Goal: Complete application form

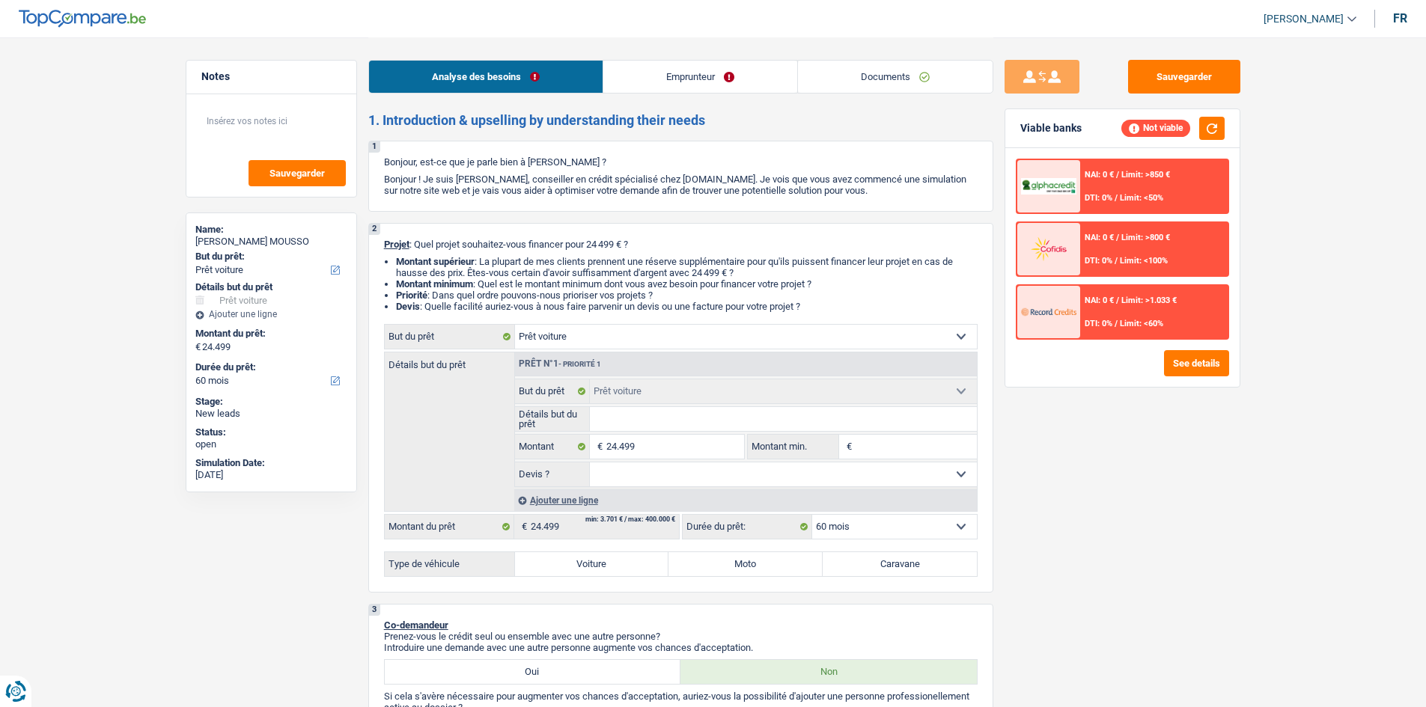
select select "car"
select select "60"
select select "car"
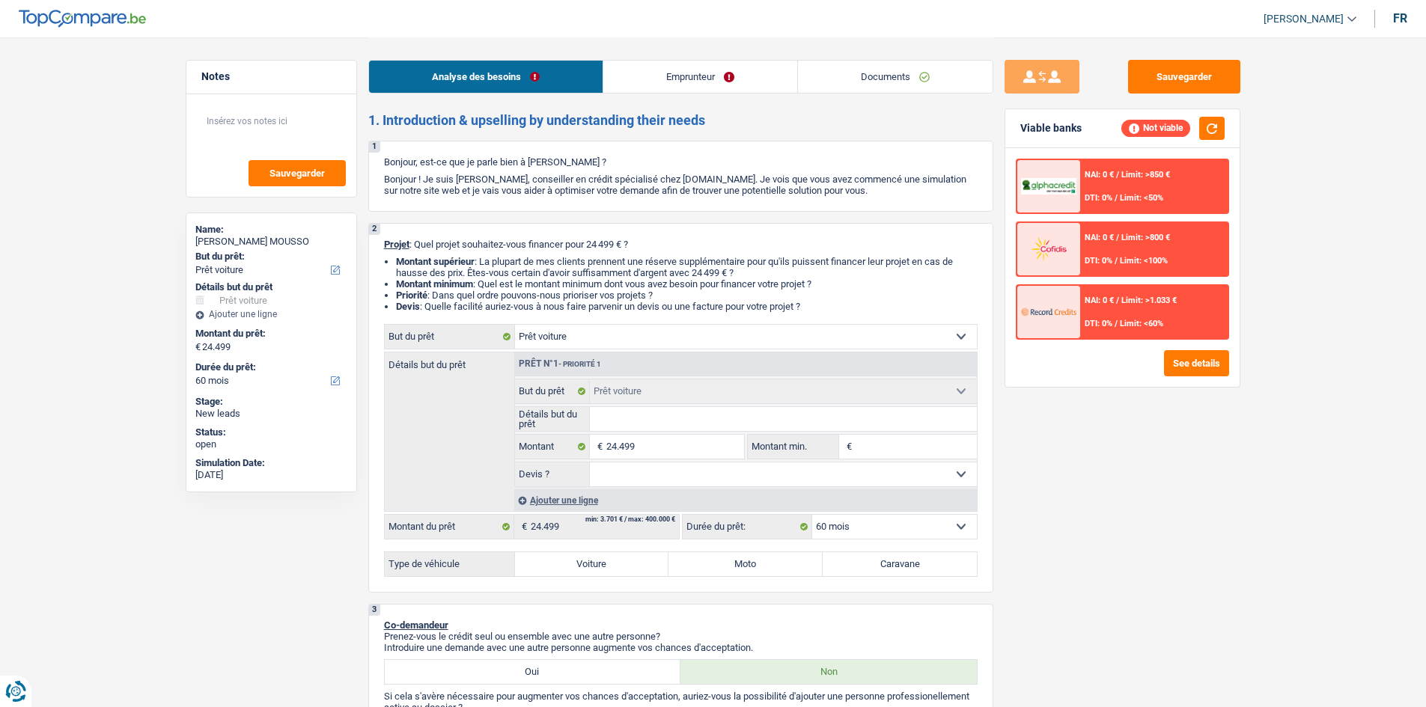
select select "60"
select select "car"
select select "60"
click at [941, 79] on link "Documents" at bounding box center [895, 77] width 195 height 32
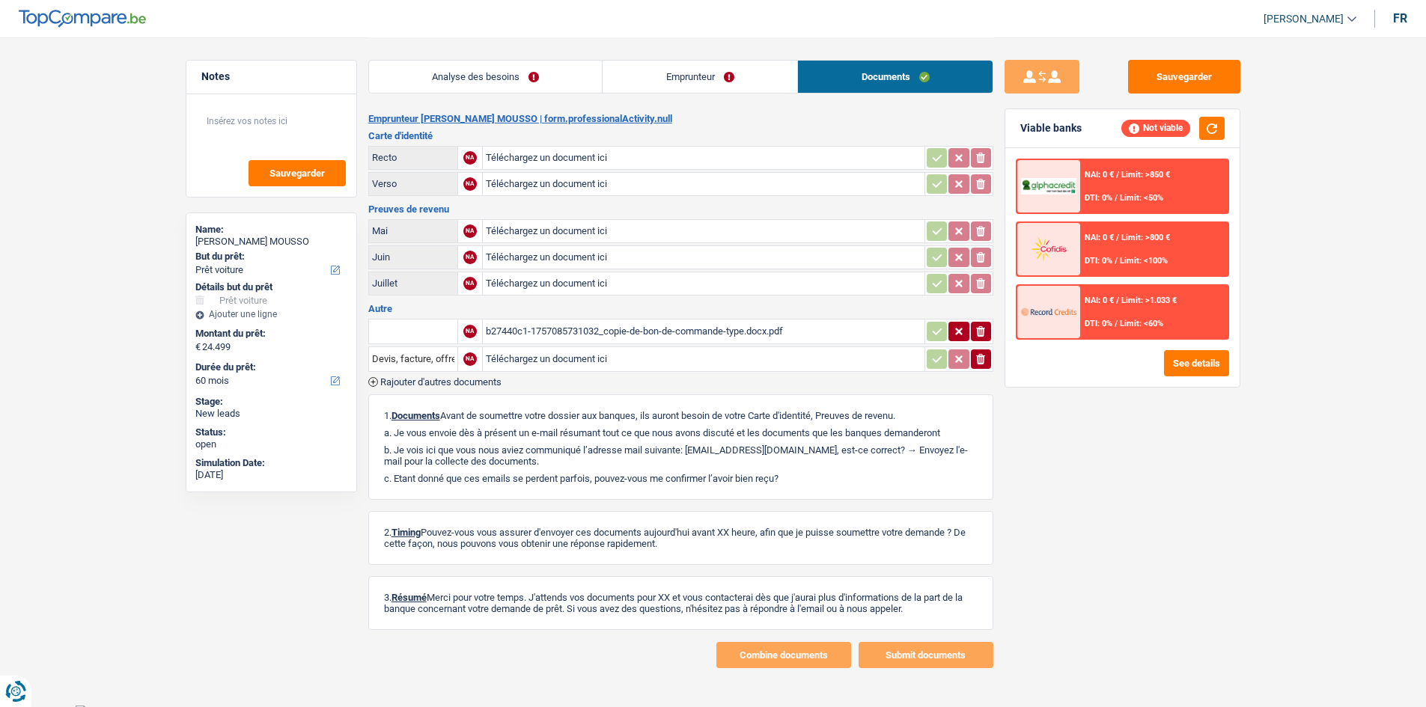
click at [682, 331] on div "b27440c1-1757085731032_copie-de-bon-de-commande-type.docx.pdf" at bounding box center [704, 331] width 436 height 22
click at [527, 68] on link "Analyse des besoins" at bounding box center [485, 77] width 233 height 32
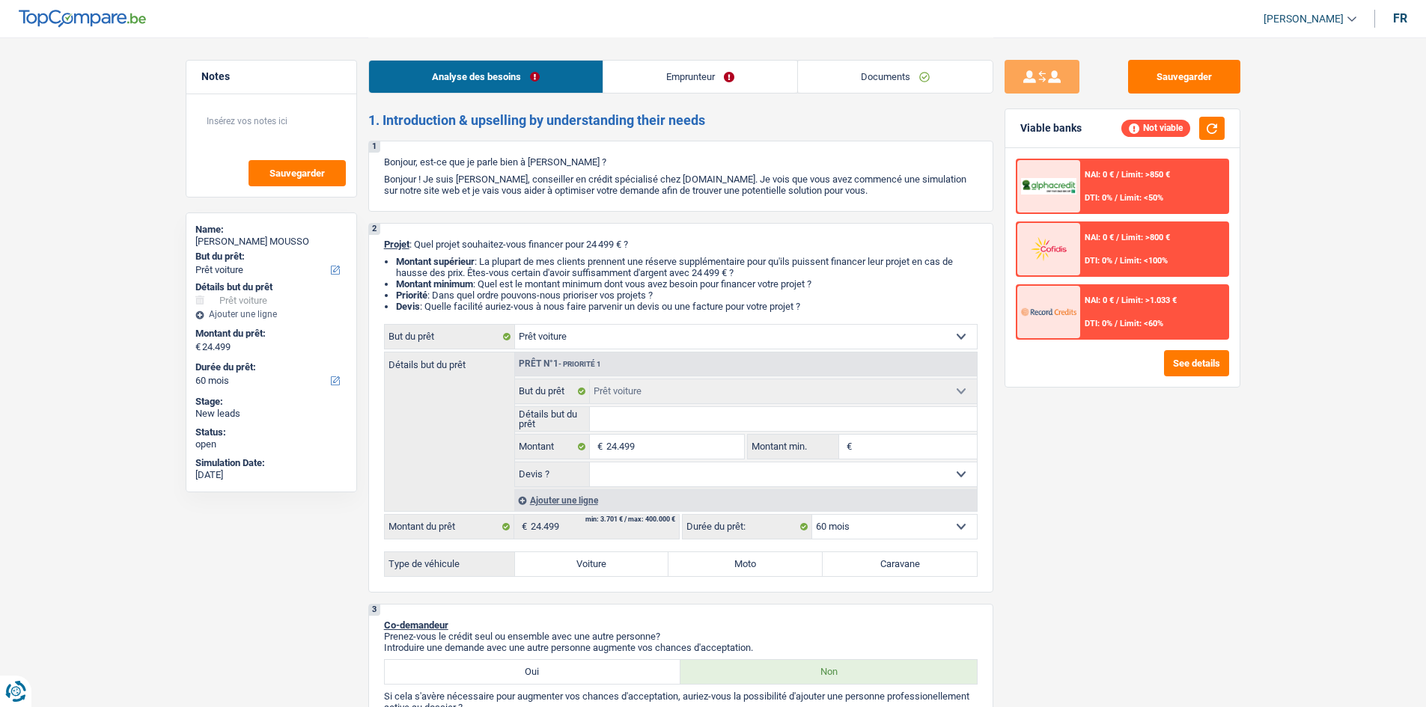
click at [661, 418] on input "Détails but du prêt" at bounding box center [783, 419] width 387 height 24
type input "V"
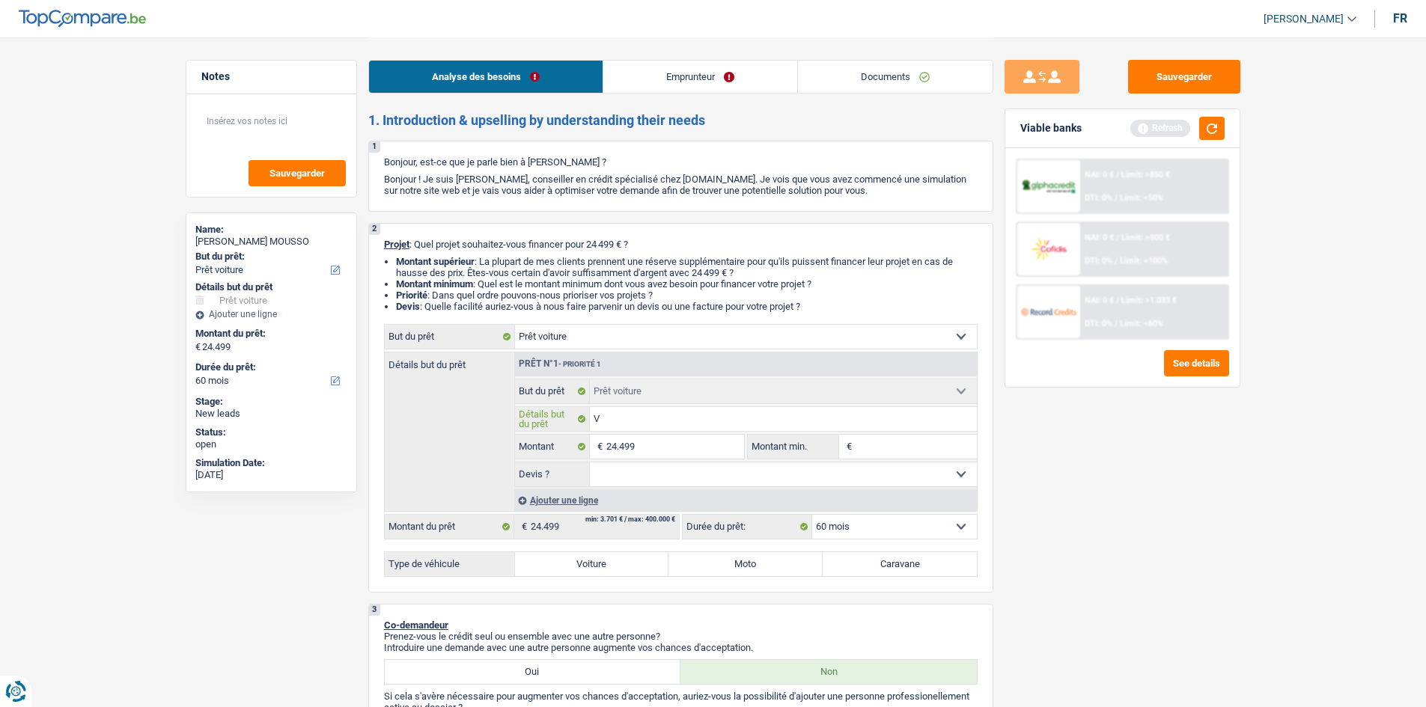
type input "VW"
type input "VW G"
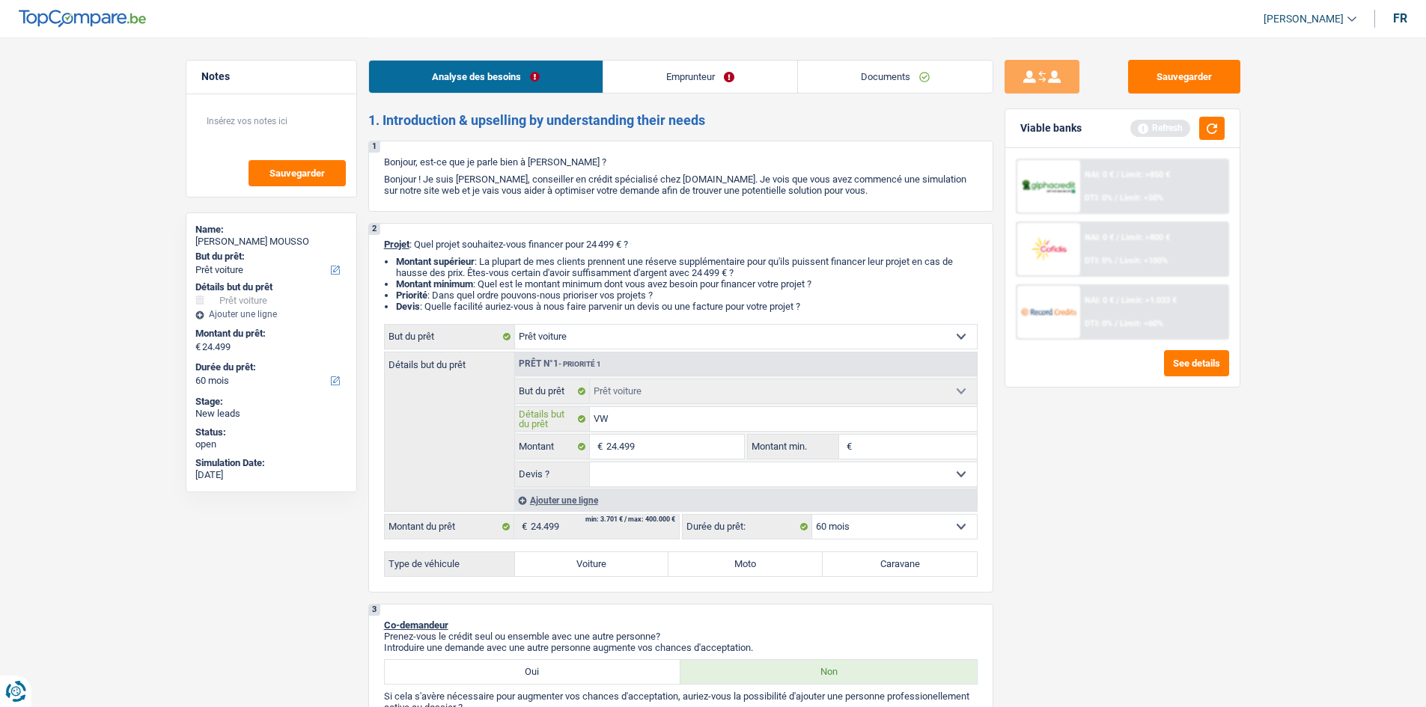
type input "VW G"
type input "VW GO"
type input "VW GOL"
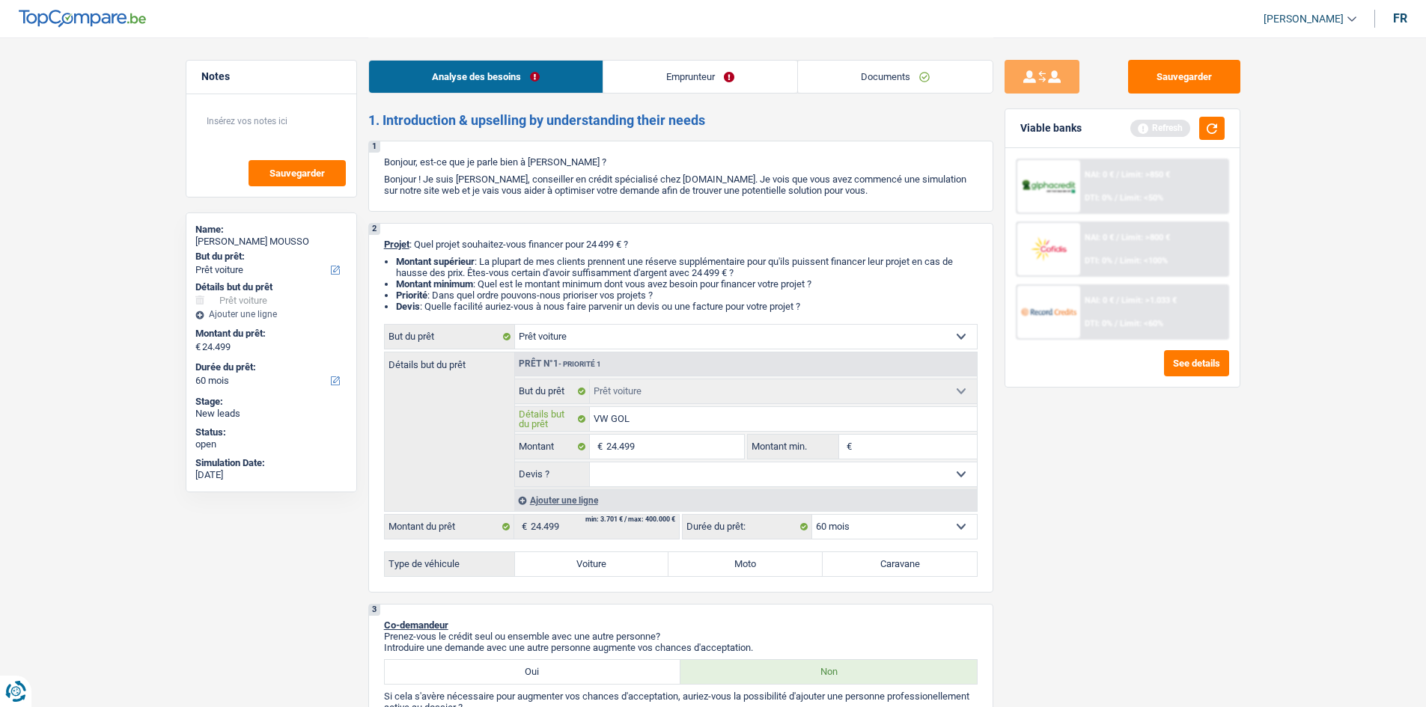
type input "VW GOLF"
type input "VW GOLF G"
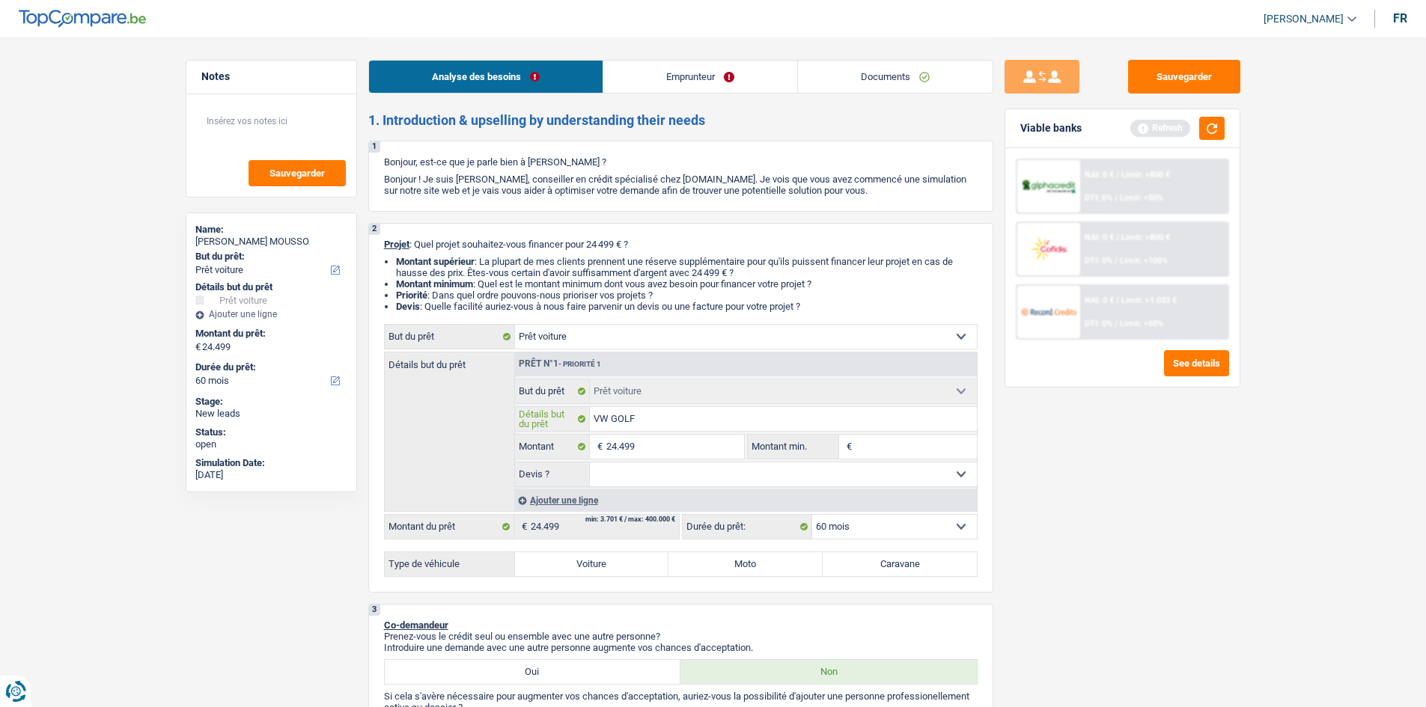
type input "VW GOLF G"
type input "VW GOLF GT"
type input "VW GOLF GTI"
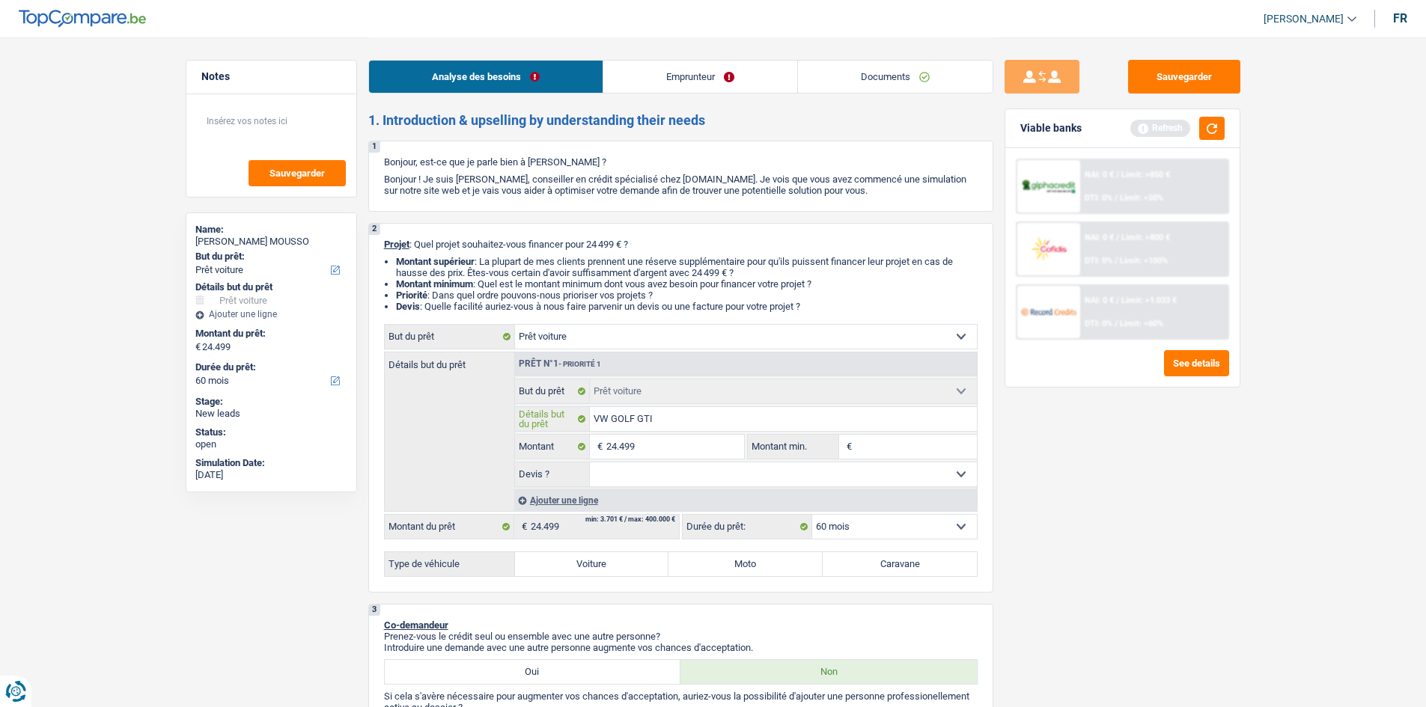
type input "VW GOLF GTI"
click at [669, 452] on input "24.499" at bounding box center [674, 447] width 137 height 24
click at [942, 450] on input "Montant min." at bounding box center [915, 447] width 121 height 24
paste input "24.499"
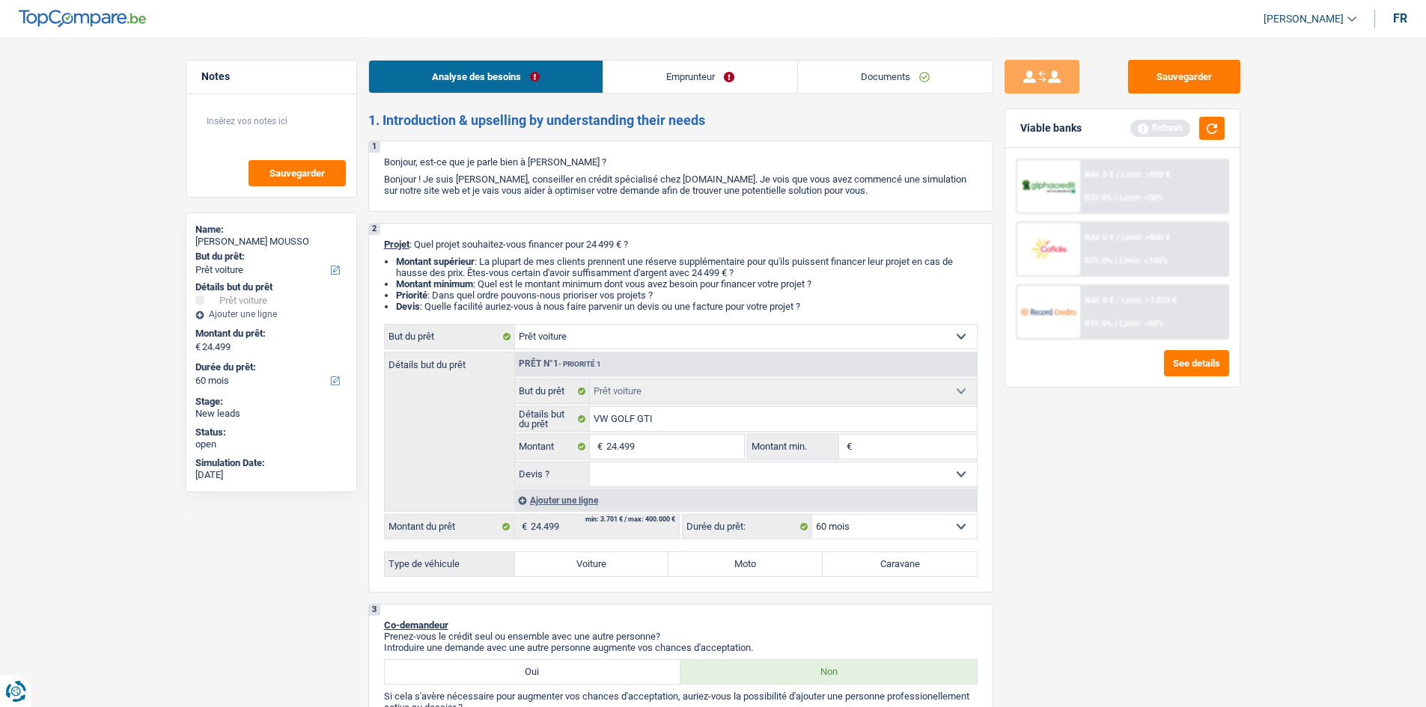
type input "24.499"
click at [1111, 468] on div "Sauvegarder Viable banks Refresh NAI: 0 € / Limit: >850 € DTI: 0% / Limit: <50%…" at bounding box center [1122, 371] width 258 height 623
click at [635, 471] on select "Oui Non Non répondu Sélectionner une option" at bounding box center [783, 474] width 387 height 24
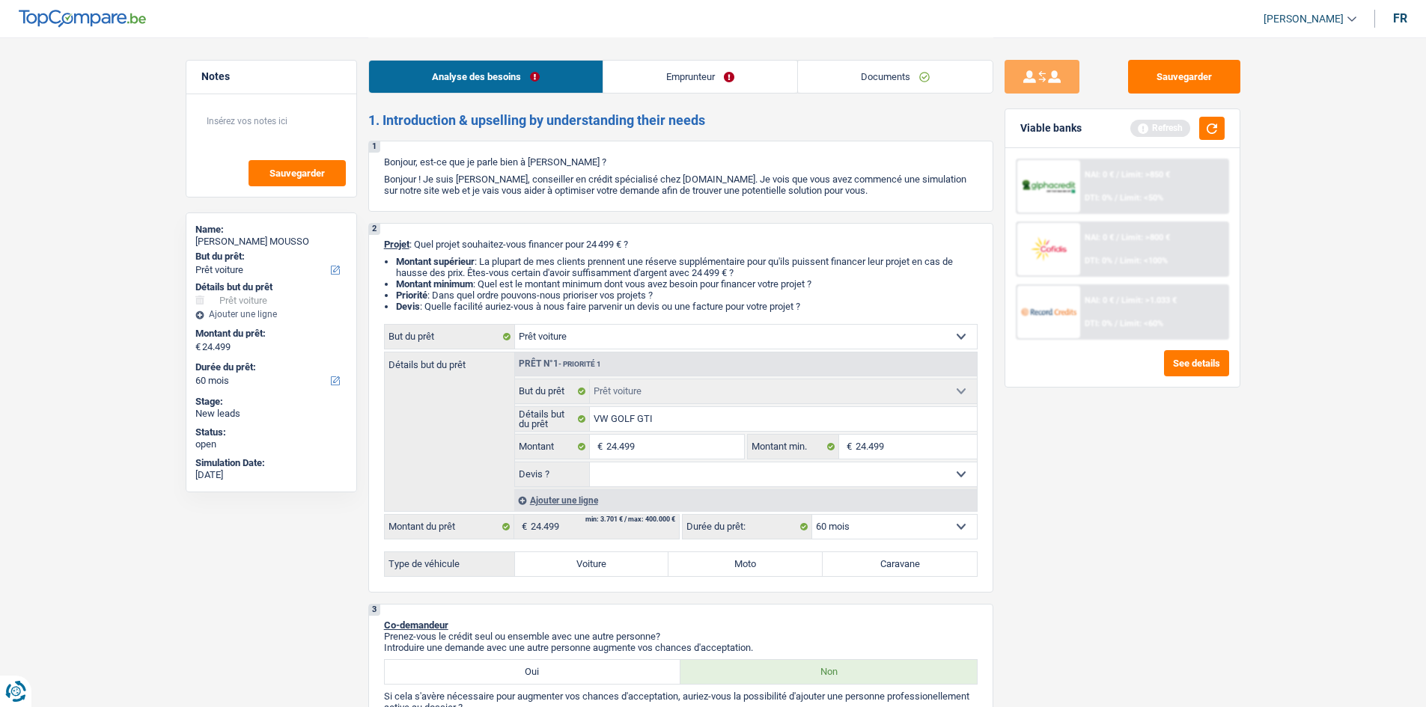
select select "yes"
click at [590, 462] on select "Oui Non Non répondu Sélectionner une option" at bounding box center [783, 474] width 387 height 24
select select "yes"
click at [1240, 504] on div "Sauvegarder Viable banks Refresh NAI: 0 € / Limit: >850 € DTI: 0% / Limit: <50%…" at bounding box center [1122, 371] width 258 height 623
click at [586, 563] on label "Voiture" at bounding box center [592, 564] width 154 height 24
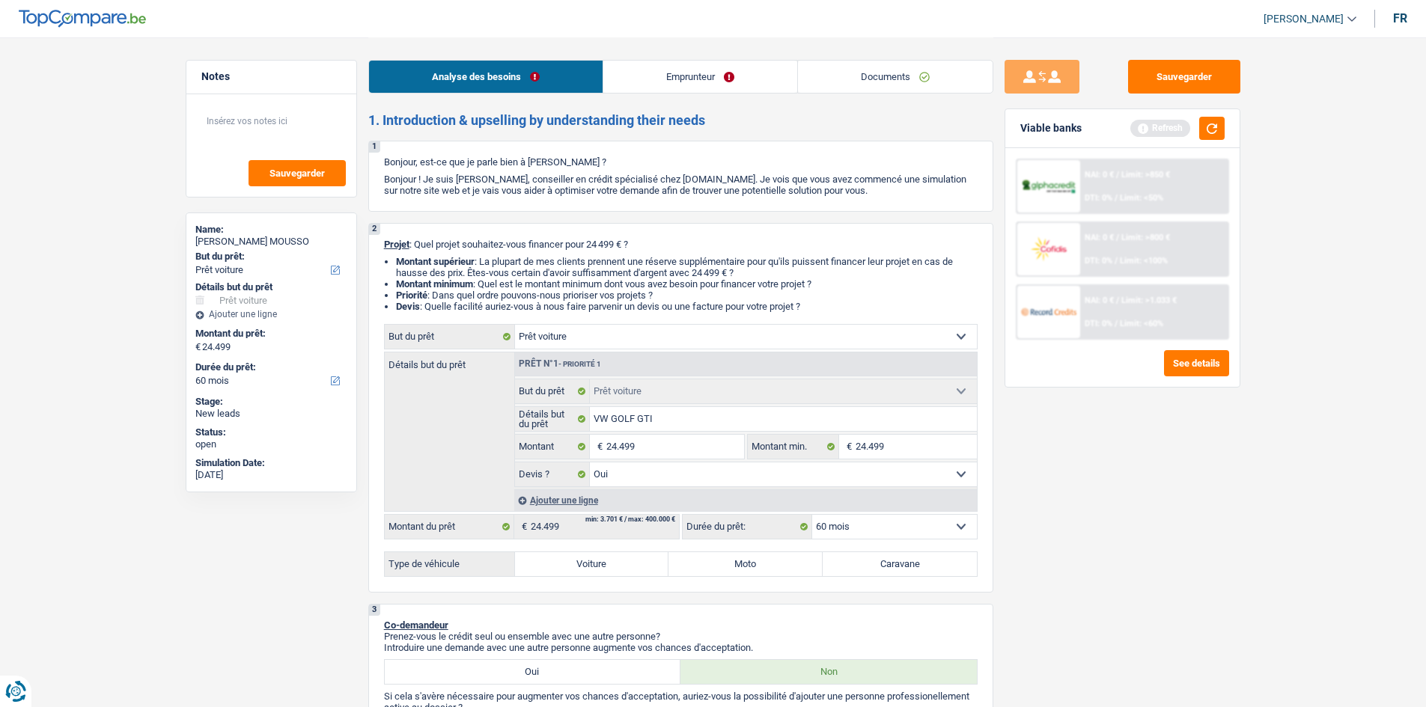
click at [586, 563] on input "Voiture" at bounding box center [592, 564] width 154 height 24
radio input "true"
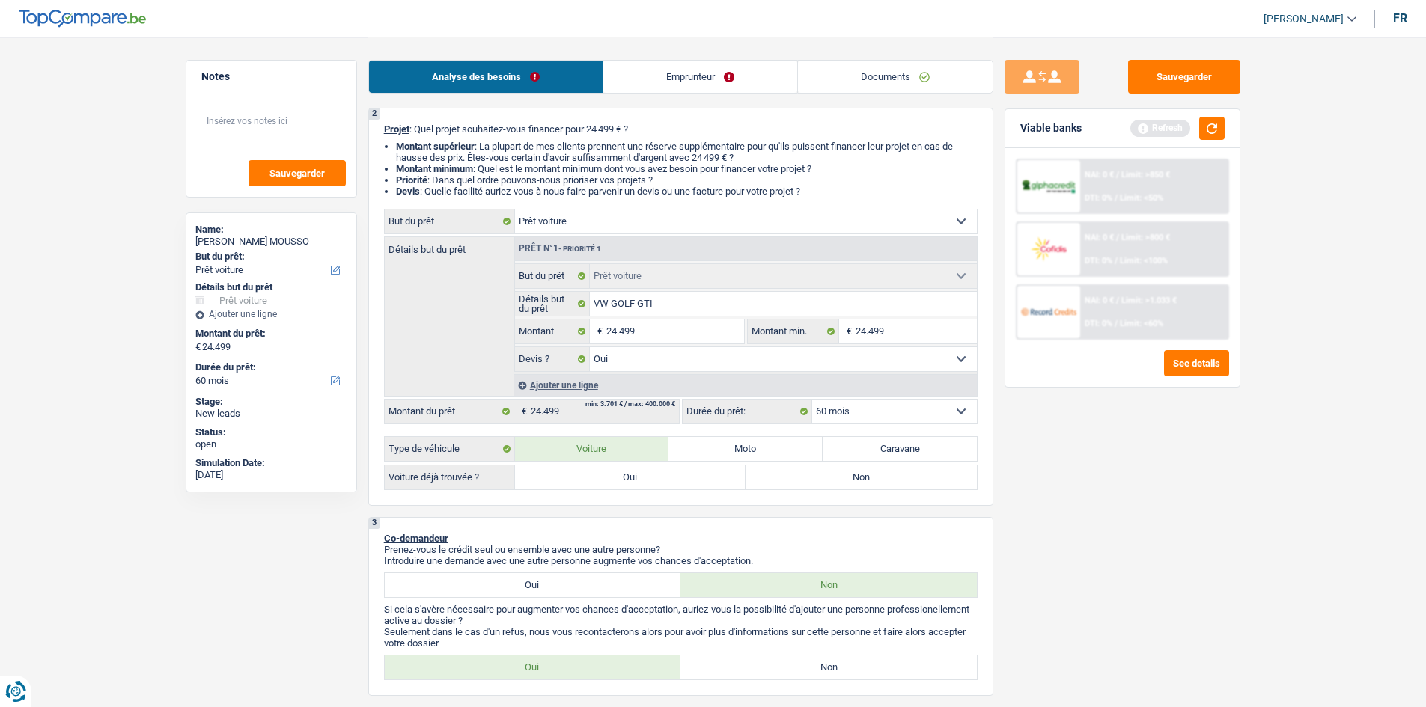
scroll to position [299, 0]
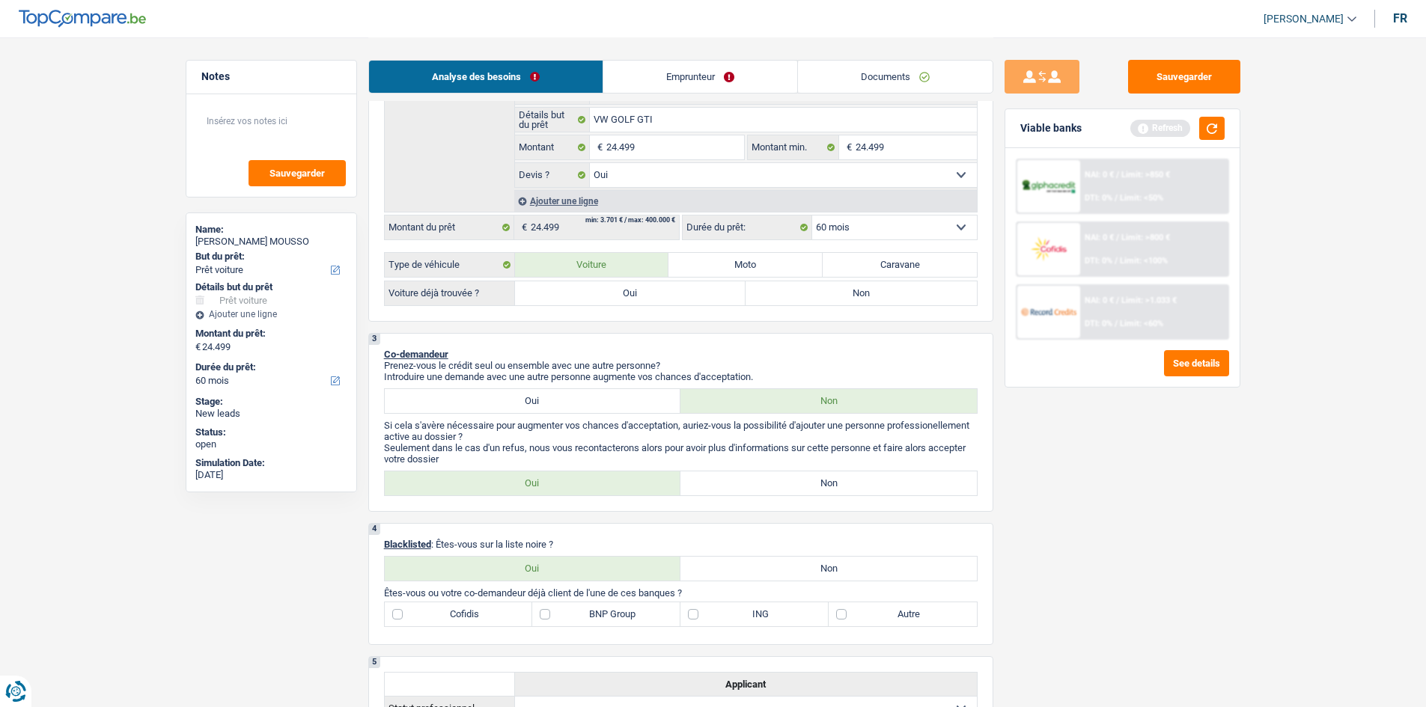
click at [623, 297] on label "Oui" at bounding box center [630, 293] width 231 height 24
click at [623, 297] on input "Oui" at bounding box center [630, 293] width 231 height 24
radio input "true"
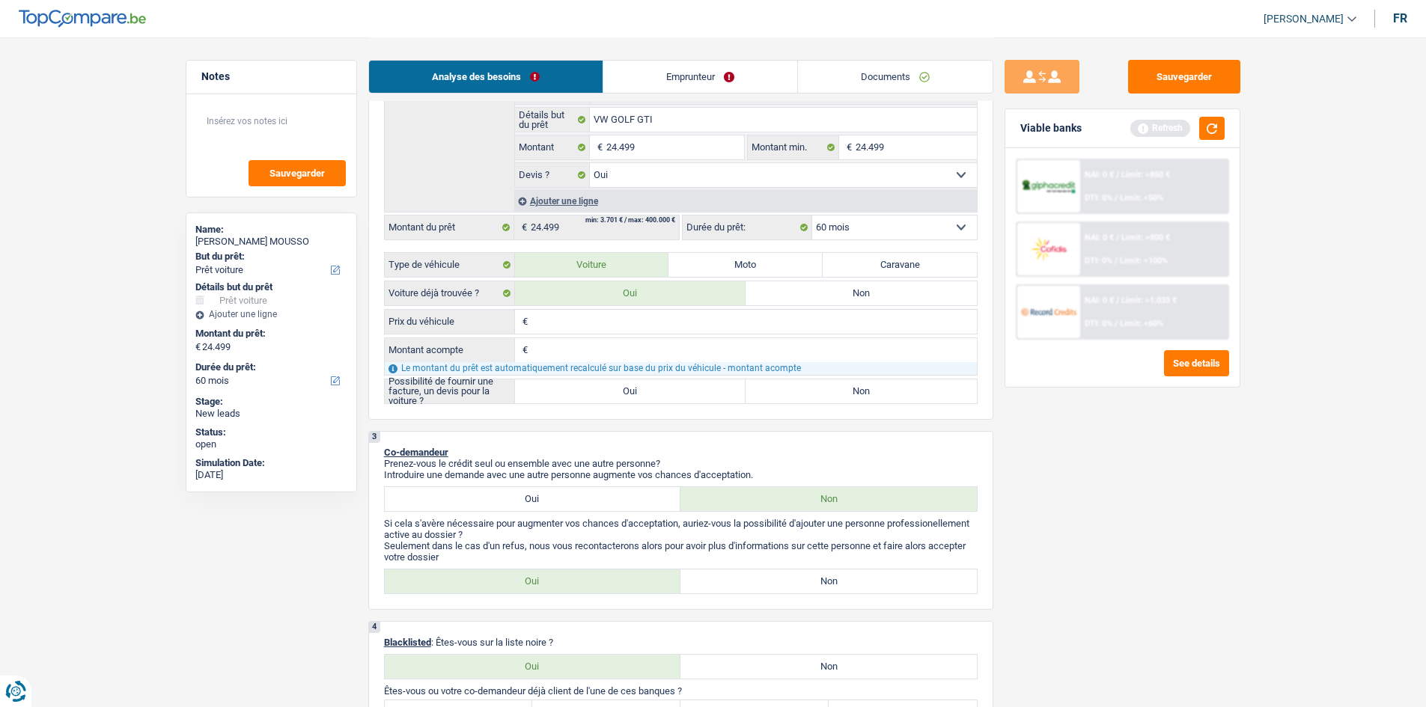
click at [625, 326] on input "Prix du véhicule" at bounding box center [753, 322] width 445 height 24
click at [671, 141] on input "24.499" at bounding box center [674, 147] width 137 height 24
click at [624, 317] on input "Prix du véhicule" at bounding box center [753, 322] width 445 height 24
paste input "24.499"
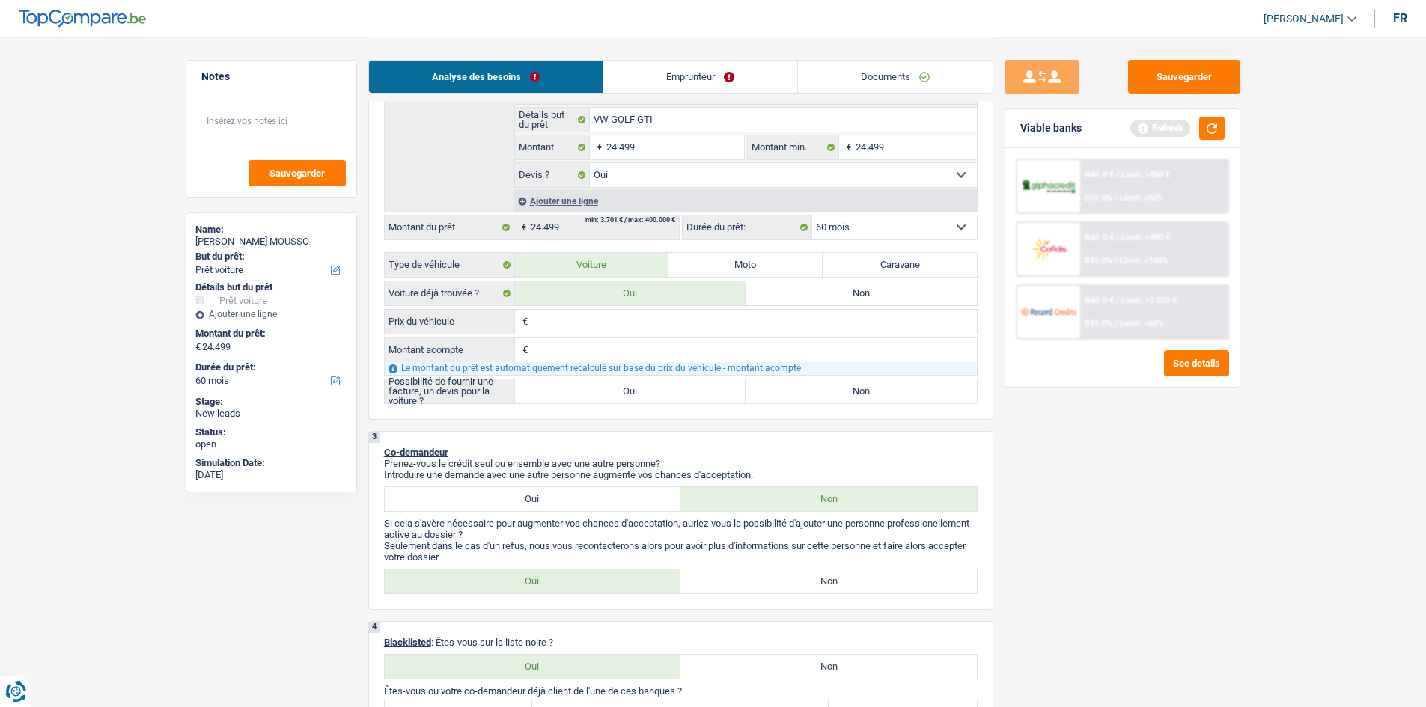
type input "24.499"
click at [620, 343] on input "Montant acompte" at bounding box center [753, 350] width 445 height 24
type input "1"
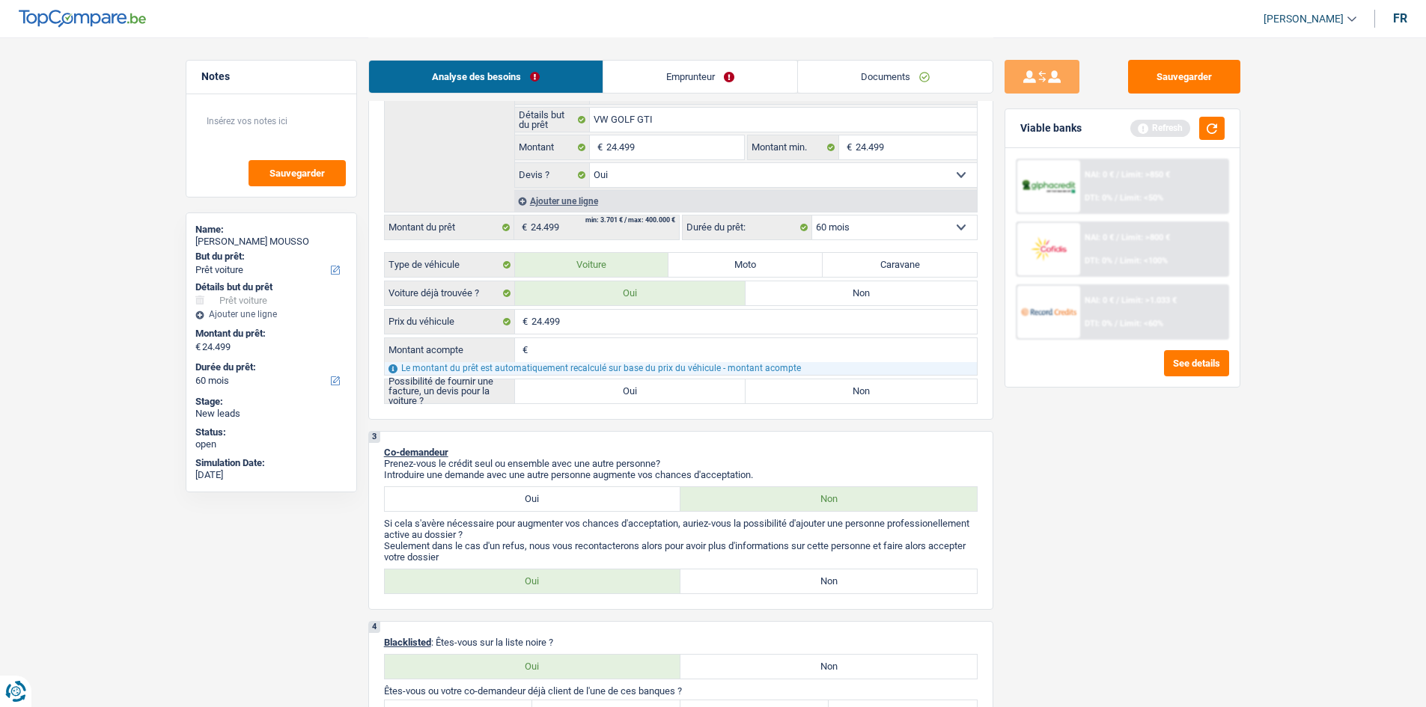
type input "1"
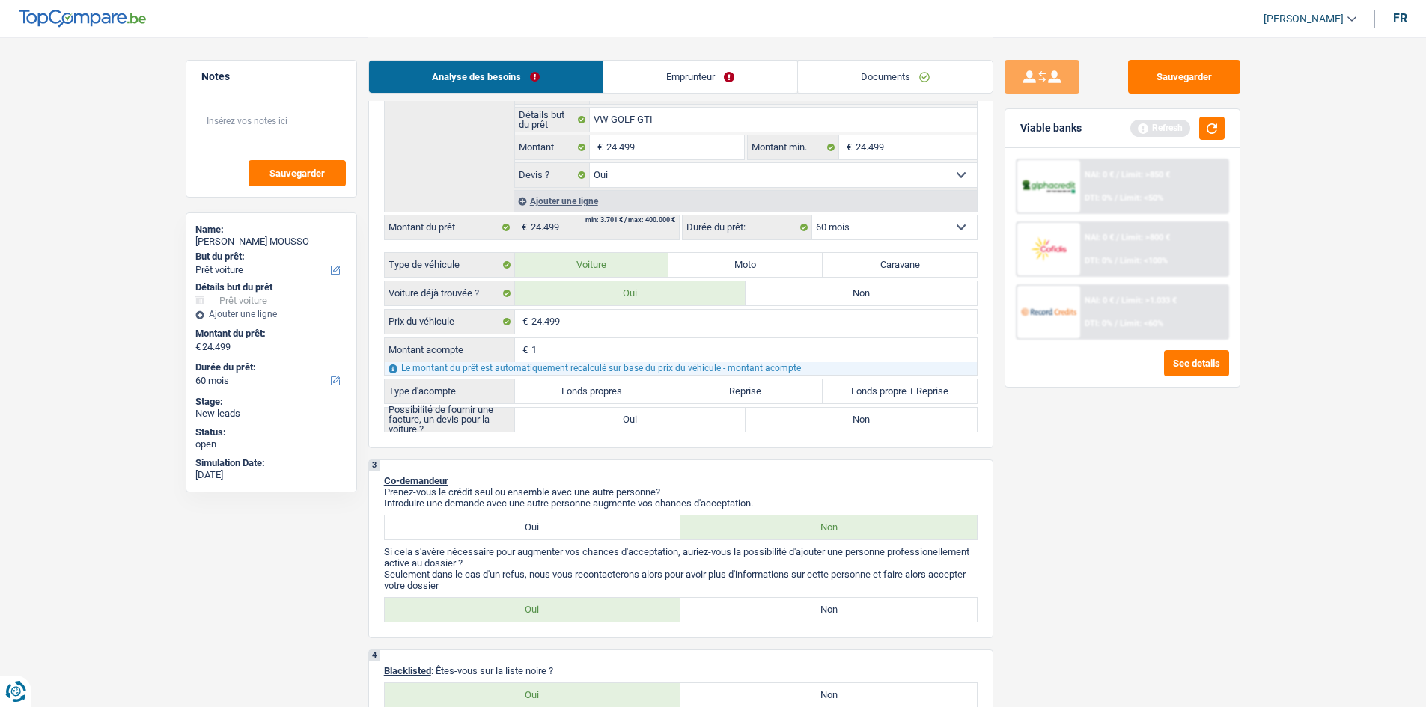
type input "1"
type input "24.498"
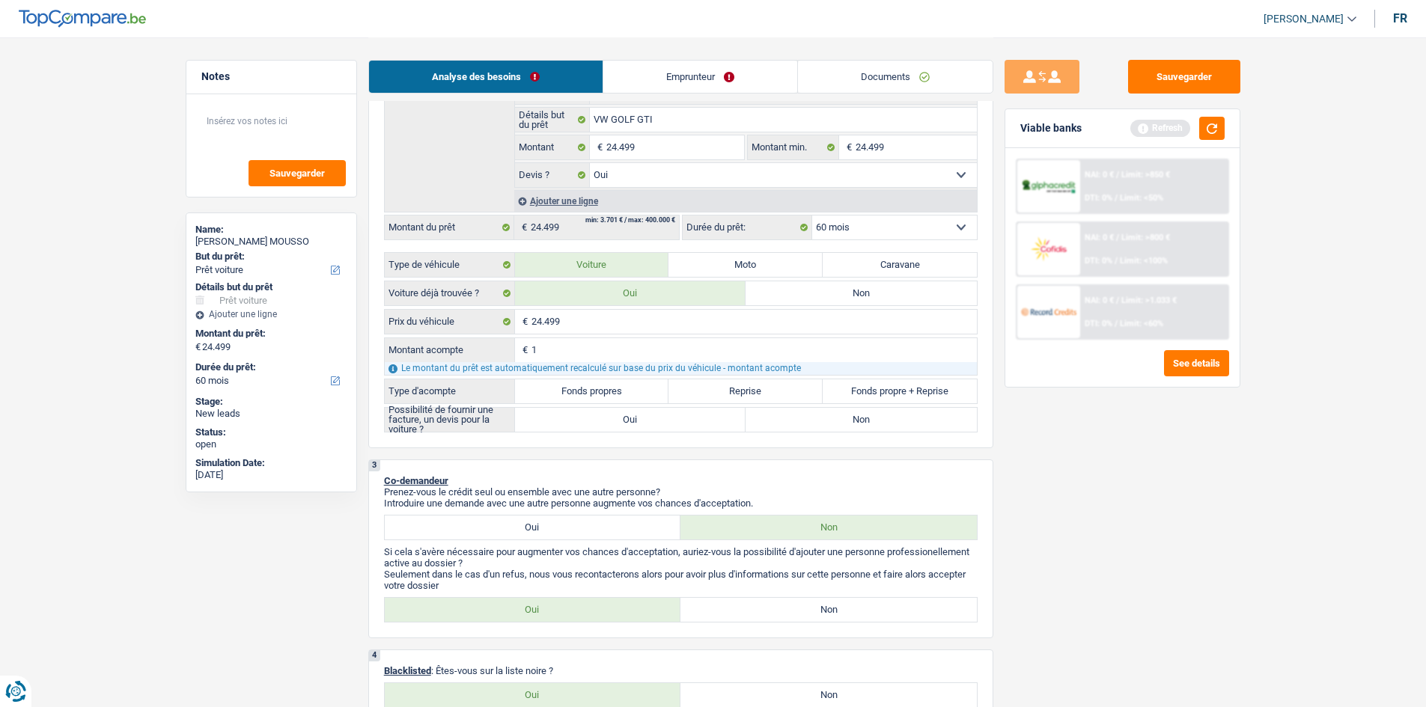
type input "24.498"
click at [632, 383] on label "Fonds propres" at bounding box center [592, 391] width 154 height 24
click at [632, 383] on input "Fonds propres" at bounding box center [592, 391] width 154 height 24
radio input "true"
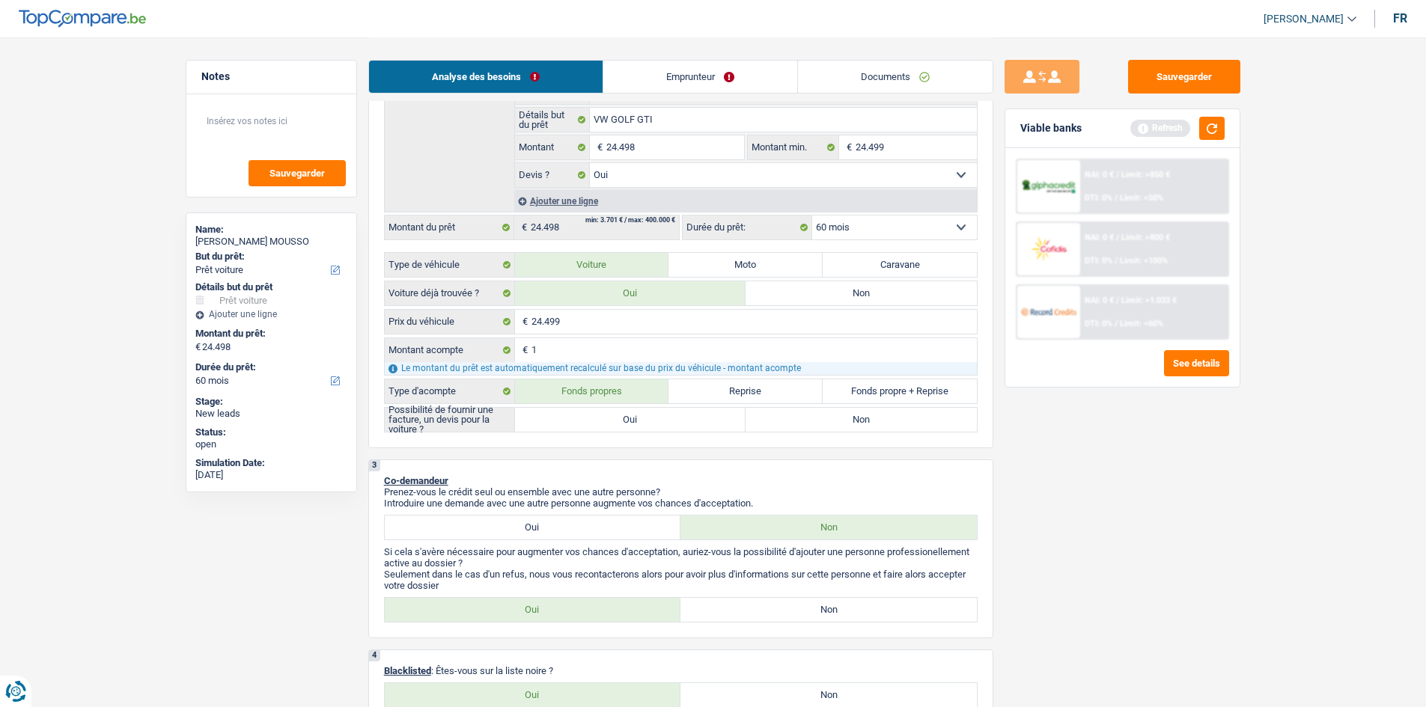
click at [691, 421] on label "Oui" at bounding box center [630, 420] width 231 height 24
click at [691, 421] on input "Oui" at bounding box center [630, 420] width 231 height 24
radio input "true"
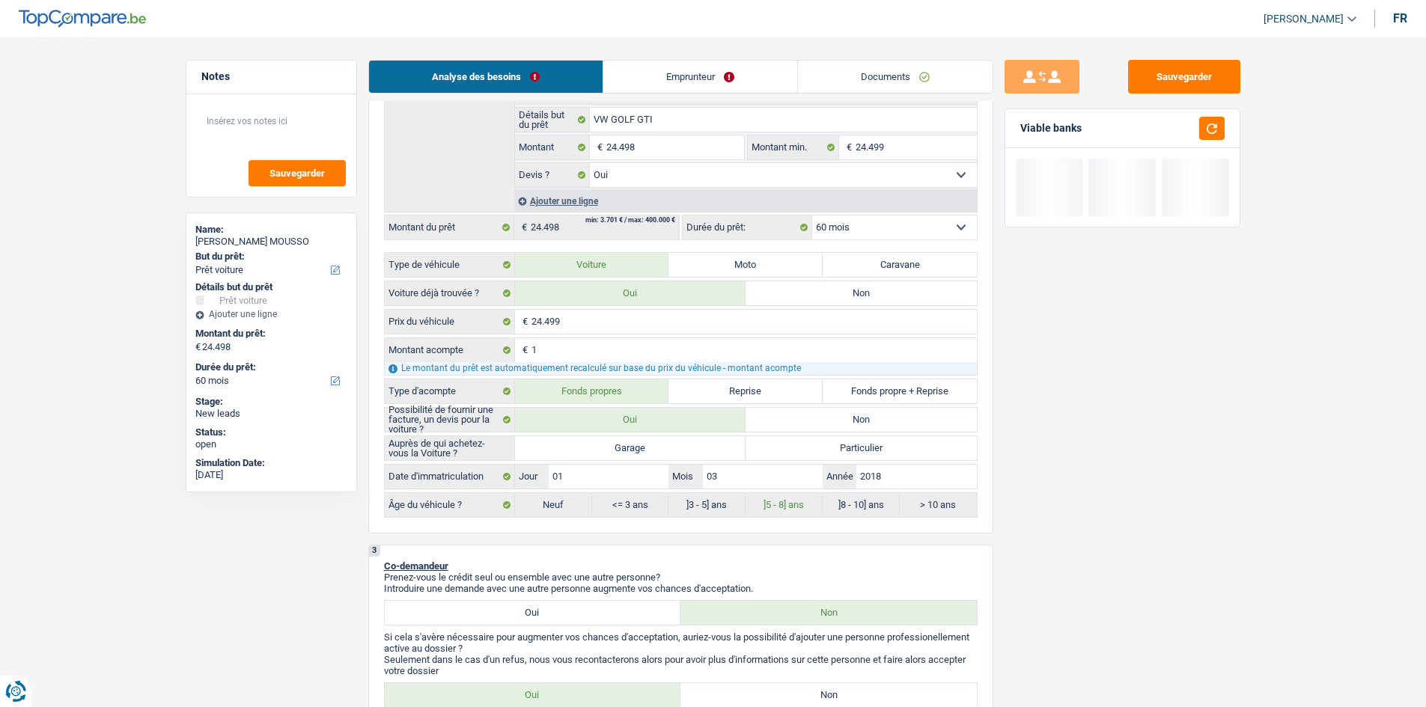
click at [638, 448] on label "Garage" at bounding box center [630, 448] width 231 height 24
click at [638, 448] on input "Garage" at bounding box center [630, 448] width 231 height 24
radio input "true"
click at [1148, 442] on div "Sauvegarder Viable banks" at bounding box center [1122, 371] width 258 height 623
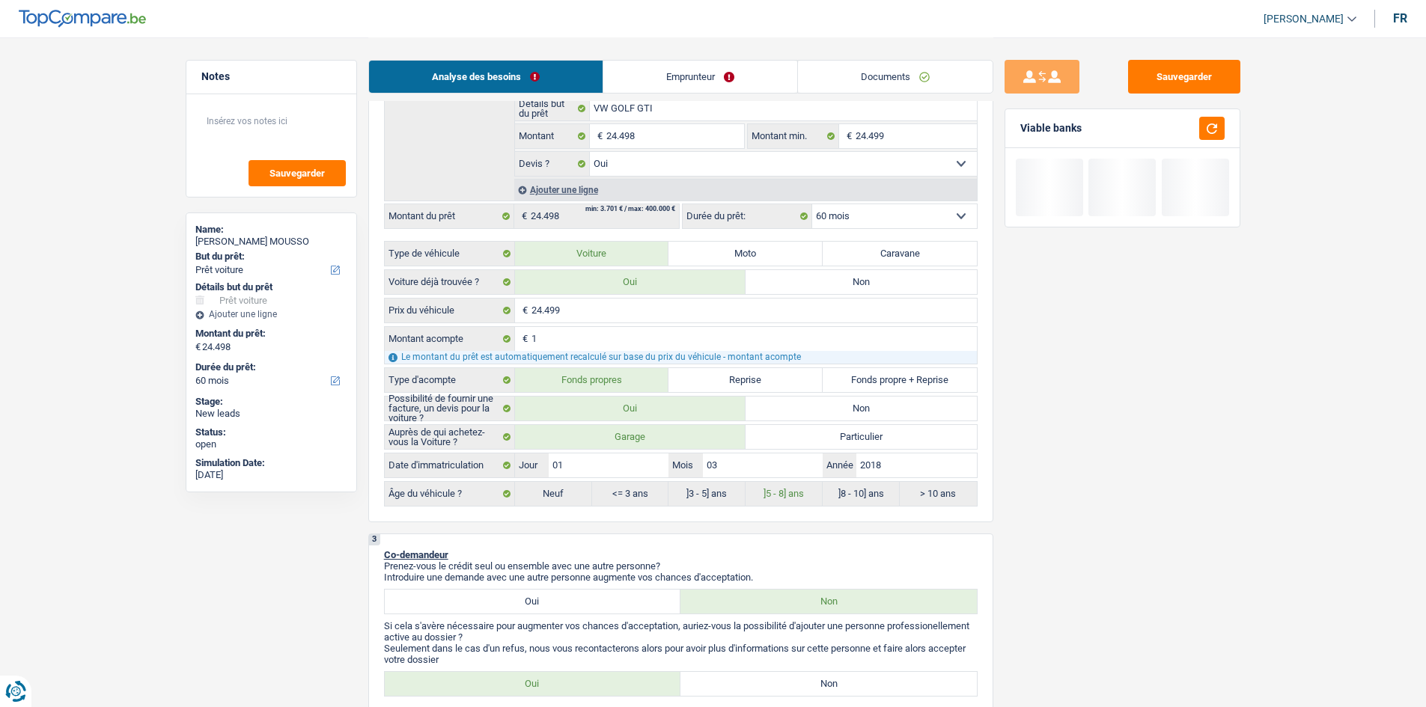
scroll to position [673, 0]
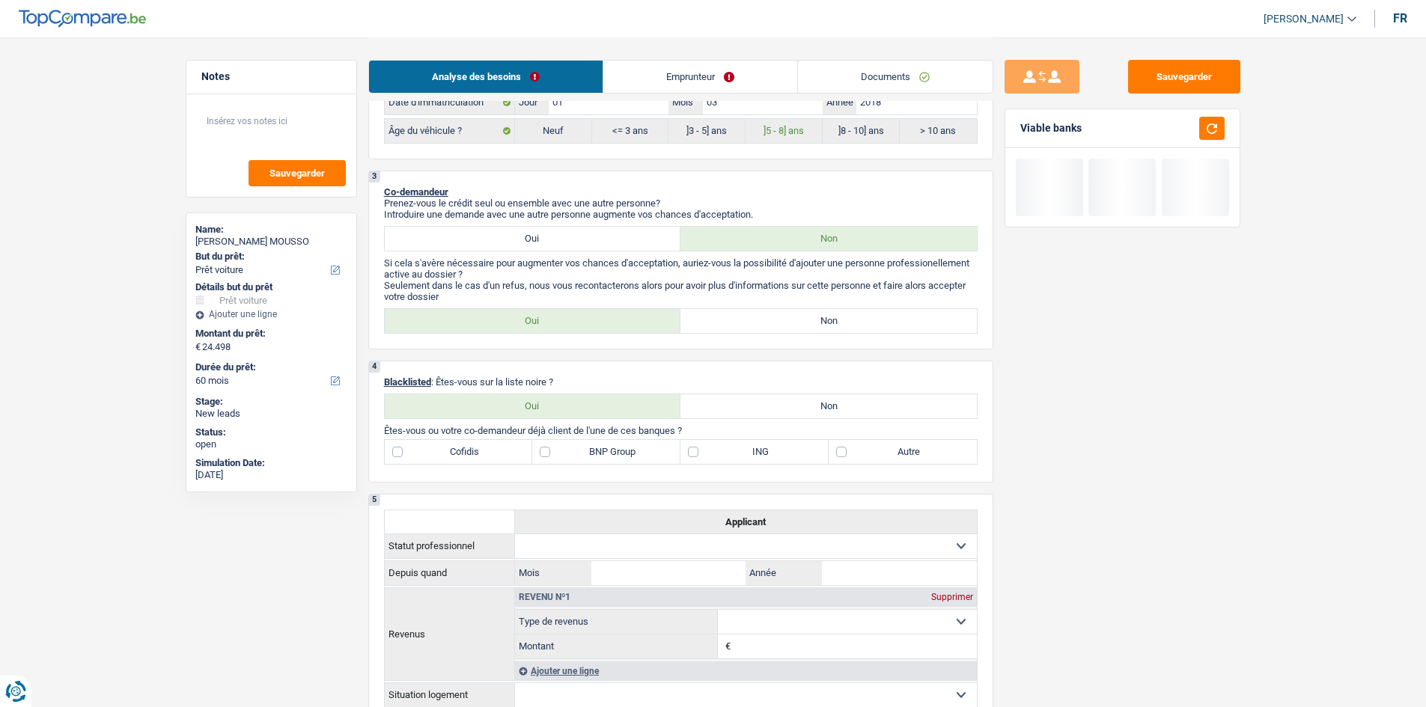
click at [883, 324] on label "Non" at bounding box center [828, 321] width 296 height 24
click at [883, 324] on input "Non" at bounding box center [828, 321] width 296 height 24
radio input "true"
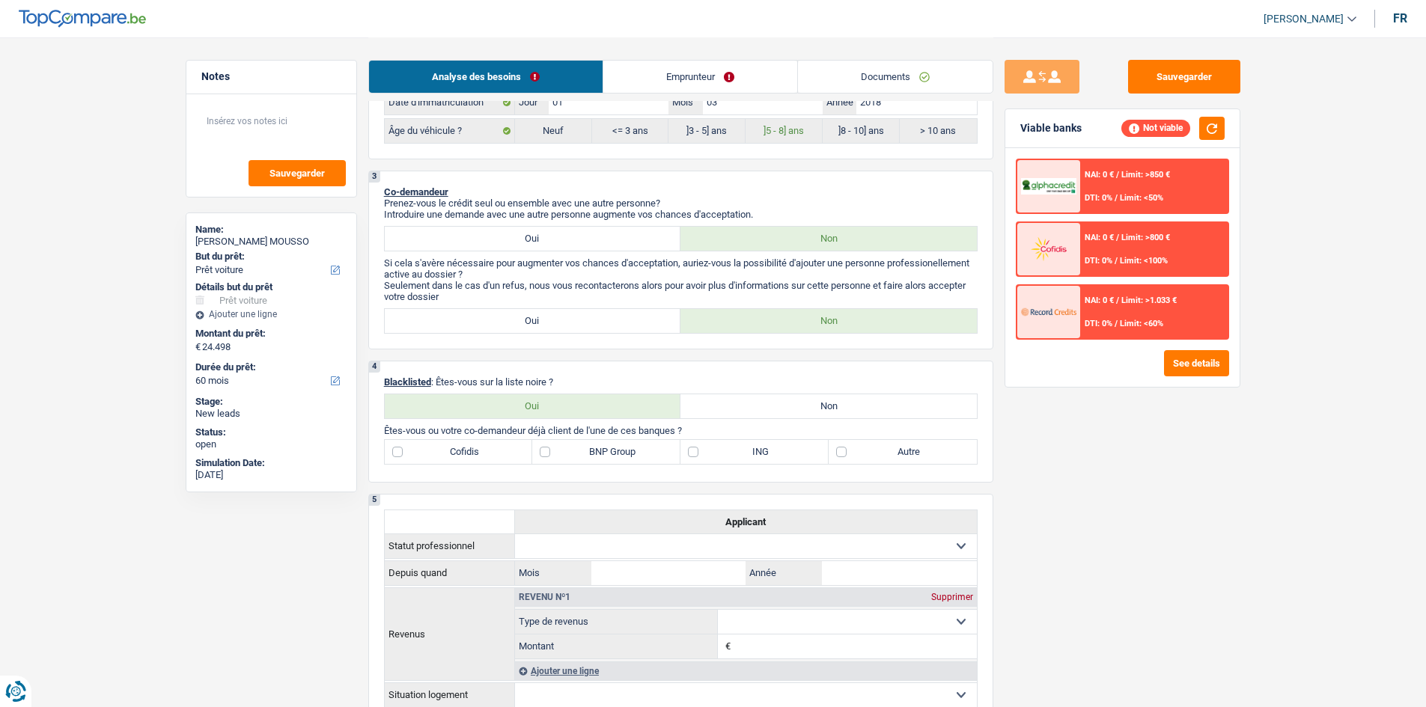
click at [780, 412] on label "Non" at bounding box center [828, 406] width 296 height 24
click at [780, 412] on input "Non" at bounding box center [828, 406] width 296 height 24
radio input "true"
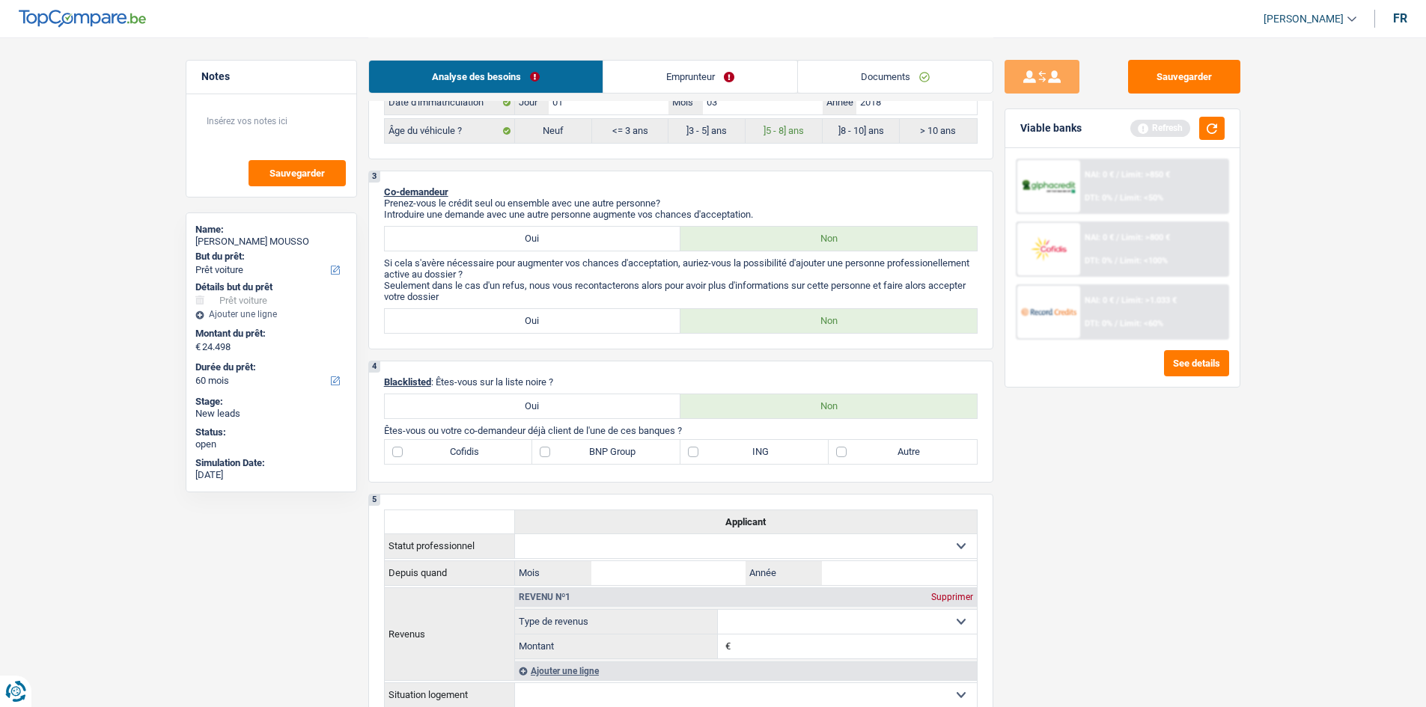
click at [1212, 500] on div "Sauvegarder Viable banks Refresh NAI: 0 € / Limit: >850 € DTI: 0% / Limit: <50%…" at bounding box center [1122, 371] width 258 height 623
click at [777, 450] on label "ING" at bounding box center [754, 452] width 148 height 24
click at [777, 450] on input "ING" at bounding box center [754, 452] width 148 height 24
checkbox input "true"
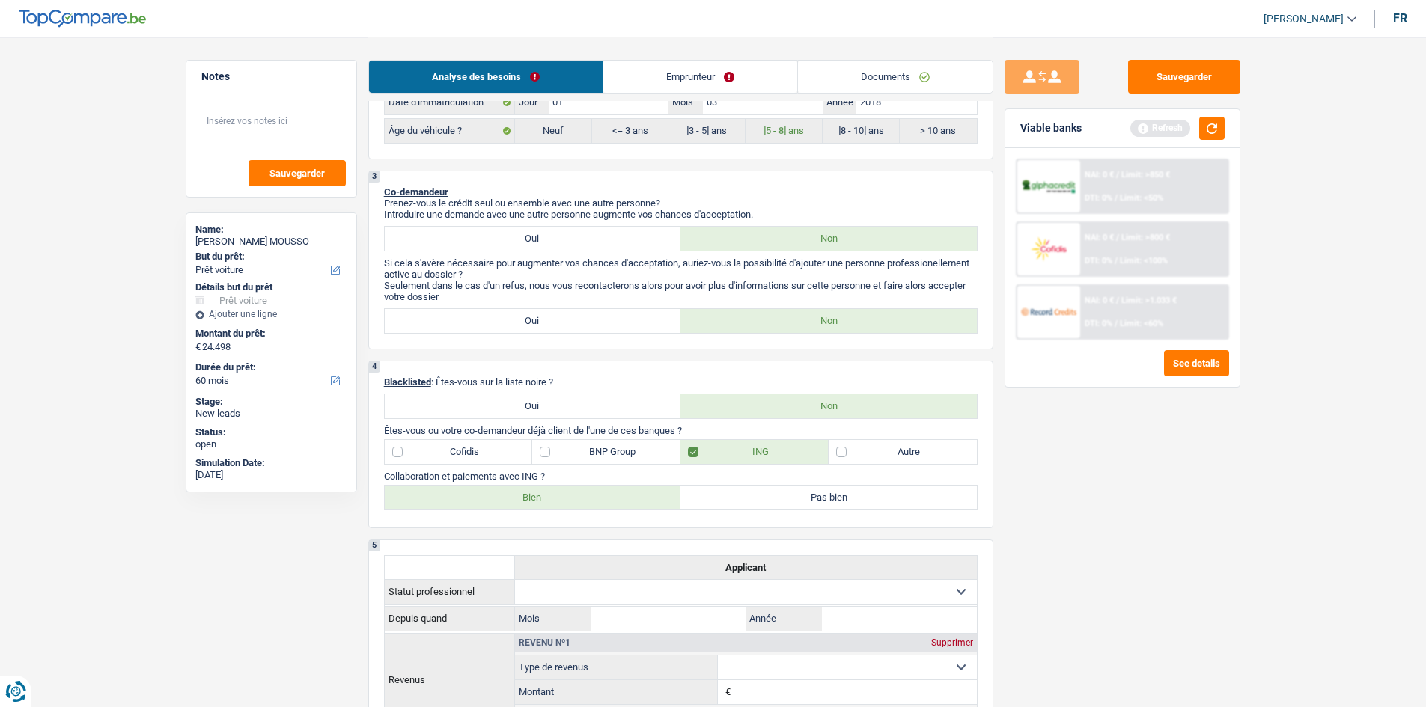
click at [537, 506] on label "Bien" at bounding box center [533, 498] width 296 height 24
click at [537, 506] on input "Bien" at bounding box center [533, 498] width 296 height 24
radio input "true"
click at [1101, 466] on div "Sauvegarder Viable banks Refresh NAI: 0 € / Limit: >850 € DTI: 0% / Limit: <50%…" at bounding box center [1122, 371] width 258 height 623
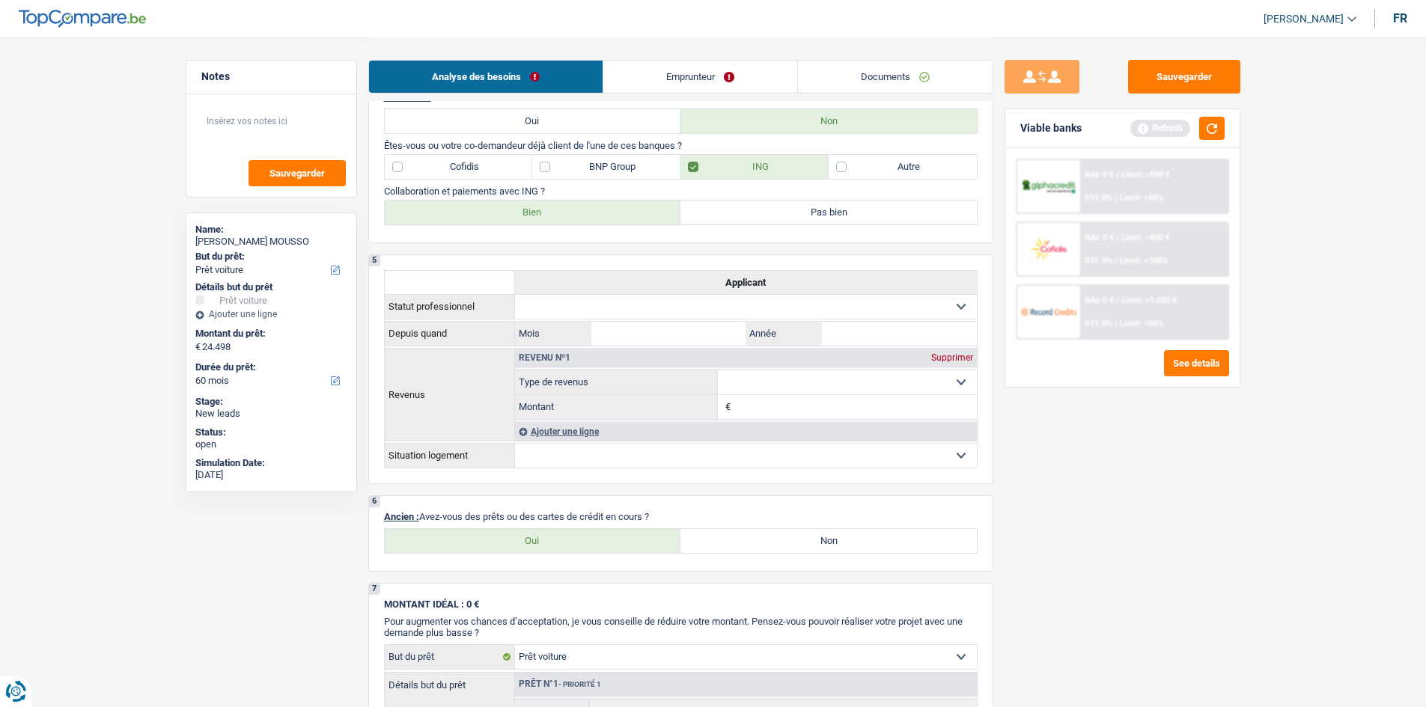
scroll to position [1122, 0]
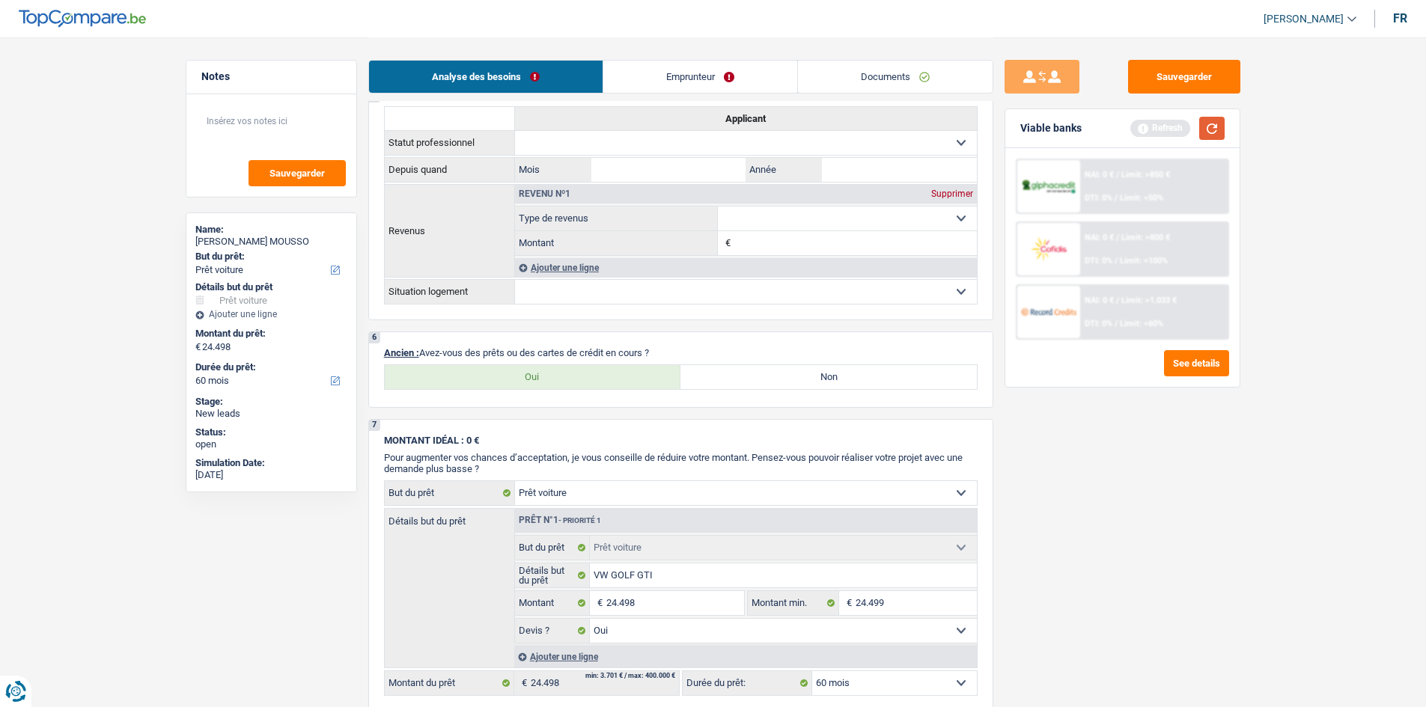
click at [1204, 135] on button "button" at bounding box center [1211, 128] width 25 height 23
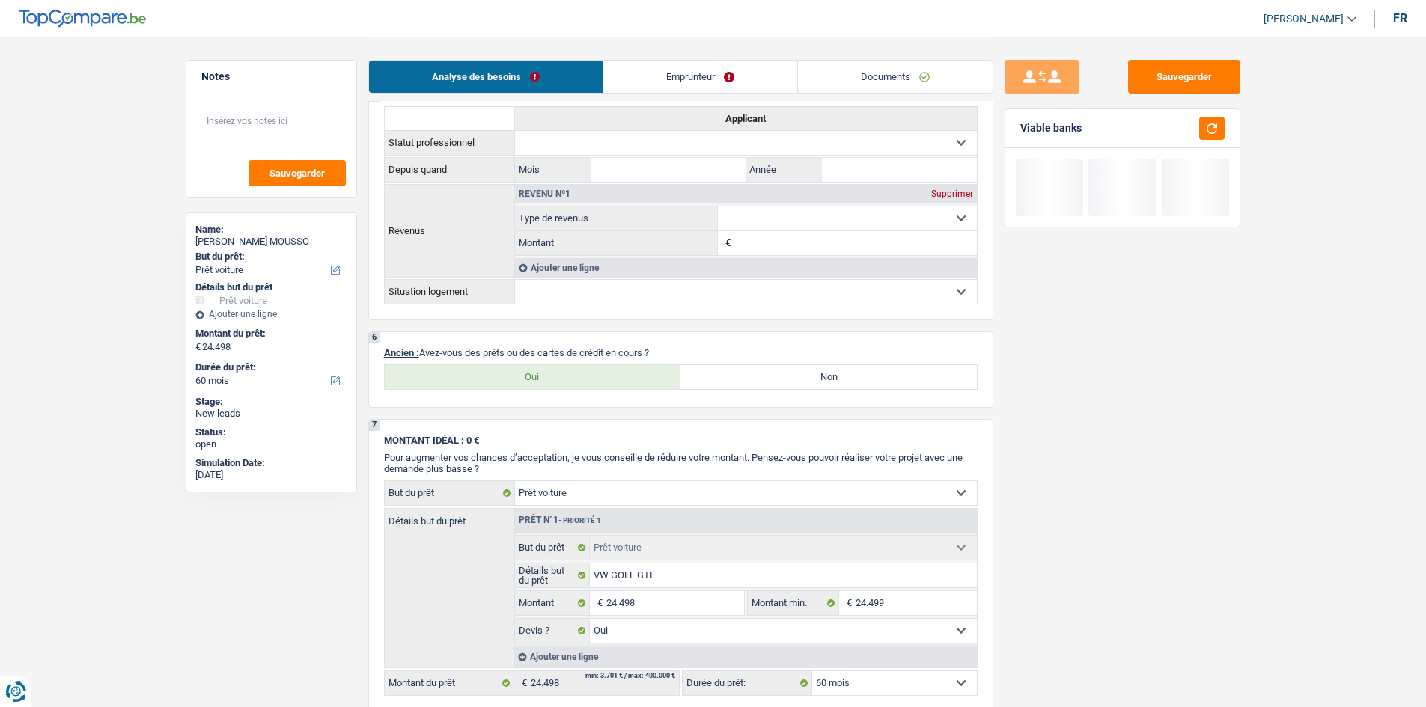
click at [554, 367] on label "Oui" at bounding box center [533, 377] width 296 height 24
click at [554, 367] on input "Oui" at bounding box center [533, 377] width 296 height 24
radio input "true"
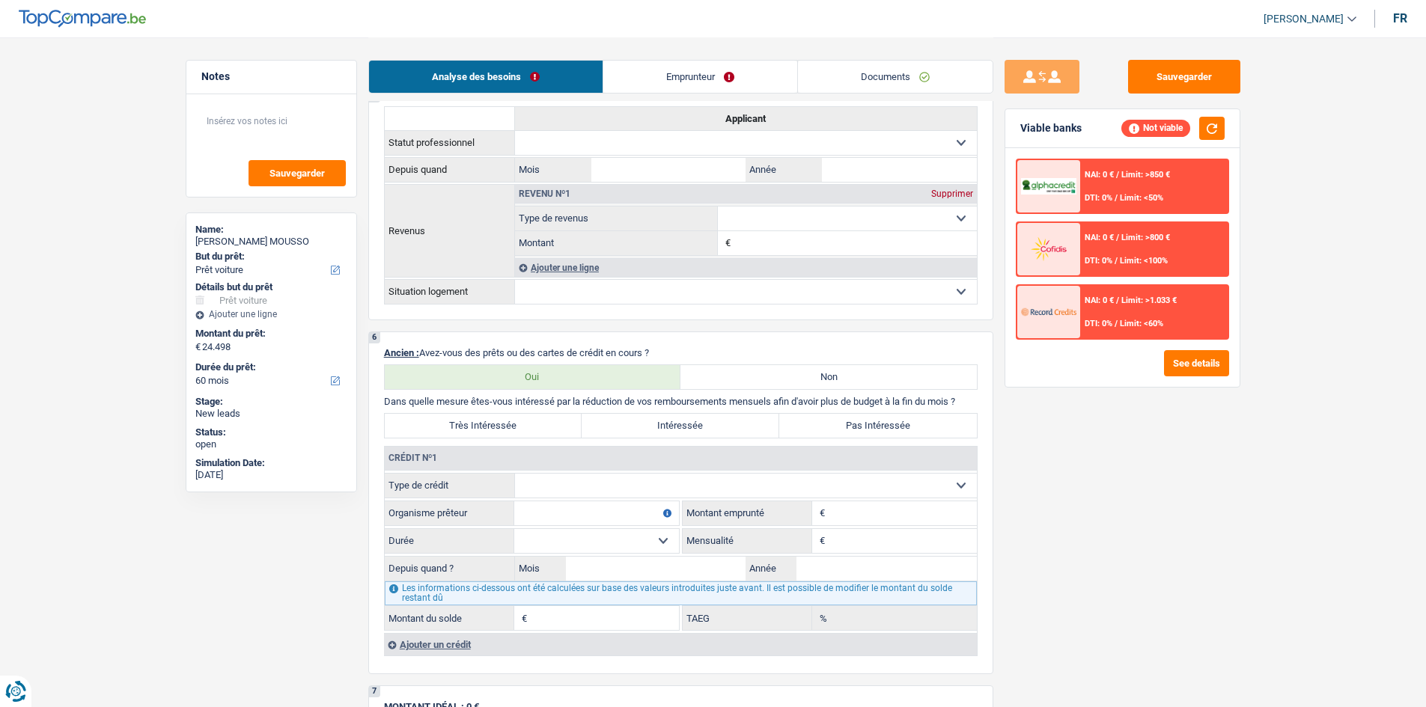
click at [1146, 484] on div "Sauvegarder Viable banks Not viable NAI: 0 € / Limit: >850 € DTI: 0% / Limit: <…" at bounding box center [1122, 371] width 258 height 623
click at [911, 385] on label "Non" at bounding box center [828, 377] width 296 height 24
click at [911, 385] on input "Non" at bounding box center [828, 377] width 296 height 24
radio input "true"
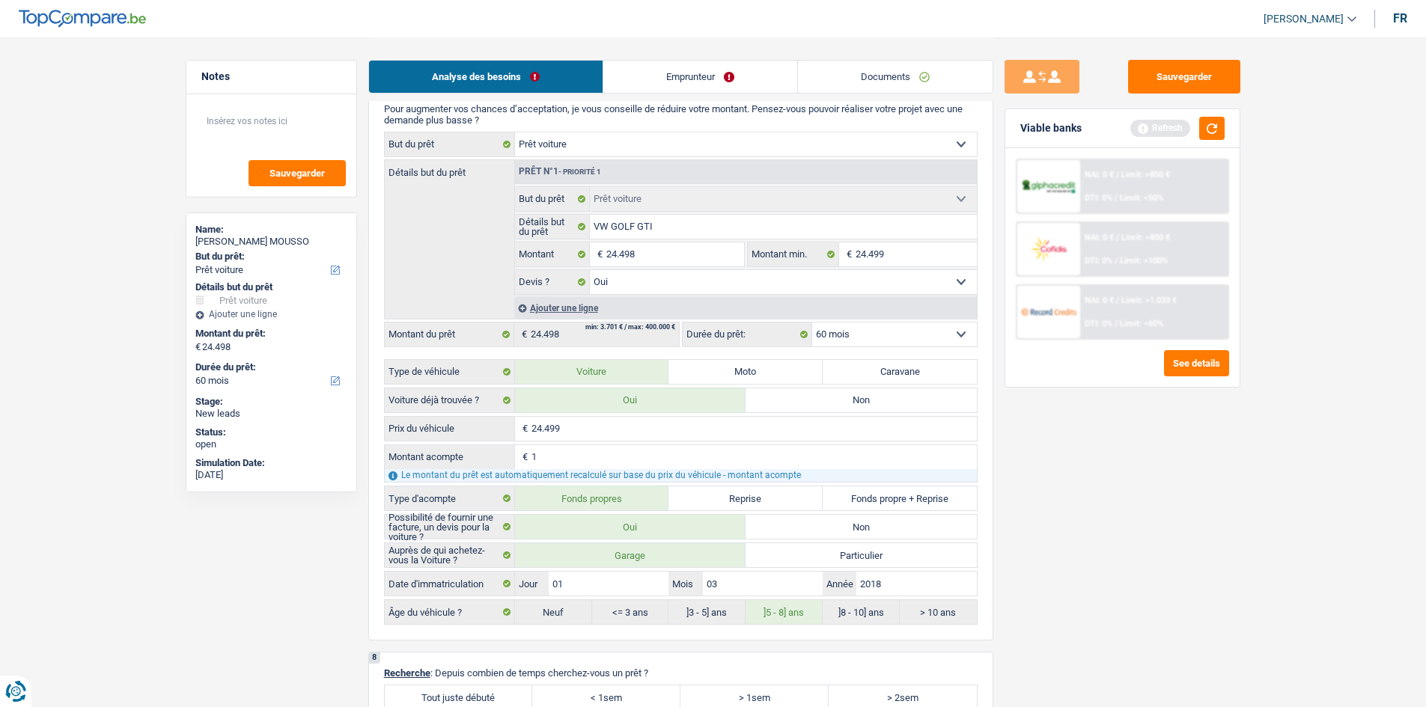
scroll to position [1571, 0]
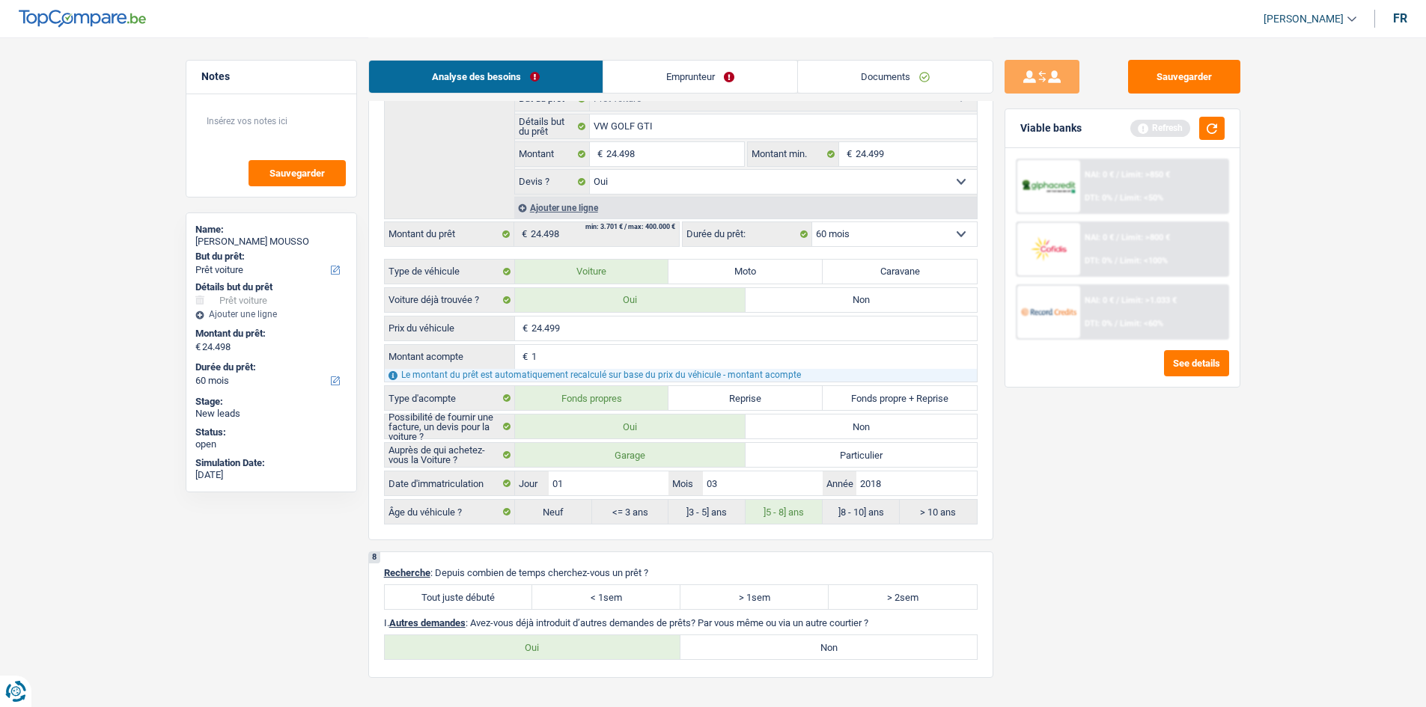
click at [470, 599] on label "Tout juste débuté" at bounding box center [459, 597] width 148 height 24
click at [470, 599] on input "Tout juste débuté" at bounding box center [459, 597] width 148 height 24
radio input "true"
click at [823, 640] on label "Non" at bounding box center [828, 647] width 296 height 24
click at [823, 640] on input "Non" at bounding box center [828, 647] width 296 height 24
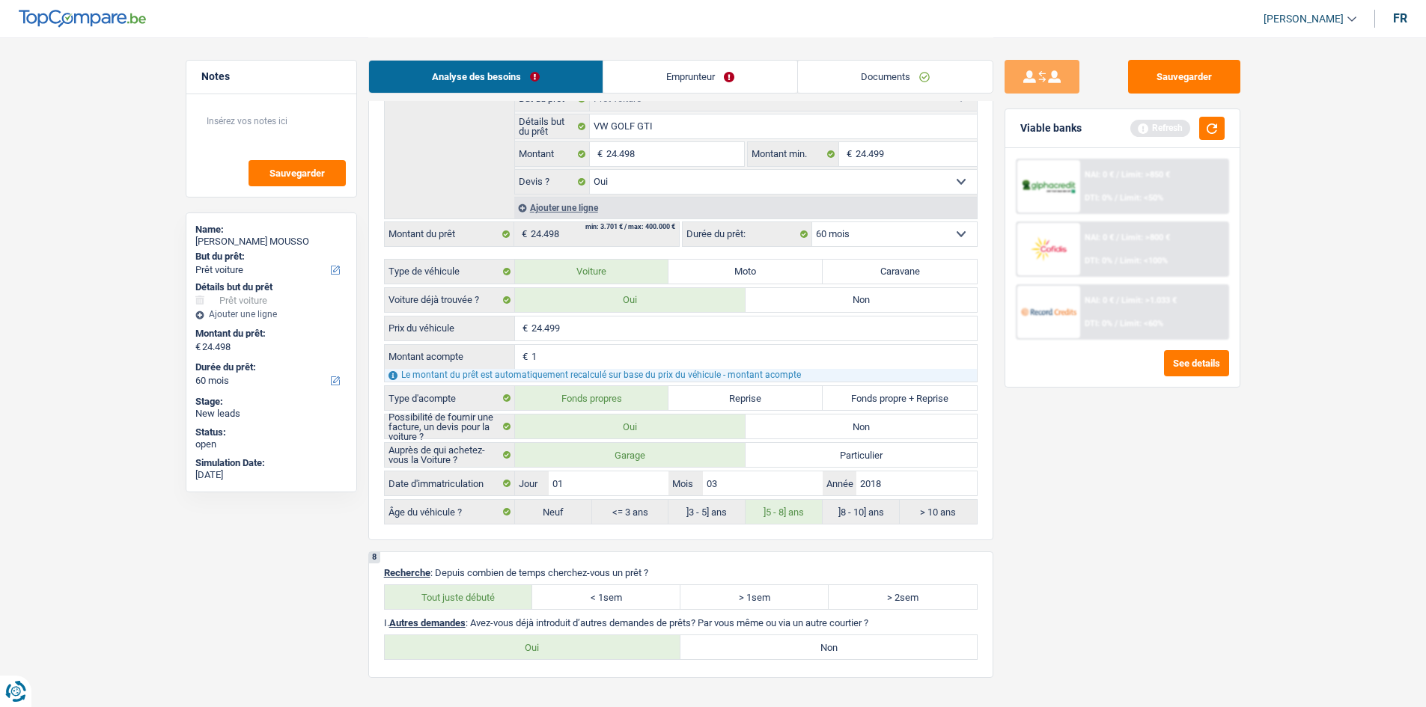
radio input "true"
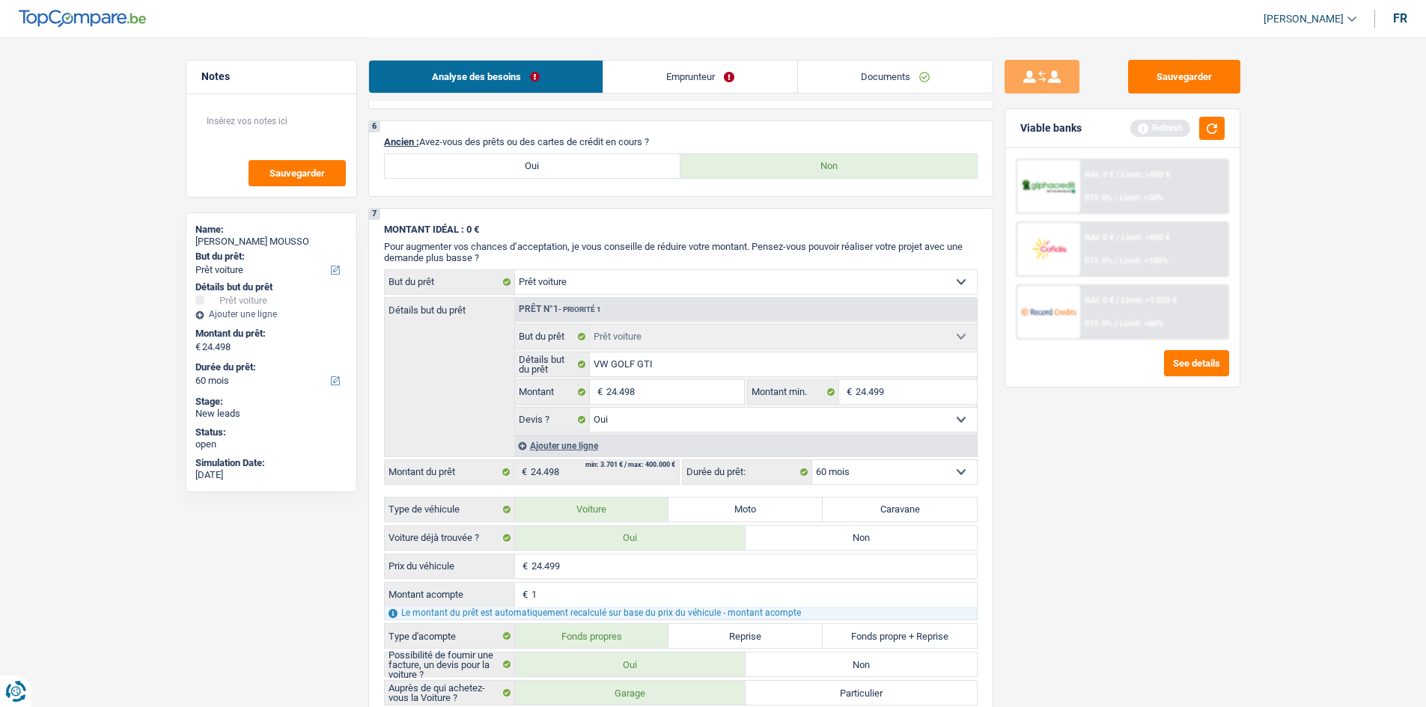
scroll to position [0, 0]
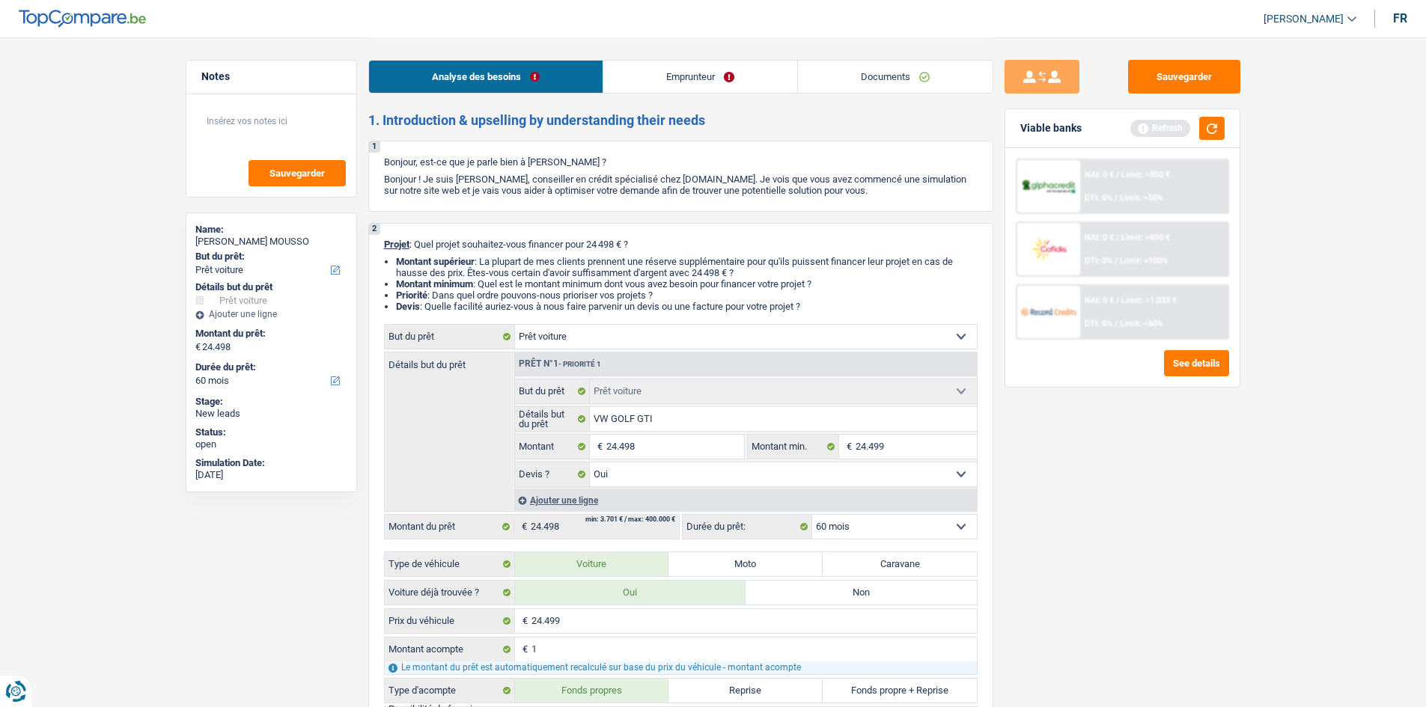
drag, startPoint x: 682, startPoint y: 77, endPoint x: 609, endPoint y: 85, distance: 73.0
click at [682, 79] on link "Emprunteur" at bounding box center [700, 77] width 194 height 32
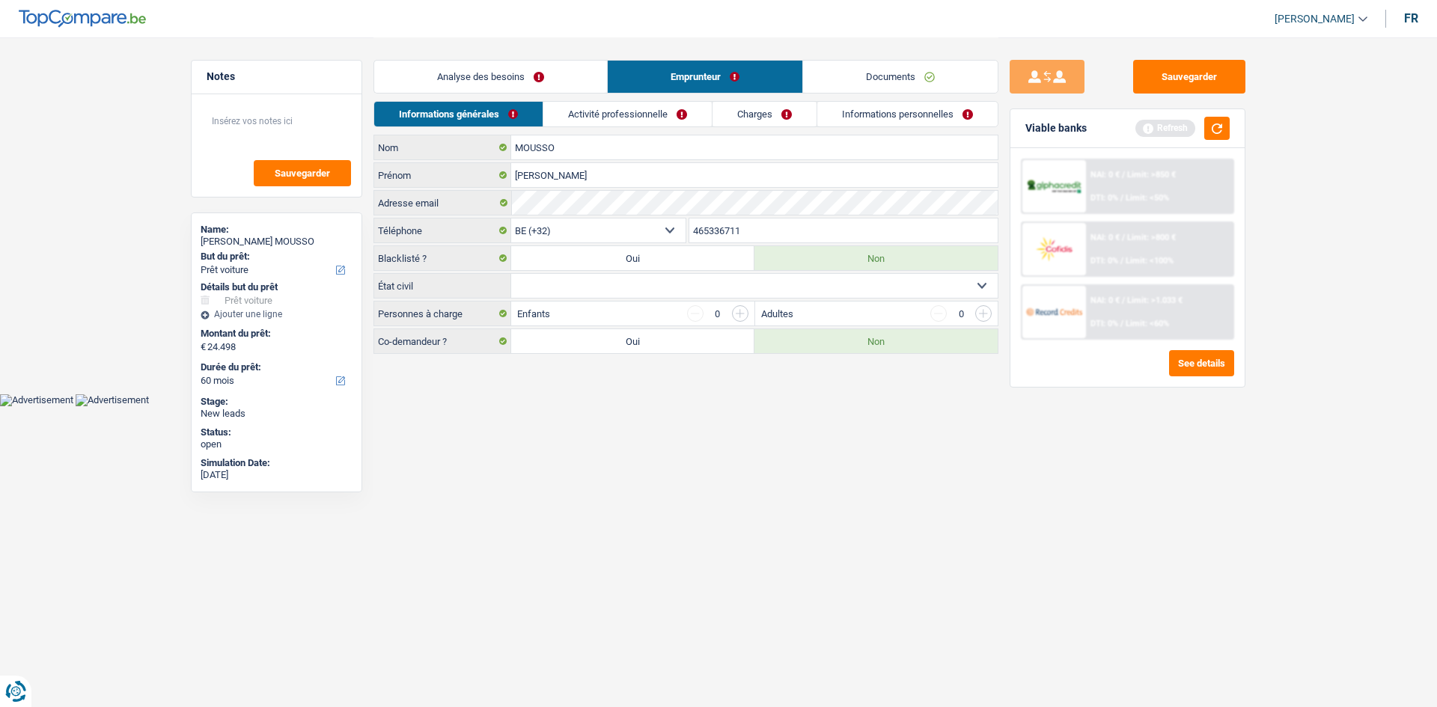
click at [733, 406] on html "Vous avez le contrôle de vos données Nous utilisons des cookies, tout comme nos…" at bounding box center [718, 203] width 1437 height 406
click at [823, 284] on select "Célibataire Marié(e) Cohabitant(e) légal(e) Divorcé(e) Veuf(ve) Séparé (de fait…" at bounding box center [754, 286] width 486 height 24
select select "single"
click at [511, 274] on select "Célibataire Marié(e) Cohabitant(e) légal(e) Divorcé(e) Veuf(ve) Séparé (de fait…" at bounding box center [754, 286] width 486 height 24
click at [661, 114] on link "Activité professionnelle" at bounding box center [628, 114] width 168 height 25
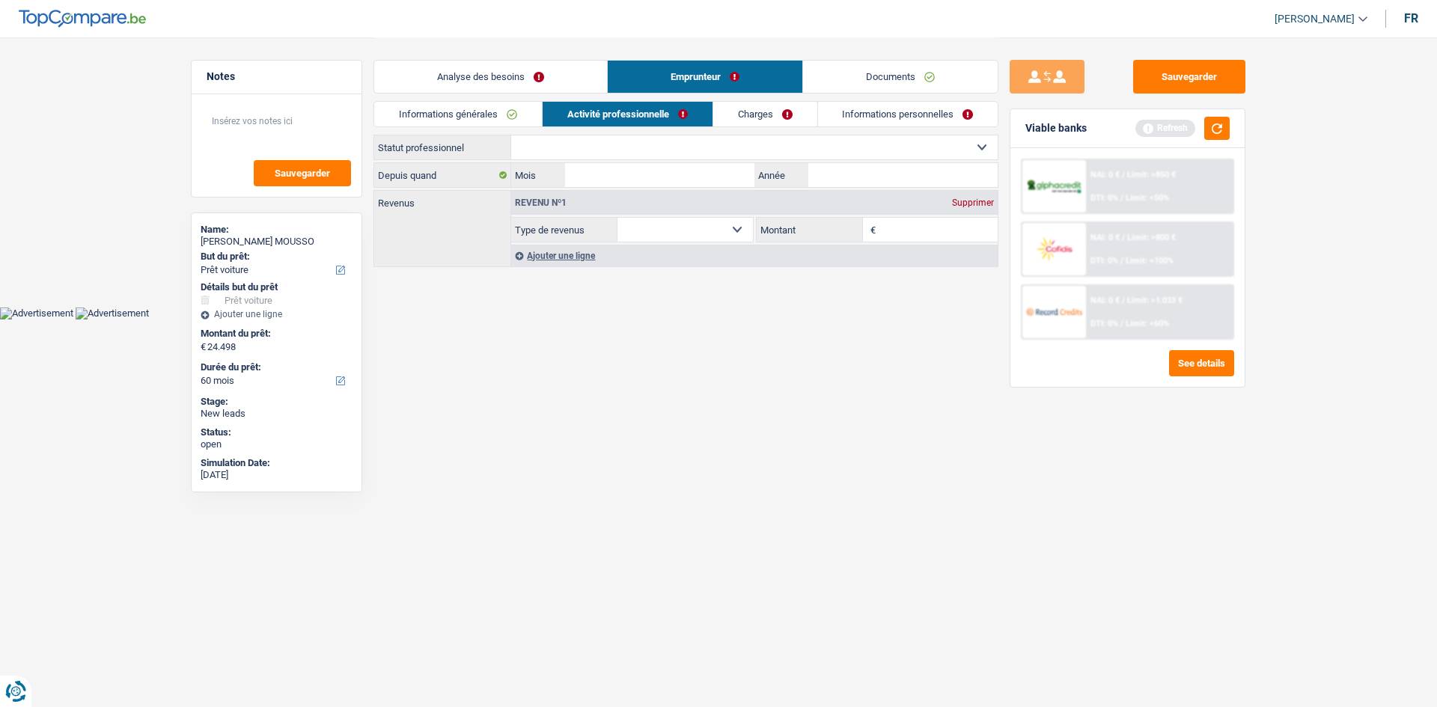
drag, startPoint x: 711, startPoint y: 141, endPoint x: 703, endPoint y: 158, distance: 19.1
click at [711, 141] on select "Ouvrier Employé privé Employé public Invalide Indépendant Pensionné Chômeur Mut…" at bounding box center [754, 147] width 486 height 24
select select "worker"
click at [511, 135] on select "Ouvrier Employé privé Employé public Invalide Indépendant Pensionné Chômeur Mut…" at bounding box center [754, 147] width 486 height 24
select select "netSalary"
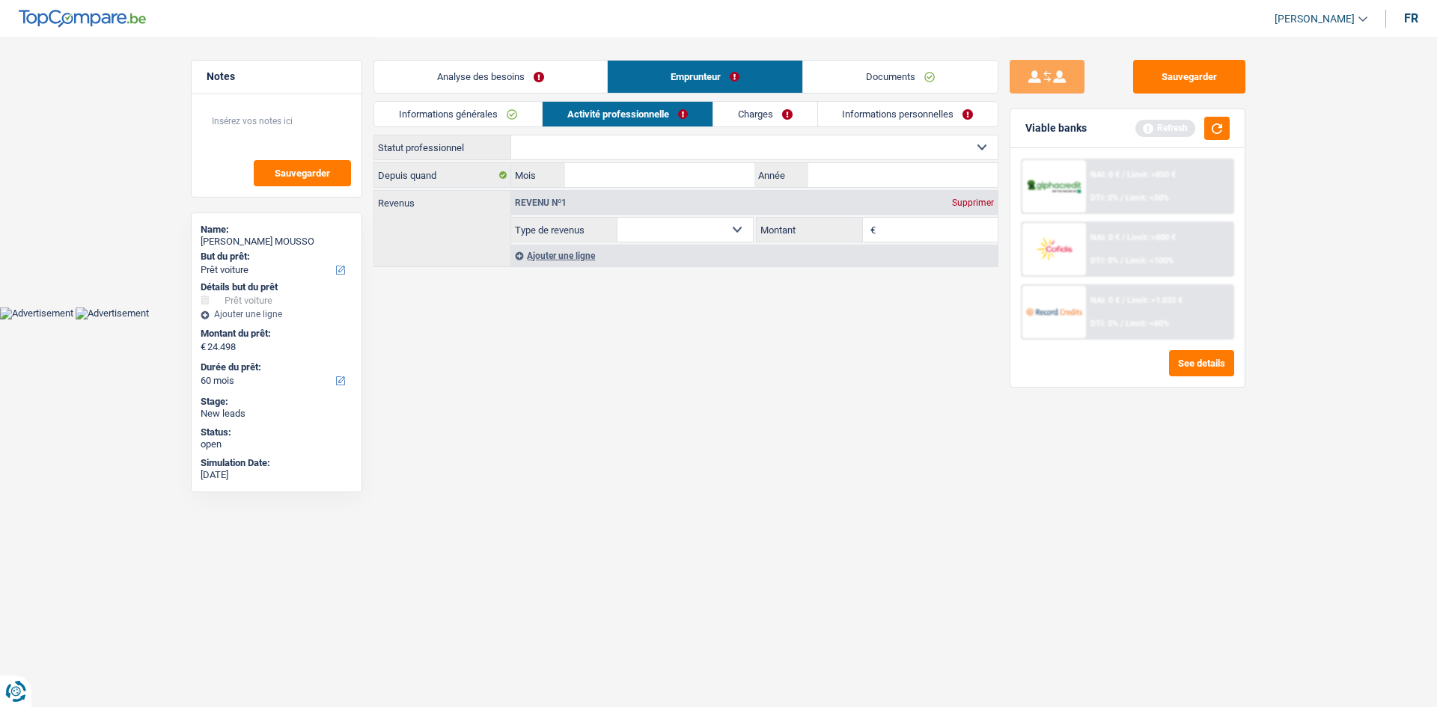
select select "netSalary"
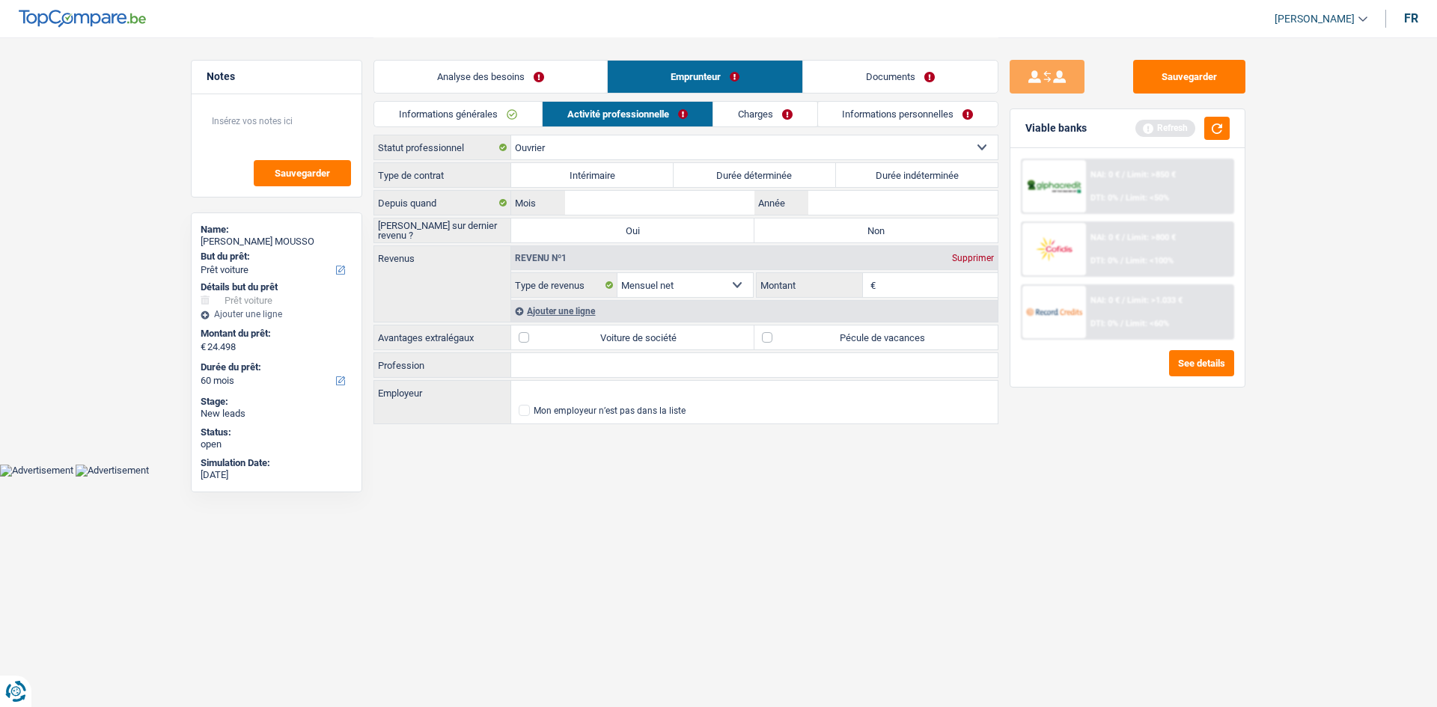
click at [918, 168] on label "Durée indéterminée" at bounding box center [917, 175] width 162 height 24
click at [918, 168] on input "Durée indéterminée" at bounding box center [917, 175] width 162 height 24
radio input "true"
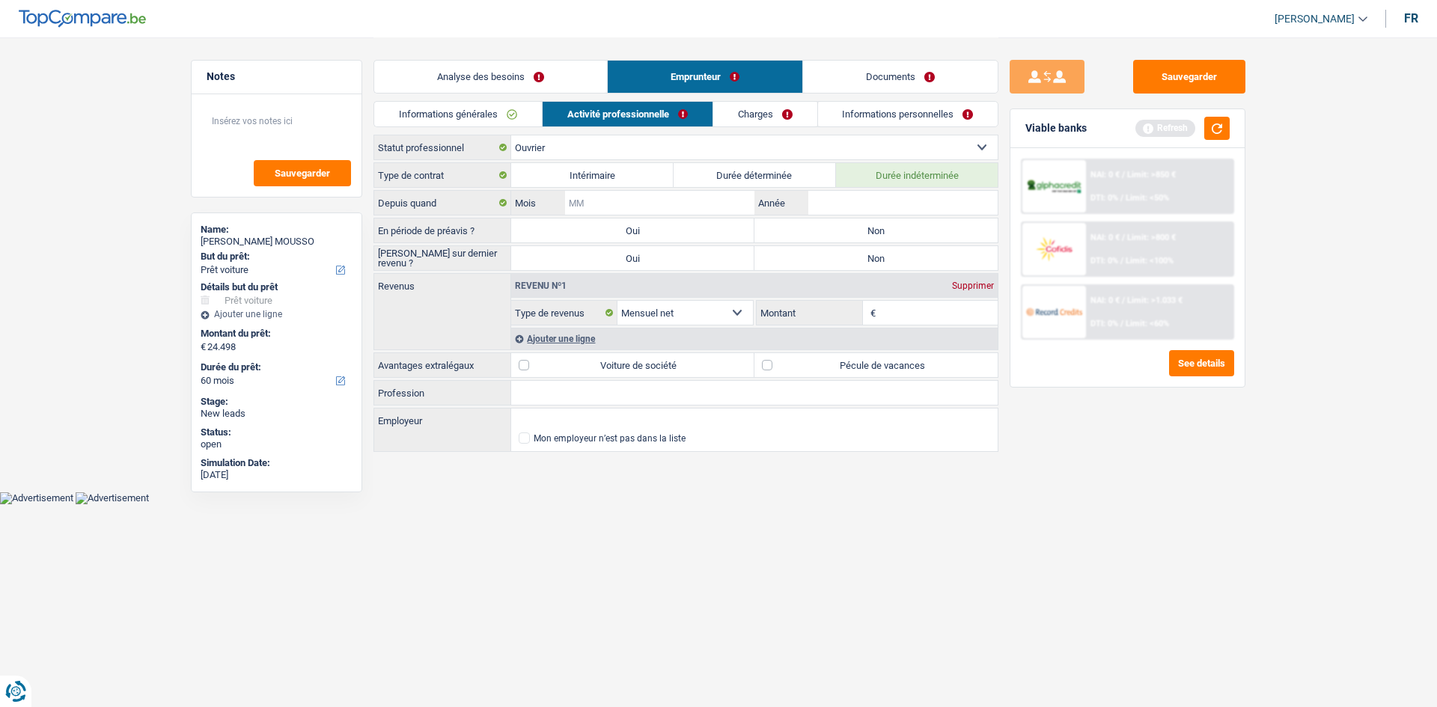
click at [712, 196] on input "Mois" at bounding box center [659, 203] width 189 height 24
type input "9"
click at [861, 193] on input "Année" at bounding box center [902, 203] width 189 height 24
type input "2021"
click at [1231, 461] on div "Sauvegarder Viable banks Refresh NAI: 0 € / Limit: >850 € DTI: 0% / Limit: <50%…" at bounding box center [1127, 371] width 258 height 623
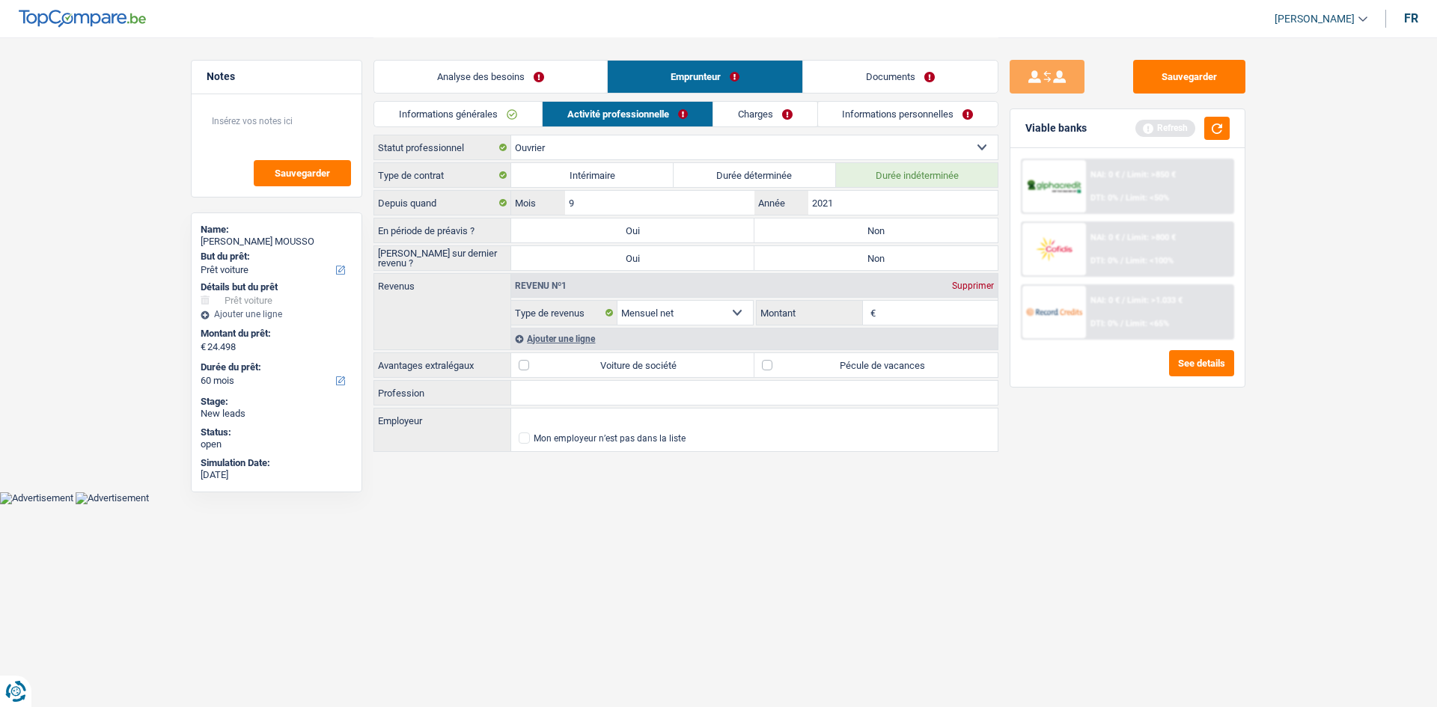
click at [951, 223] on label "Non" at bounding box center [875, 231] width 243 height 24
click at [951, 223] on input "Non" at bounding box center [875, 231] width 243 height 24
radio input "true"
click at [893, 250] on label "Non" at bounding box center [875, 258] width 243 height 24
click at [893, 250] on input "Non" at bounding box center [875, 258] width 243 height 24
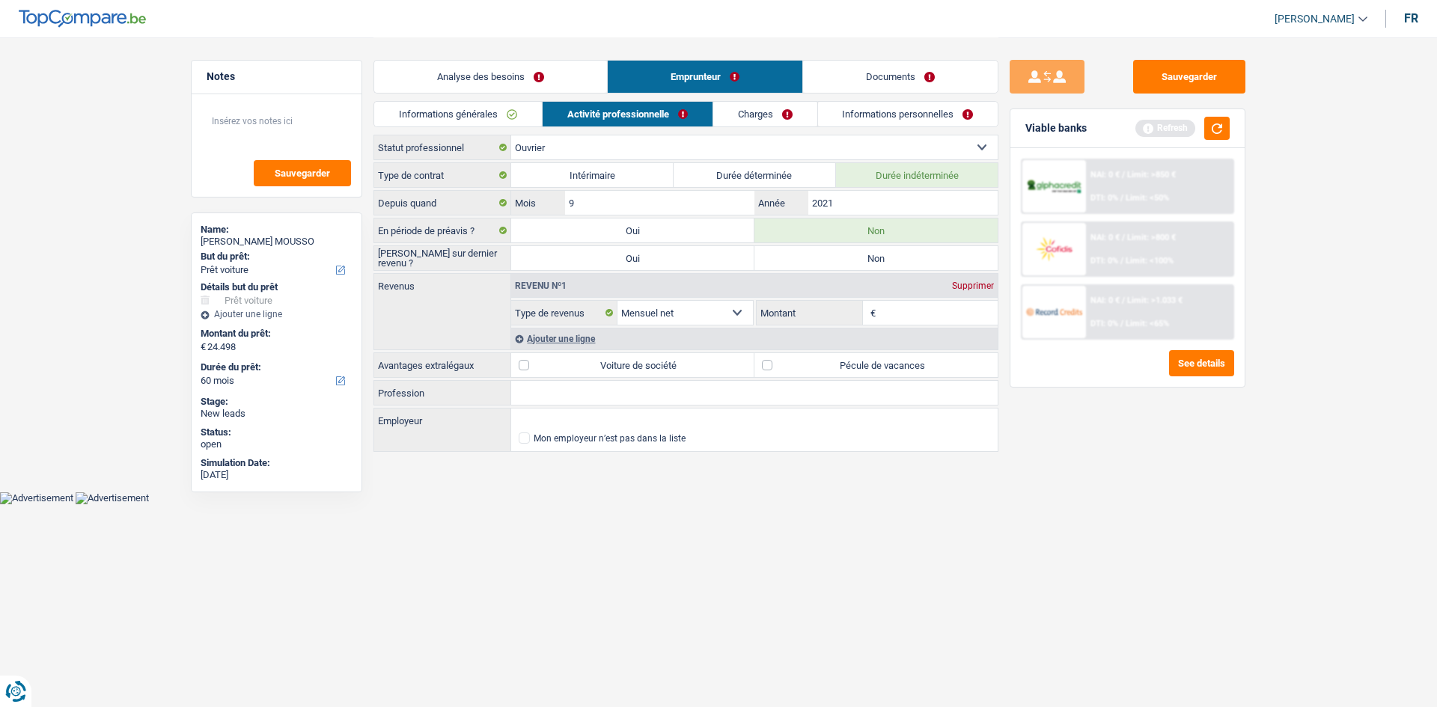
radio input "true"
click at [923, 317] on input "Montant" at bounding box center [938, 313] width 119 height 24
click at [1078, 485] on div "Sauvegarder Viable banks Refresh NAI: 0 € / Limit: >850 € DTI: 0% / Limit: <50%…" at bounding box center [1127, 371] width 258 height 623
click at [959, 311] on input "Montant" at bounding box center [938, 313] width 119 height 24
type input "3.000"
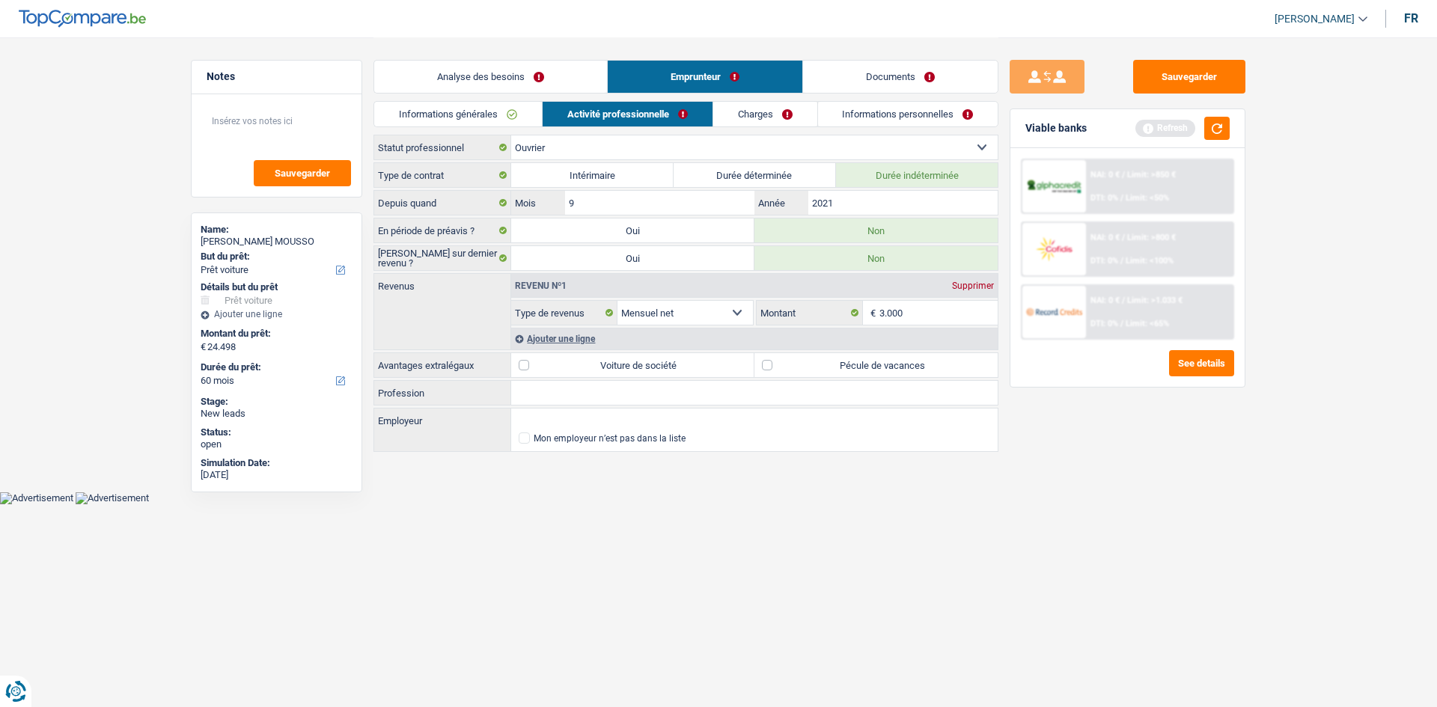
click at [1151, 446] on div "Sauvegarder Viable banks Refresh NAI: 0 € / Limit: >850 € DTI: 0% / Limit: <50%…" at bounding box center [1127, 371] width 258 height 623
click at [566, 335] on div "Ajouter une ligne" at bounding box center [754, 339] width 486 height 22
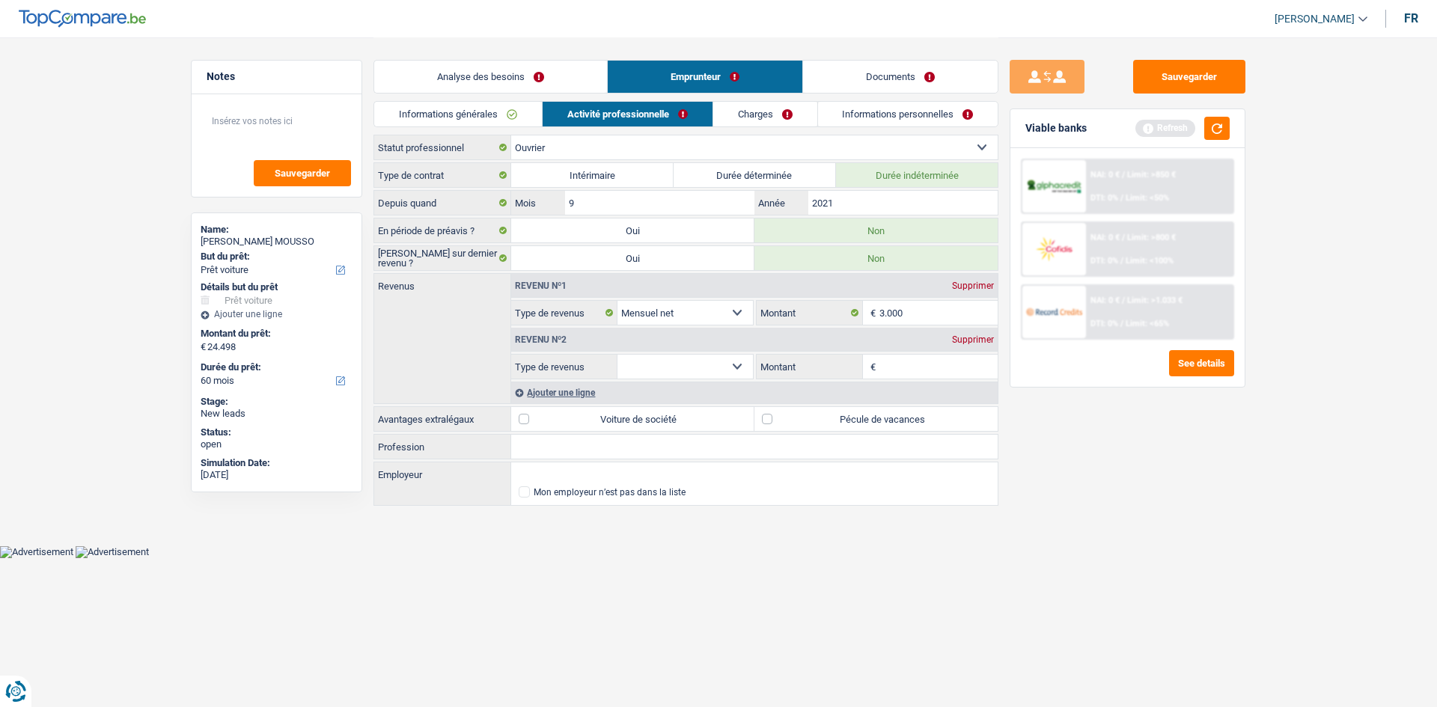
click at [716, 367] on select "Allocation d'handicap Allocations chômage Allocations familiales Chèques repas …" at bounding box center [684, 367] width 135 height 24
select select "mealVouchers"
click at [617, 355] on select "Allocation d'handicap Allocations chômage Allocations familiales Chèques repas …" at bounding box center [684, 367] width 135 height 24
click at [899, 366] on input "Montant par jour" at bounding box center [938, 367] width 119 height 24
type input "8,0"
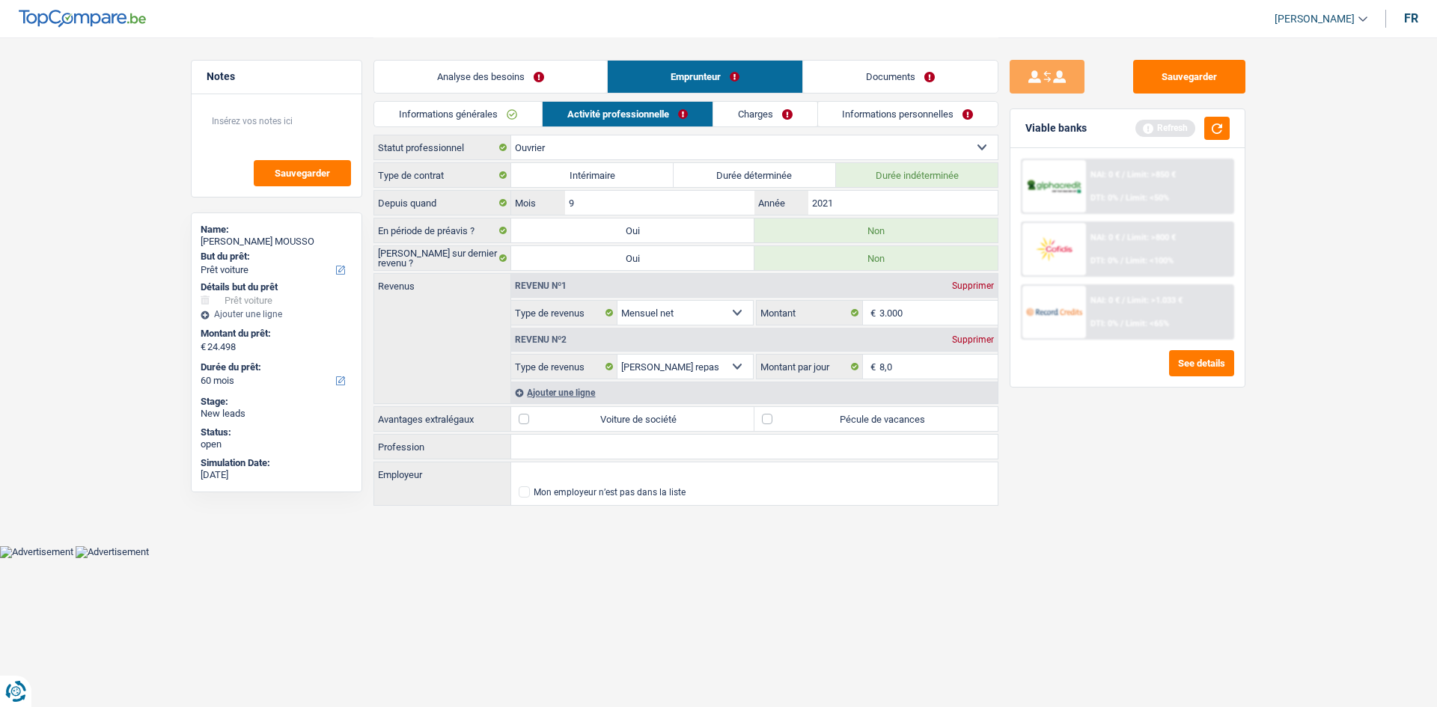
click at [1117, 463] on div "Sauvegarder Viable banks Refresh NAI: 0 € / Limit: >850 € DTI: 0% / Limit: <50%…" at bounding box center [1127, 371] width 258 height 623
click at [1218, 124] on button "button" at bounding box center [1216, 128] width 25 height 23
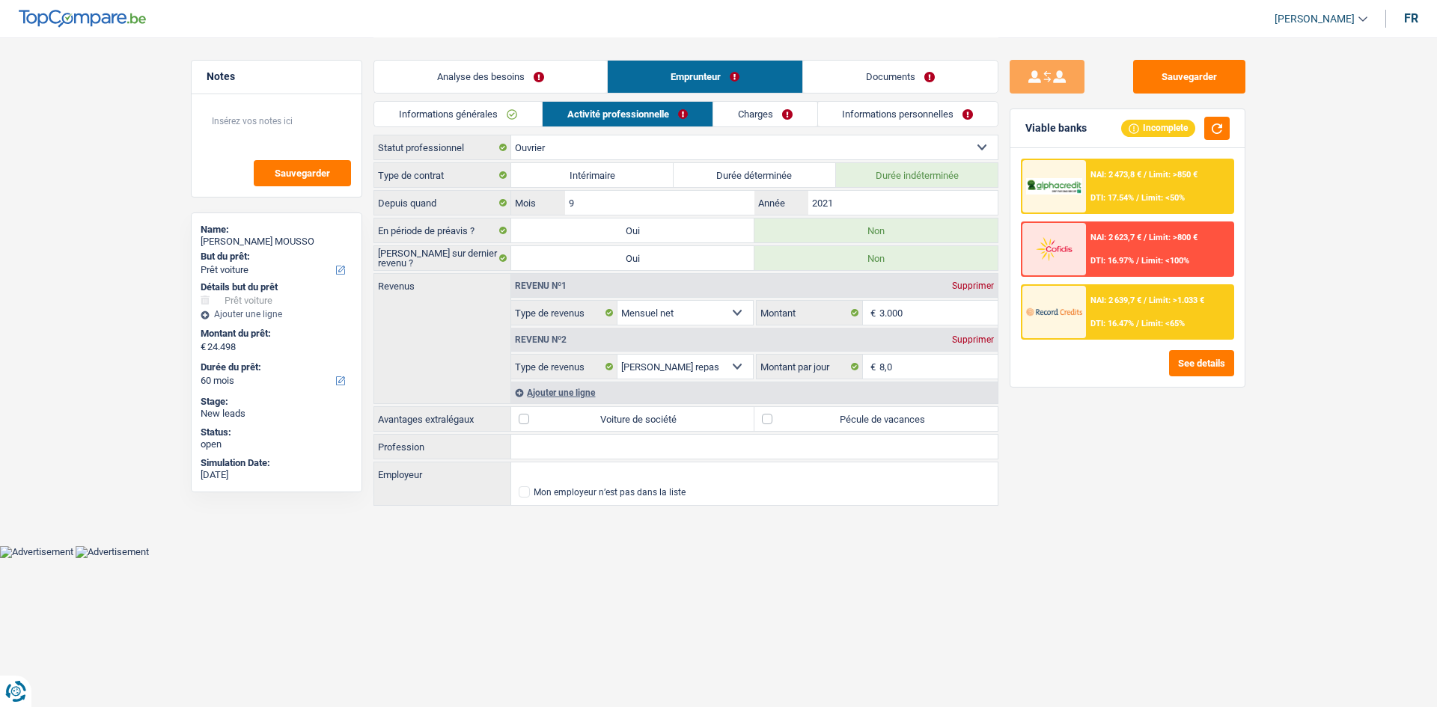
click at [1154, 471] on div "Sauvegarder Viable banks Incomplete NAI: 2 473,8 € / Limit: >850 € DTI: 17.54% …" at bounding box center [1127, 371] width 258 height 623
click at [795, 111] on link "Charges" at bounding box center [765, 114] width 104 height 25
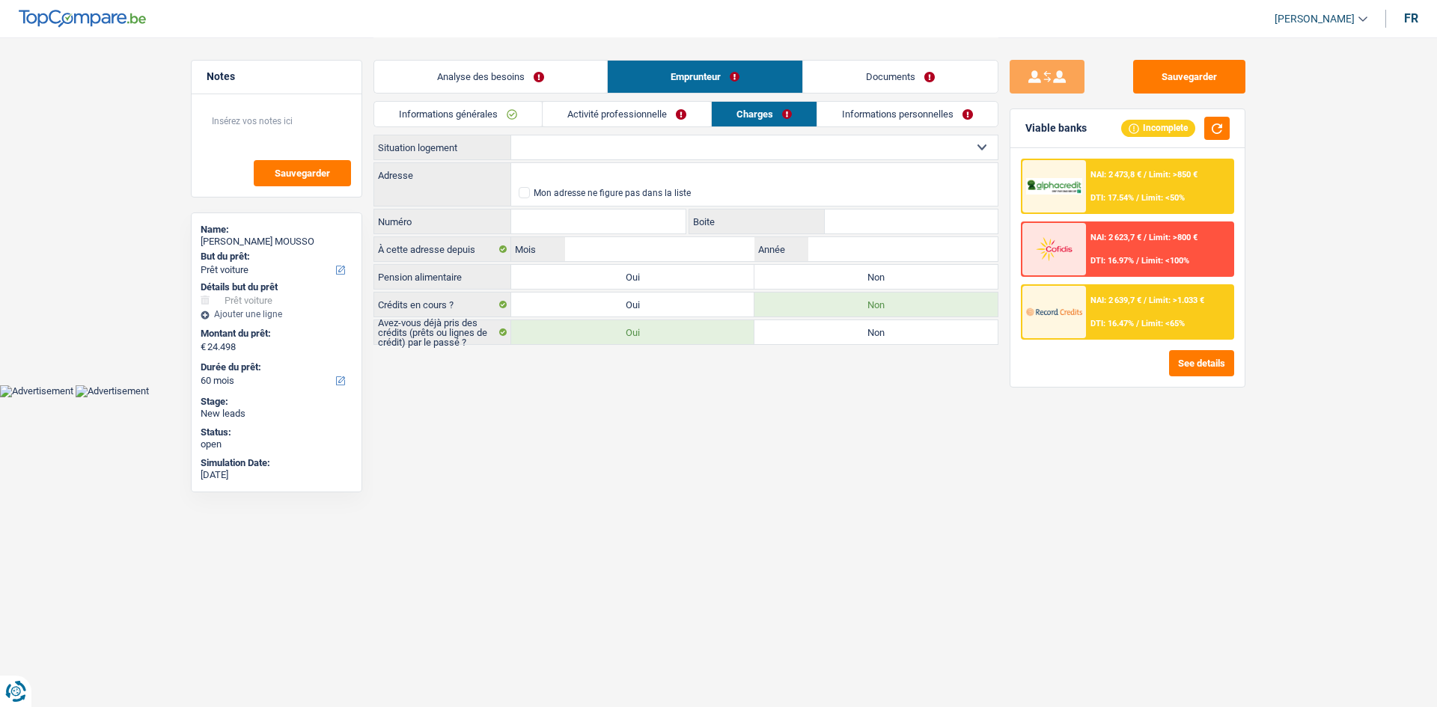
click at [737, 133] on div "Informations générales Activité professionnelle Charges Informations personnell…" at bounding box center [685, 118] width 625 height 34
click at [747, 153] on select "Locataire Propriétaire avec prêt hypothécaire Propriétaire sans prêt hypothécai…" at bounding box center [754, 147] width 486 height 24
click at [511, 135] on select "Locataire Propriétaire avec prêt hypothécaire Propriétaire sans prêt hypothécai…" at bounding box center [754, 147] width 486 height 24
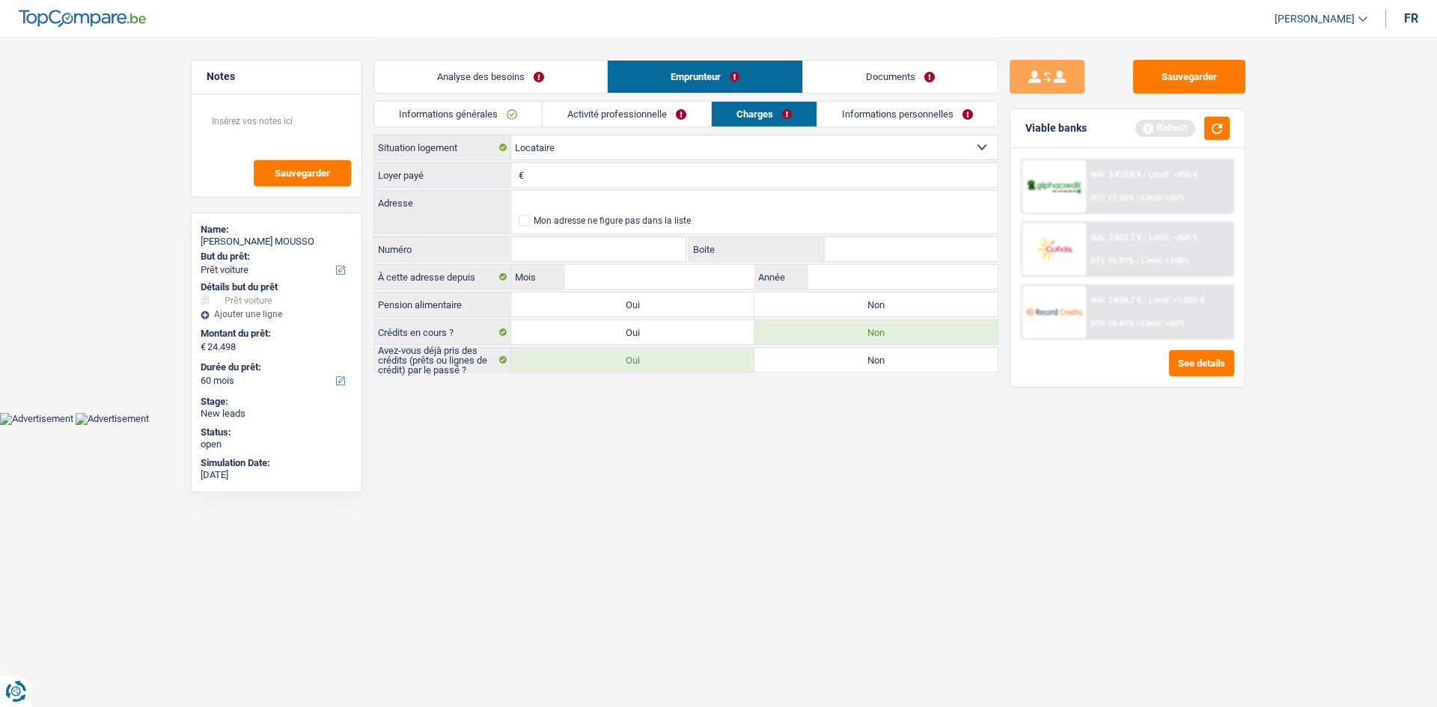
click at [731, 172] on input "Loyer payé" at bounding box center [763, 175] width 470 height 24
click at [706, 143] on select "Locataire Propriétaire avec prêt hypothécaire Propriétaire sans prêt hypothécai…" at bounding box center [754, 147] width 486 height 24
select select "liveWithParents"
click at [511, 135] on select "Locataire Propriétaire avec prêt hypothécaire Propriétaire sans prêt hypothécai…" at bounding box center [754, 147] width 486 height 24
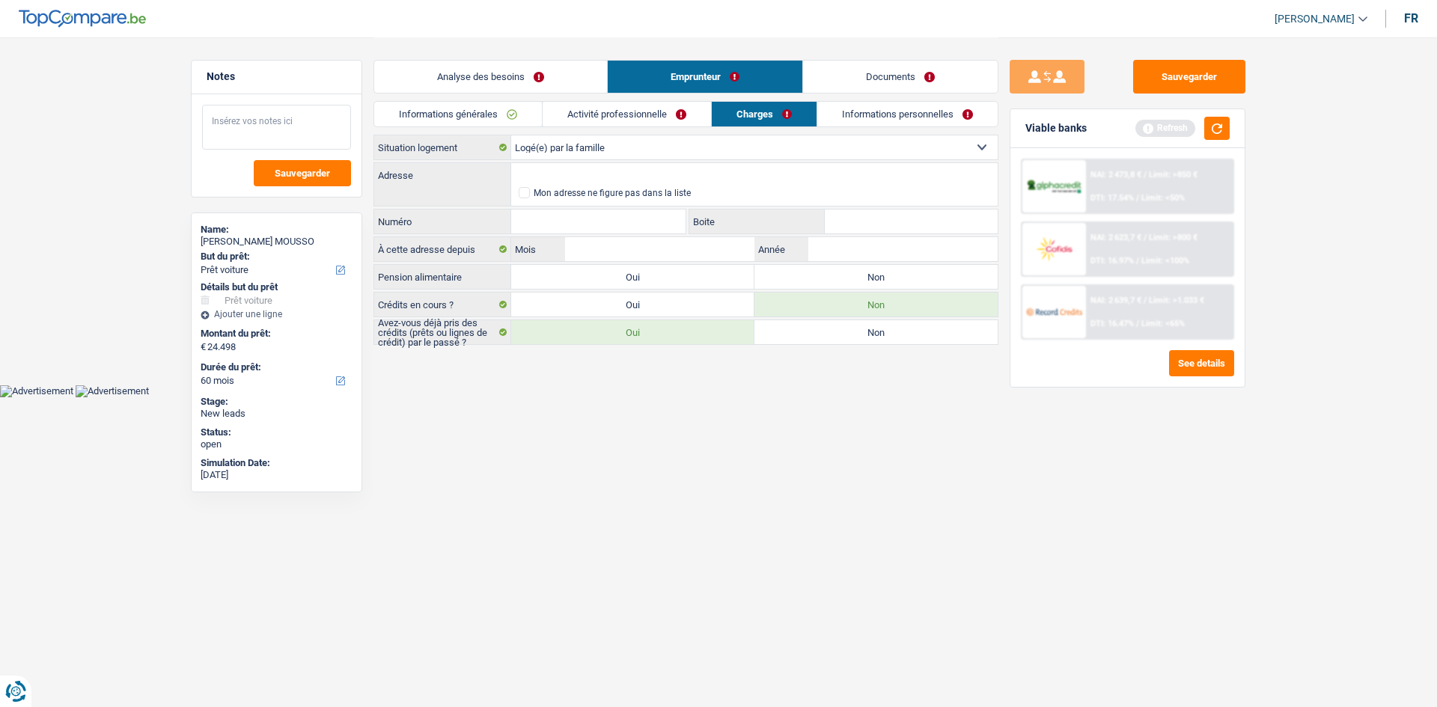
click at [306, 117] on textarea at bounding box center [276, 127] width 149 height 45
type textarea "Habite chez les parents"
click at [662, 171] on input "Adresse" at bounding box center [754, 175] width 486 height 24
paste input "[STREET_ADDRESS][PERSON_NAME]"
click at [717, 177] on input "[STREET_ADDRESS][PERSON_NAME]" at bounding box center [754, 175] width 486 height 24
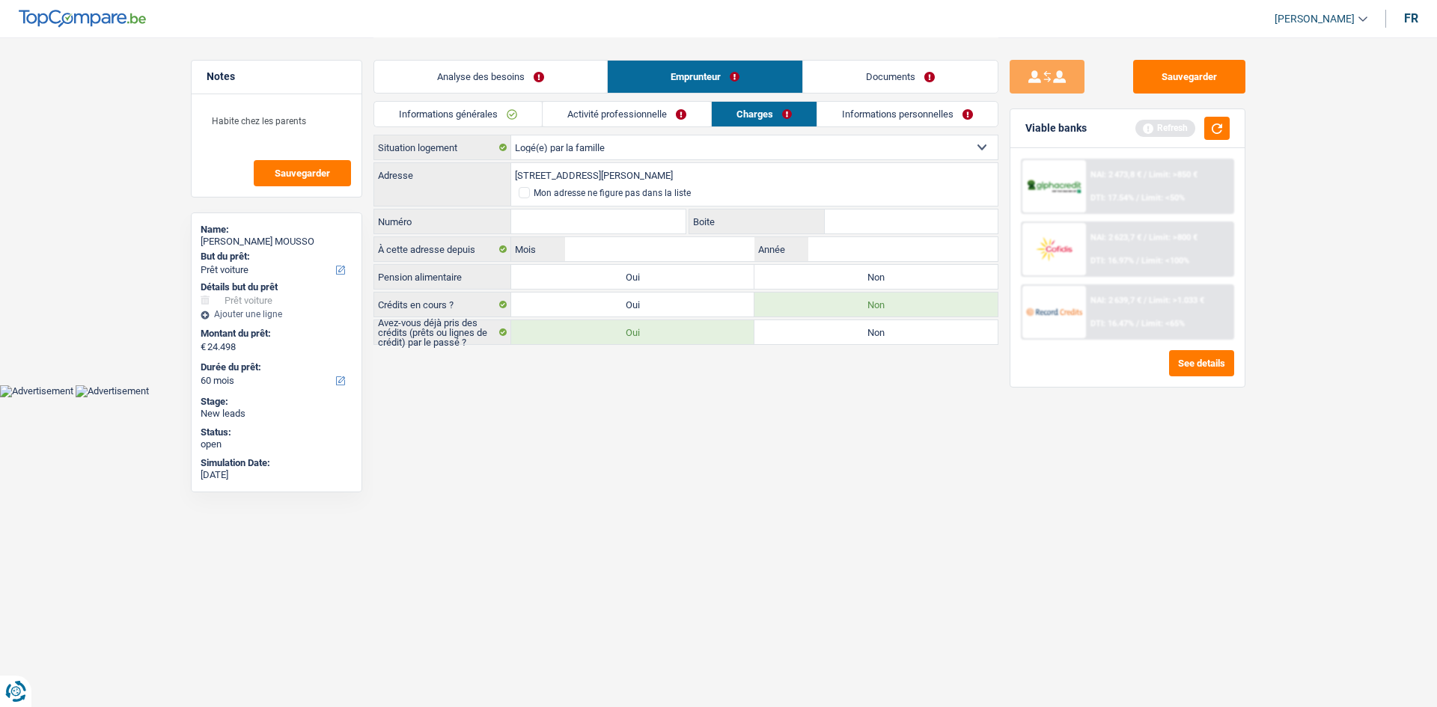
type input "[STREET_ADDRESS][PERSON_NAME]"
click at [569, 217] on input "Numéro" at bounding box center [598, 222] width 174 height 24
type input "20"
drag, startPoint x: 736, startPoint y: 176, endPoint x: 608, endPoint y: 174, distance: 128.0
click at [608, 174] on input "[STREET_ADDRESS][PERSON_NAME]" at bounding box center [754, 175] width 486 height 24
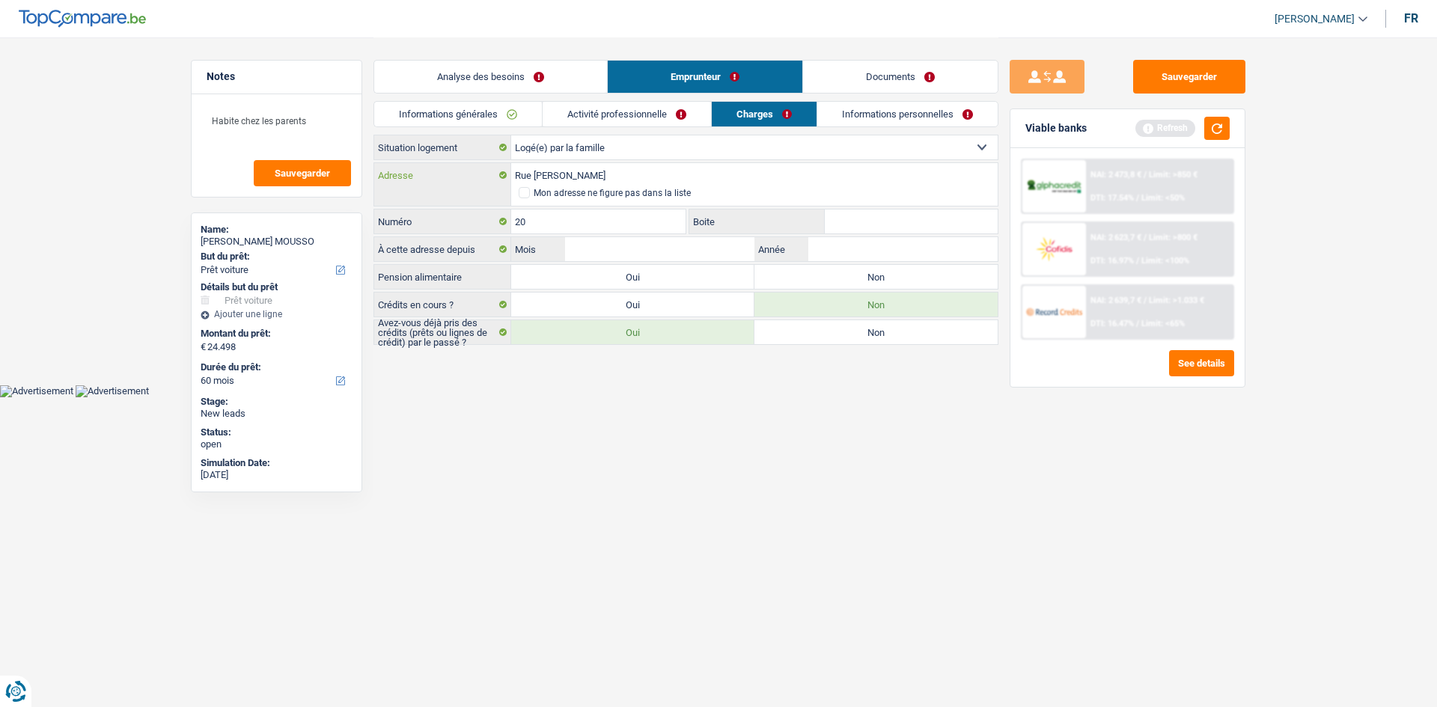
click at [659, 172] on input "Rue [PERSON_NAME]" at bounding box center [754, 175] width 486 height 24
drag, startPoint x: 534, startPoint y: 171, endPoint x: 498, endPoint y: 173, distance: 36.0
click at [498, 173] on div "Rue [PERSON_NAME] Adresse" at bounding box center [685, 175] width 623 height 24
type input "Clos [PERSON_NAME], 1090, Jette, BE"
click at [883, 220] on input "Boite" at bounding box center [911, 222] width 173 height 24
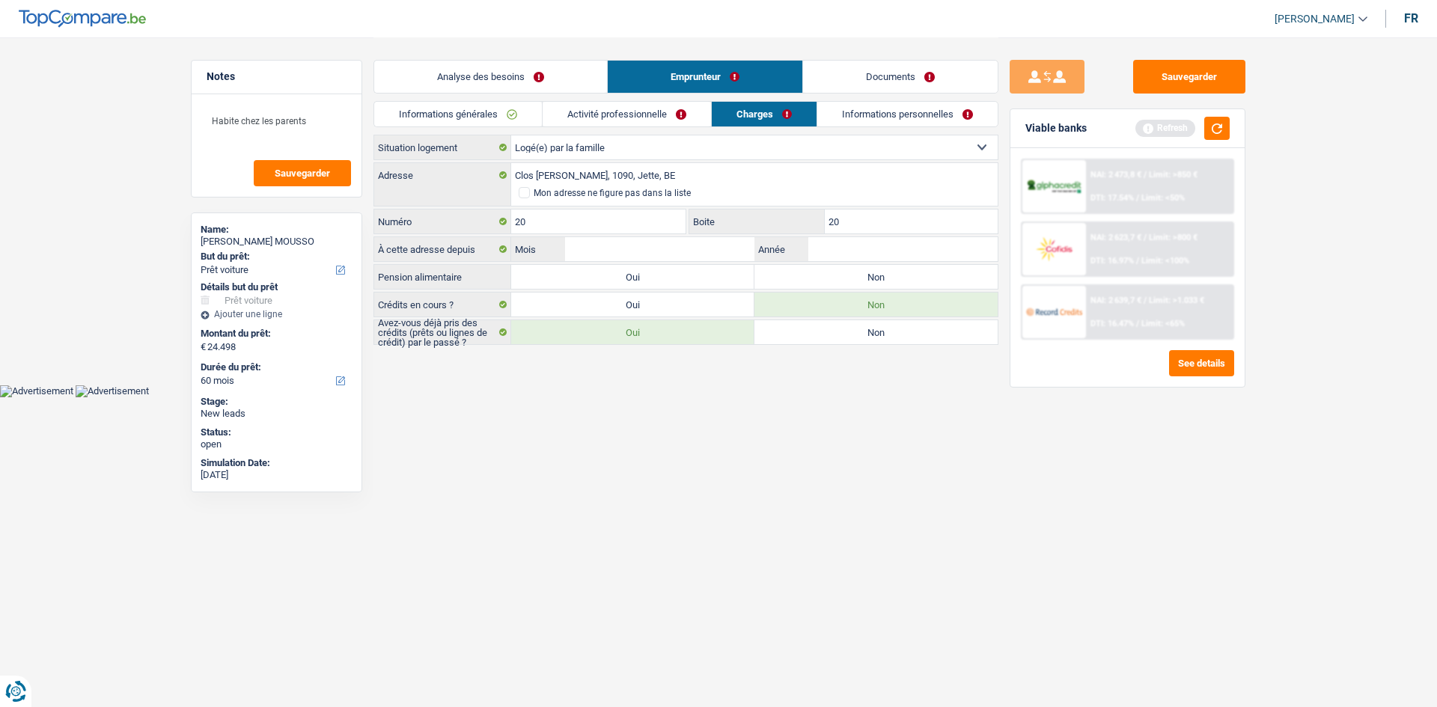
type input "20"
click at [675, 248] on input "Mois" at bounding box center [659, 249] width 189 height 24
click at [715, 245] on input "Mois" at bounding box center [659, 249] width 189 height 24
type input "9"
click at [914, 242] on input "Année" at bounding box center [902, 249] width 189 height 24
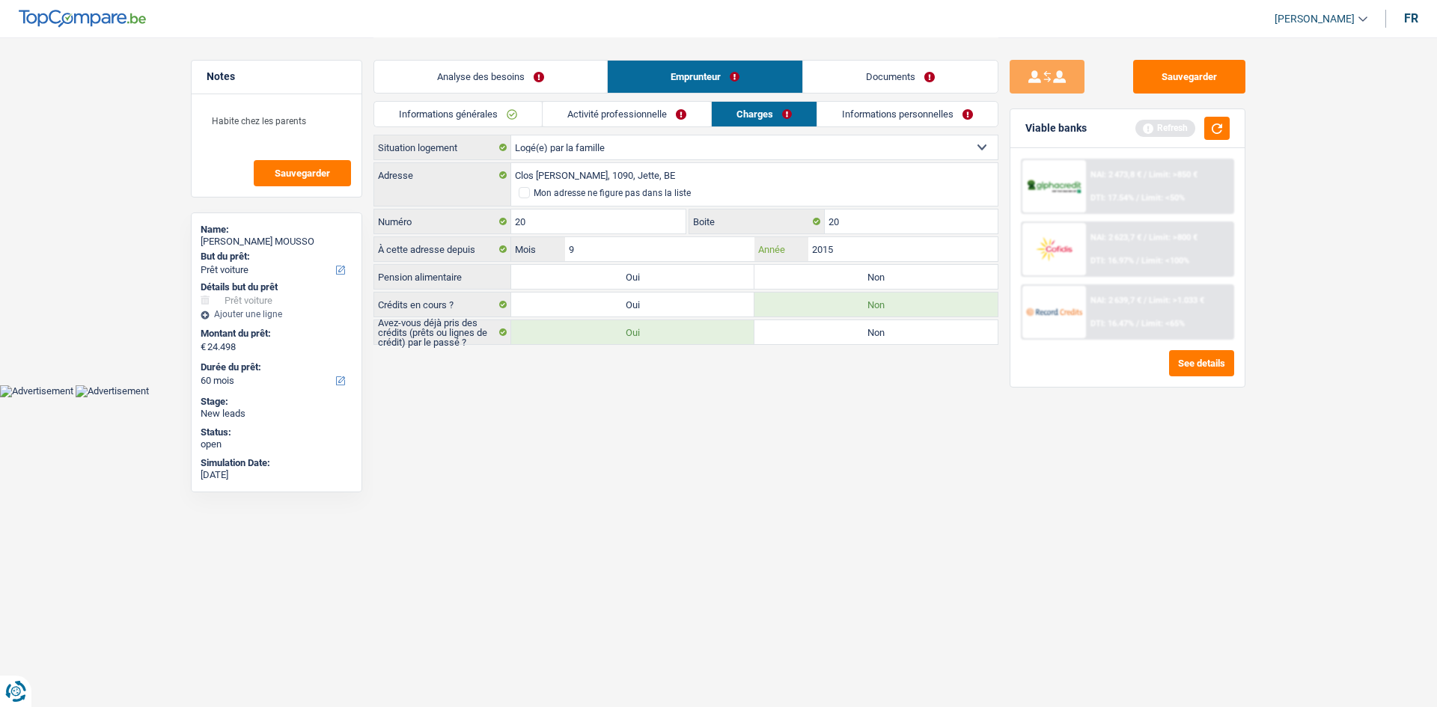
type input "2015"
click at [866, 267] on label "Non" at bounding box center [875, 277] width 243 height 24
click at [866, 267] on input "Non" at bounding box center [875, 277] width 243 height 24
radio input "true"
drag, startPoint x: 1222, startPoint y: 123, endPoint x: 911, endPoint y: 370, distance: 397.4
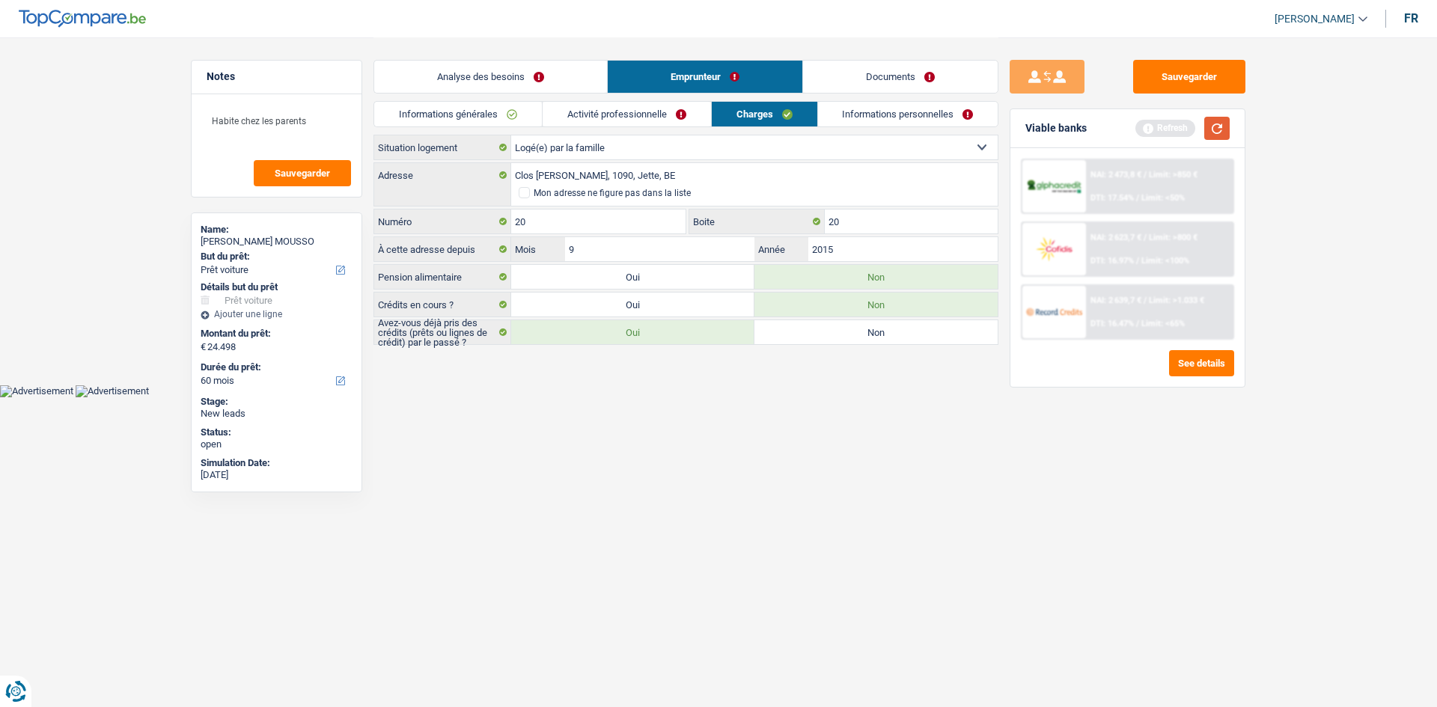
click at [1222, 122] on button "button" at bounding box center [1216, 128] width 25 height 23
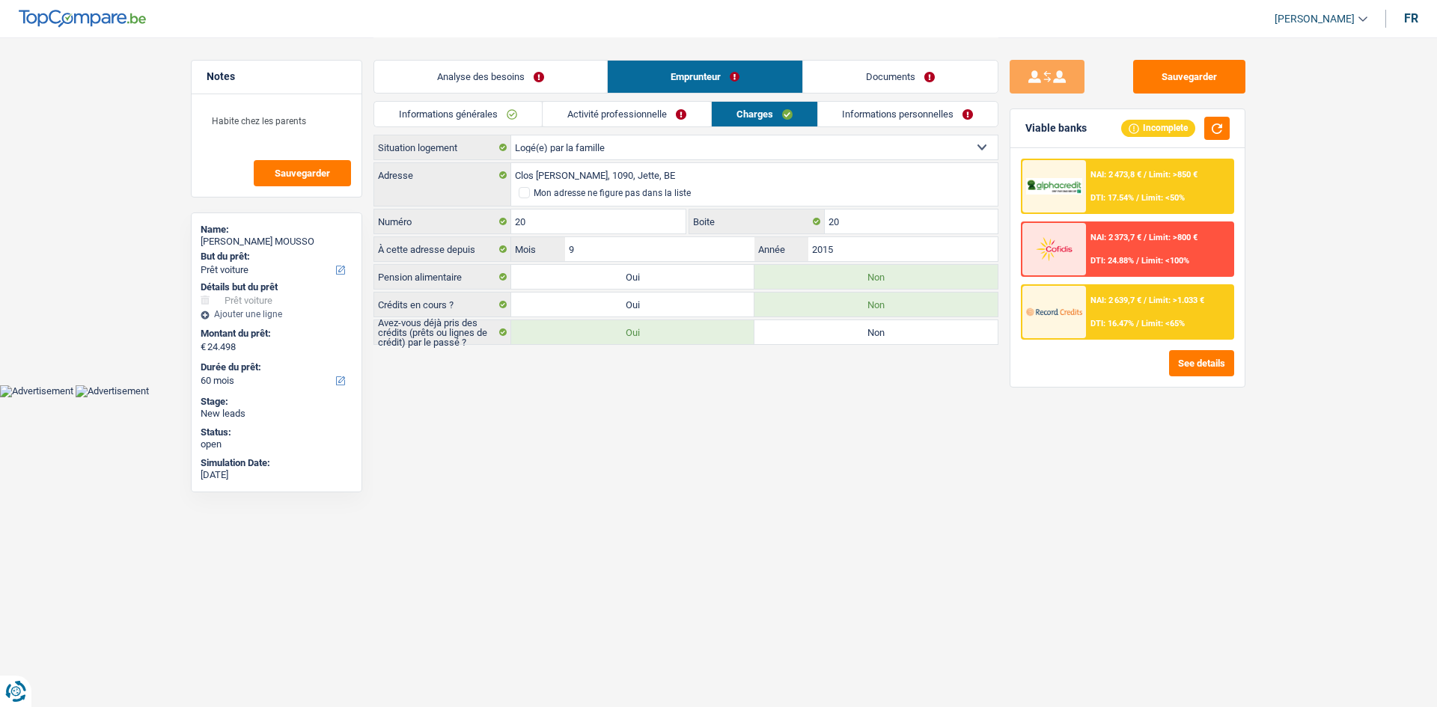
click at [837, 116] on link "Informations personnelles" at bounding box center [908, 114] width 180 height 25
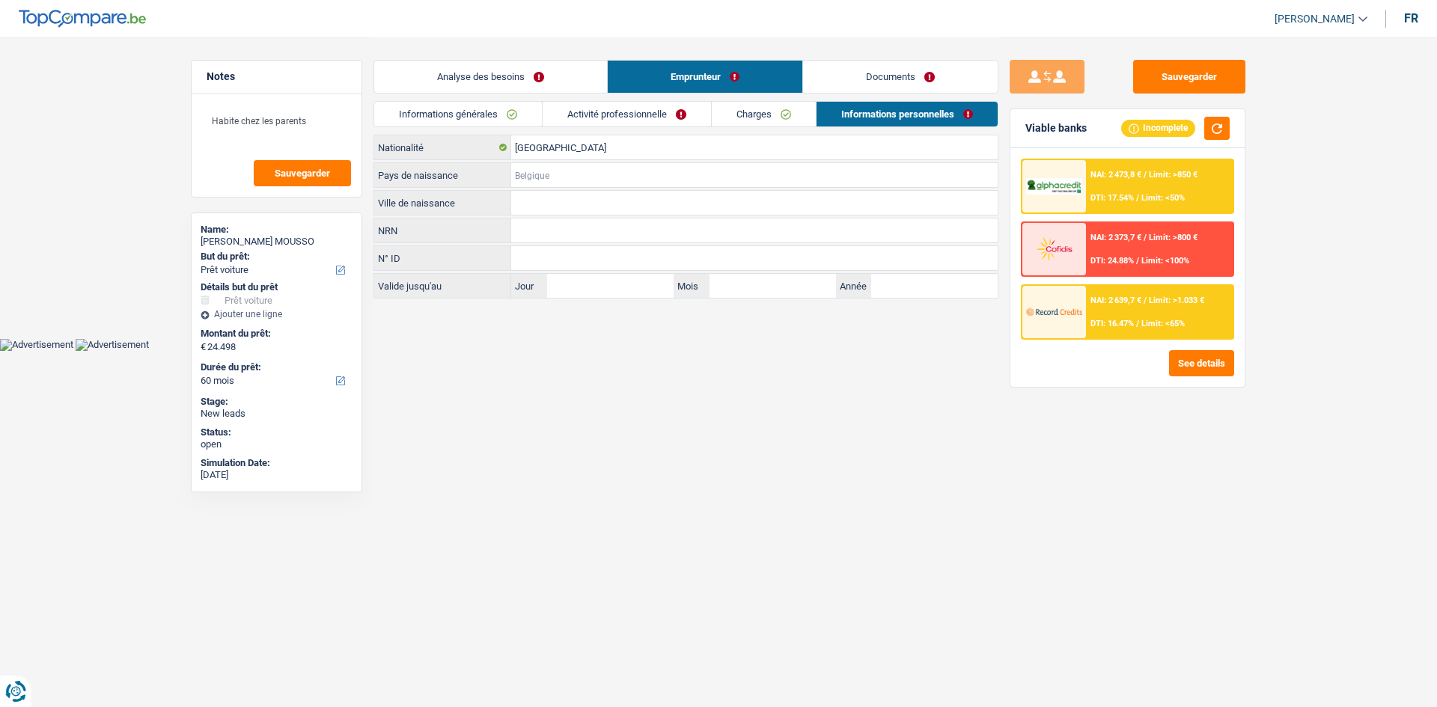
click at [609, 177] on input "Pays de naissance" at bounding box center [754, 175] width 486 height 24
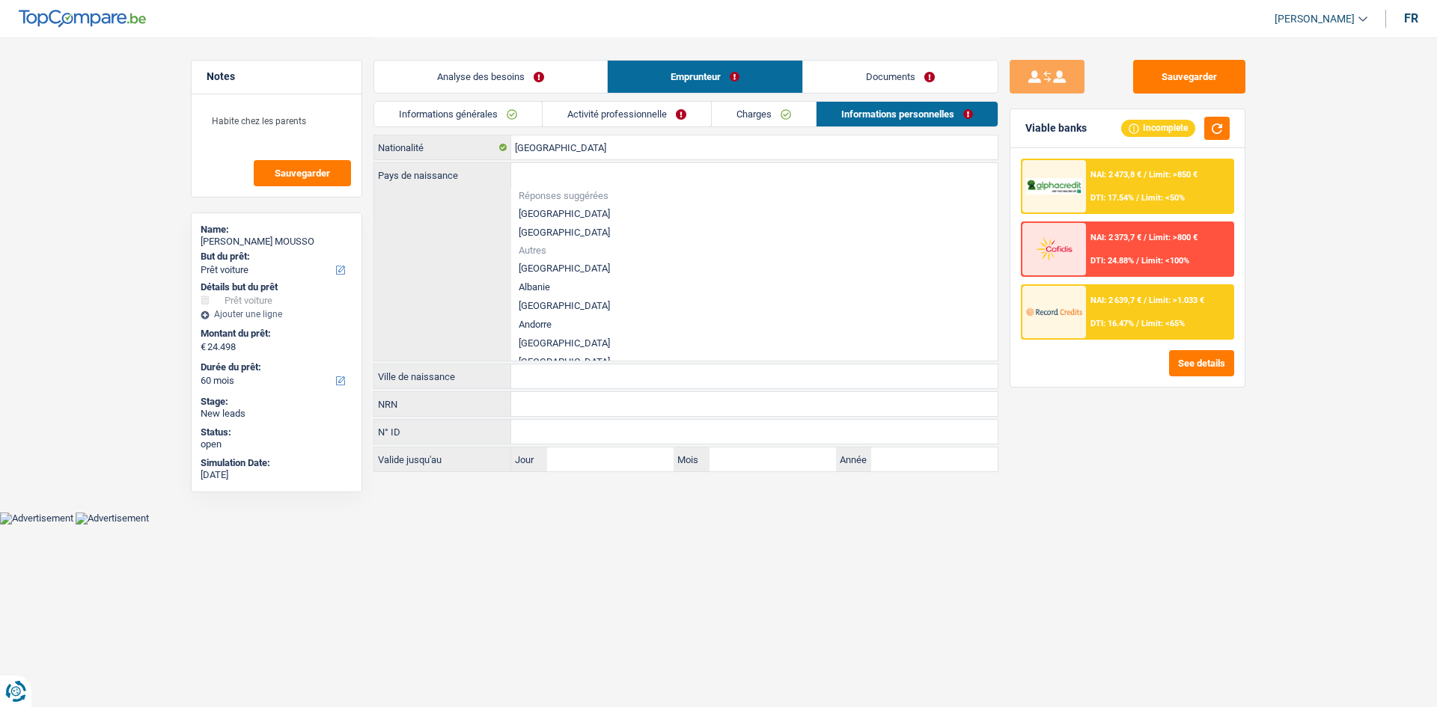
click at [545, 208] on li "[GEOGRAPHIC_DATA]" at bounding box center [754, 213] width 486 height 19
type input "[GEOGRAPHIC_DATA]"
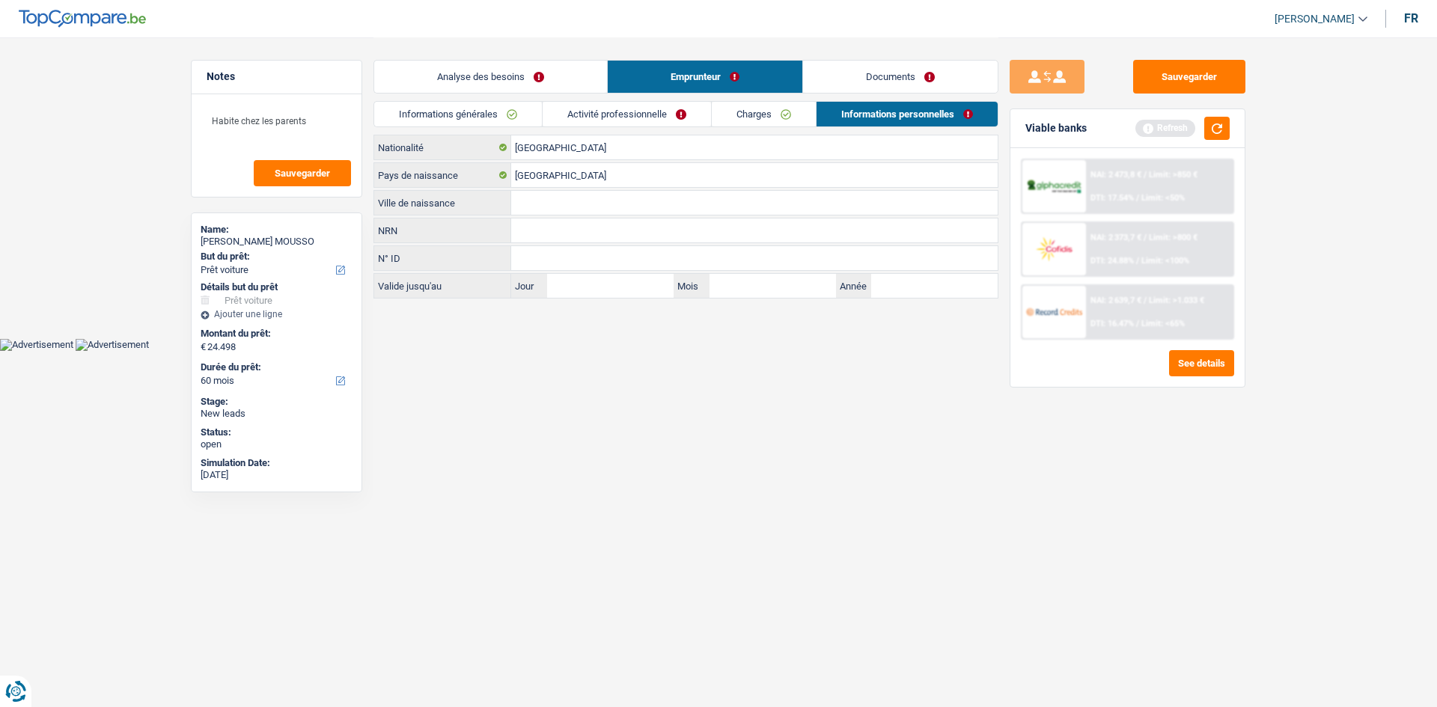
click at [585, 207] on input "Ville de naissance" at bounding box center [754, 203] width 486 height 24
type input "Mouscron"
click at [560, 88] on link "Analyse des besoins" at bounding box center [490, 77] width 233 height 32
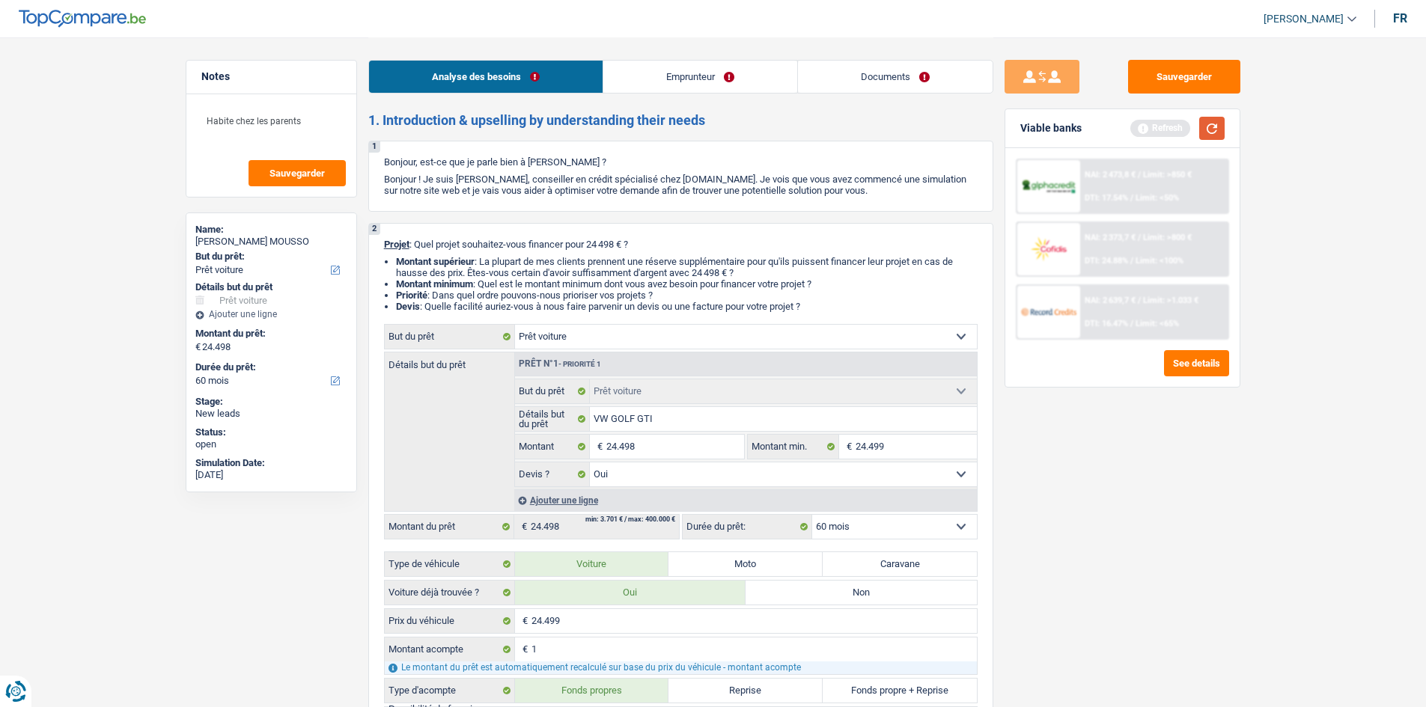
drag, startPoint x: 1214, startPoint y: 129, endPoint x: 1265, endPoint y: 213, distance: 97.8
click at [1214, 130] on button "button" at bounding box center [1211, 128] width 25 height 23
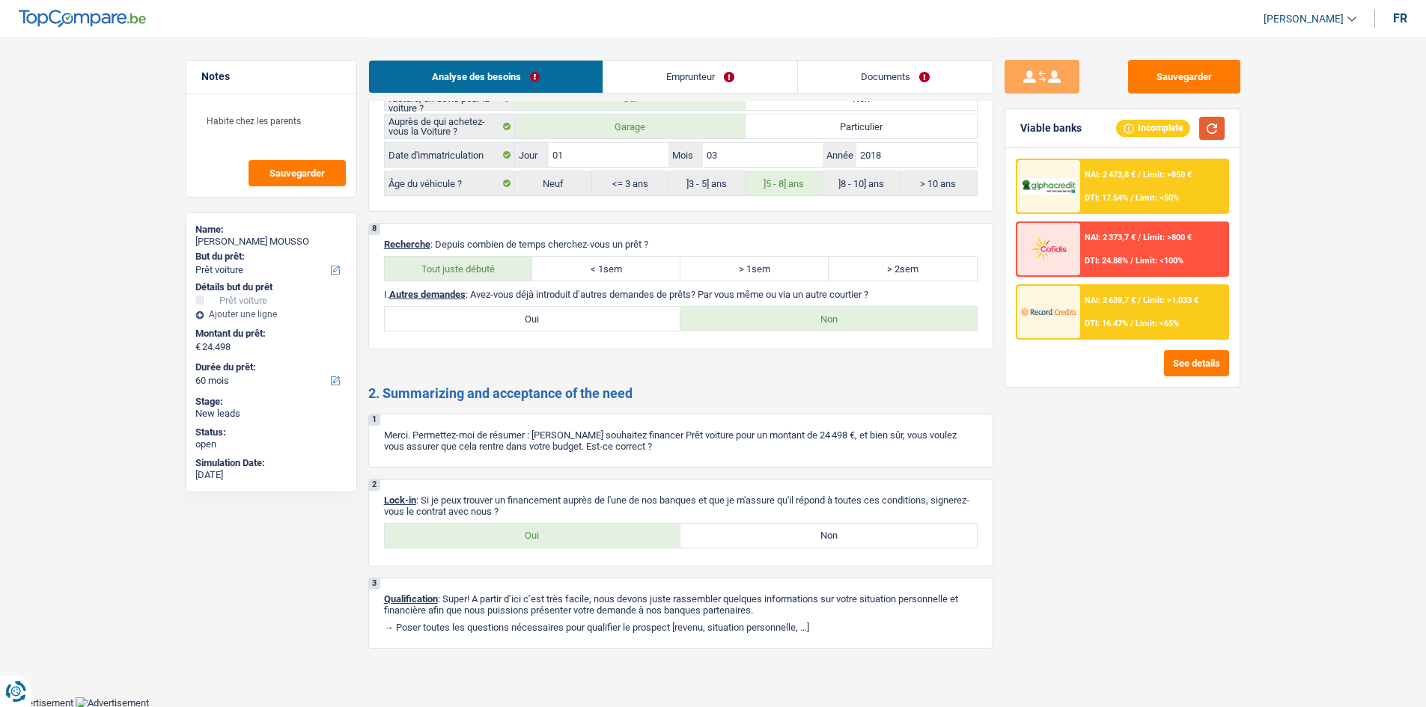
scroll to position [2013, 0]
click at [593, 532] on label "Oui" at bounding box center [533, 534] width 296 height 24
click at [593, 532] on input "Oui" at bounding box center [533, 534] width 296 height 24
radio input "true"
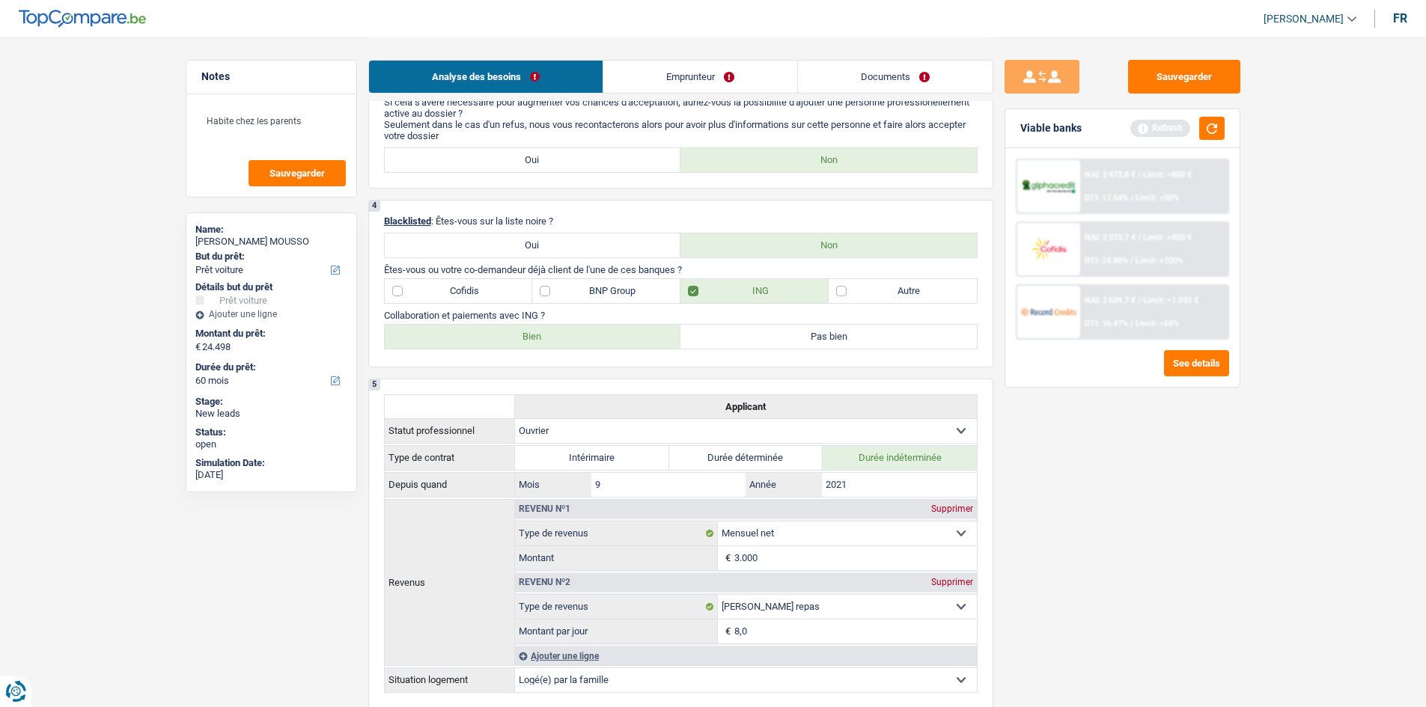
scroll to position [0, 0]
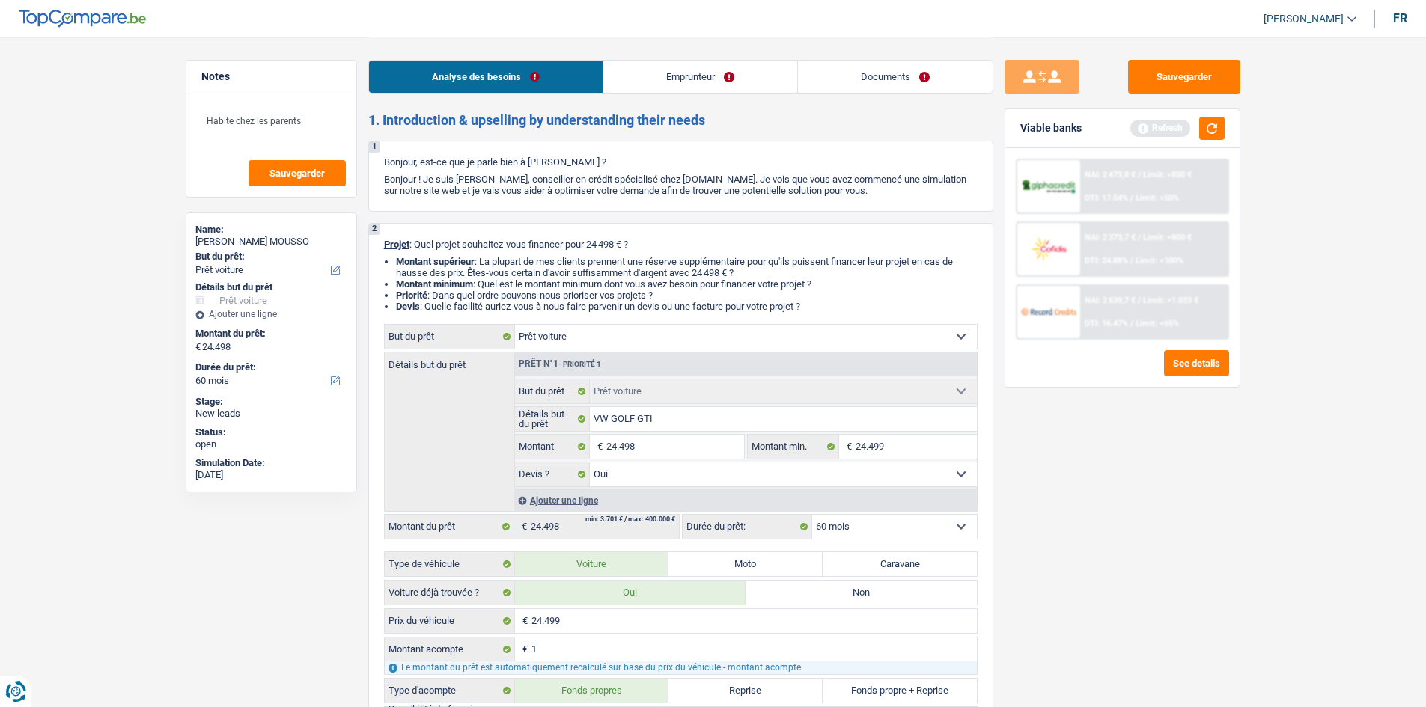
click at [1122, 441] on div "Sauvegarder Viable banks Refresh NAI: 2 473,8 € / Limit: >850 € DTI: 17.54% / L…" at bounding box center [1122, 371] width 258 height 623
click at [1248, 504] on div "Sauvegarder Viable banks Refresh NAI: 2 473,8 € / Limit: >850 € DTI: 17.54% / L…" at bounding box center [1122, 371] width 258 height 623
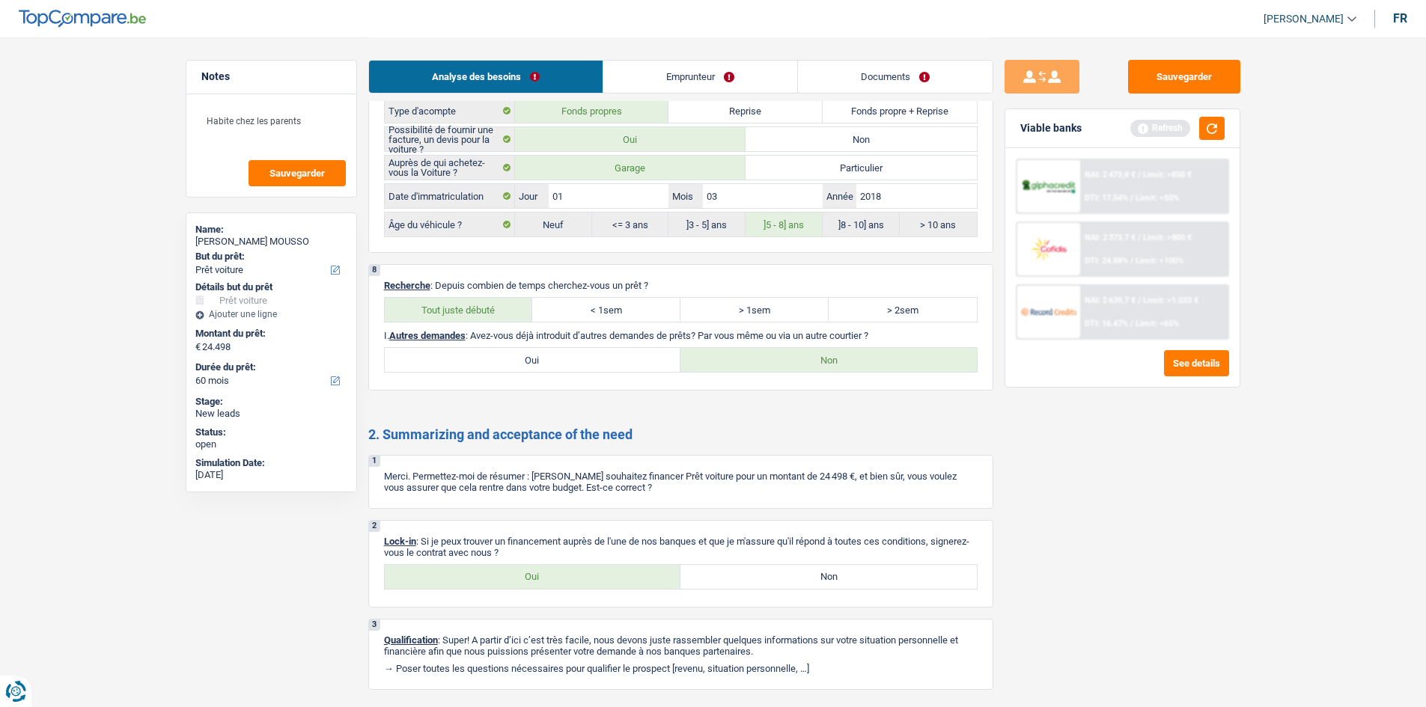
scroll to position [2013, 0]
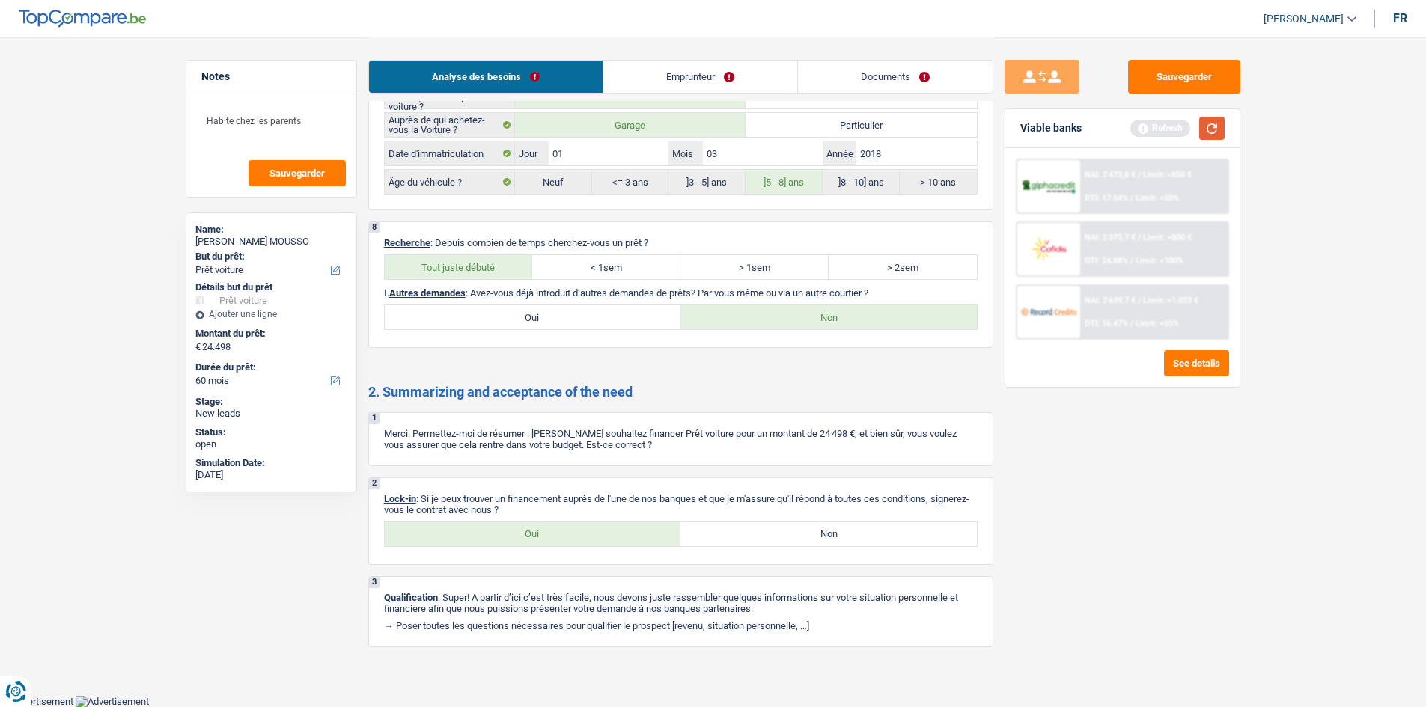
click at [1200, 129] on button "button" at bounding box center [1211, 128] width 25 height 23
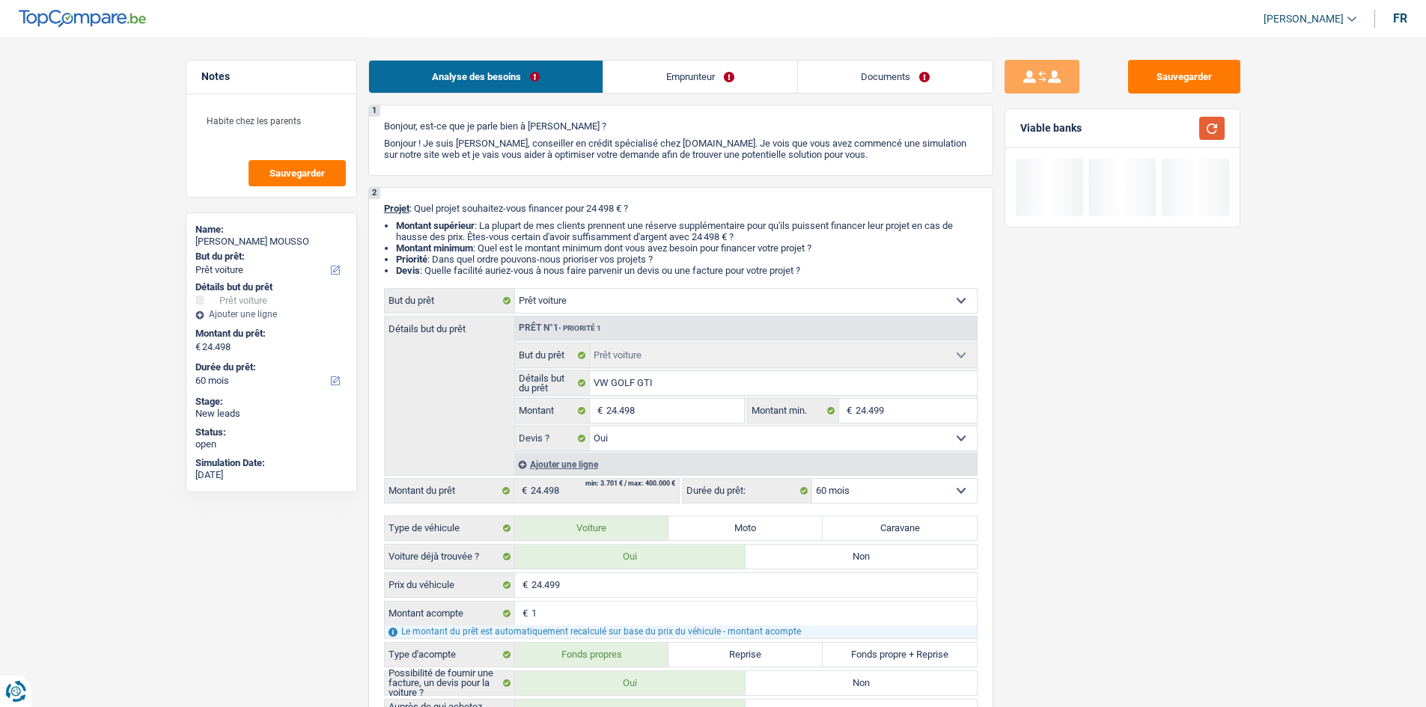
scroll to position [0, 0]
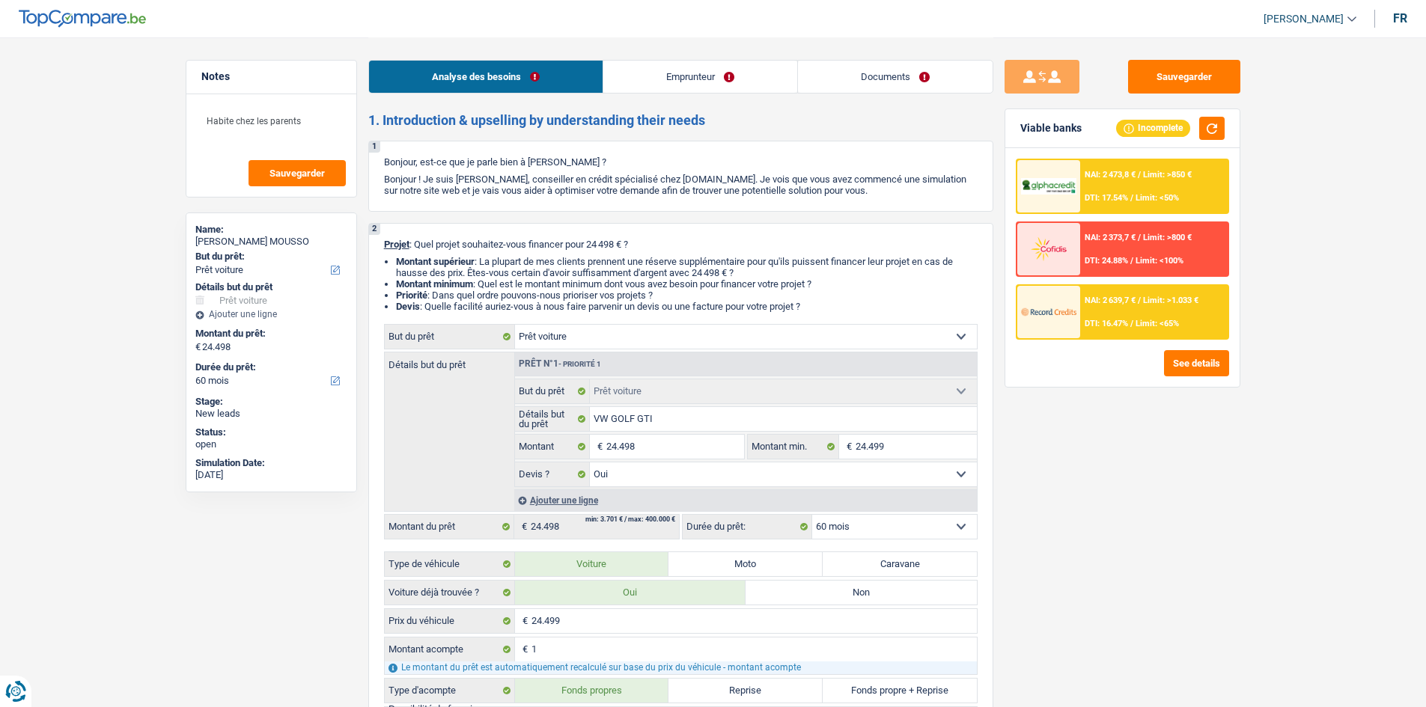
drag, startPoint x: 691, startPoint y: 65, endPoint x: 656, endPoint y: 70, distance: 35.5
click at [690, 65] on link "Emprunteur" at bounding box center [700, 77] width 194 height 32
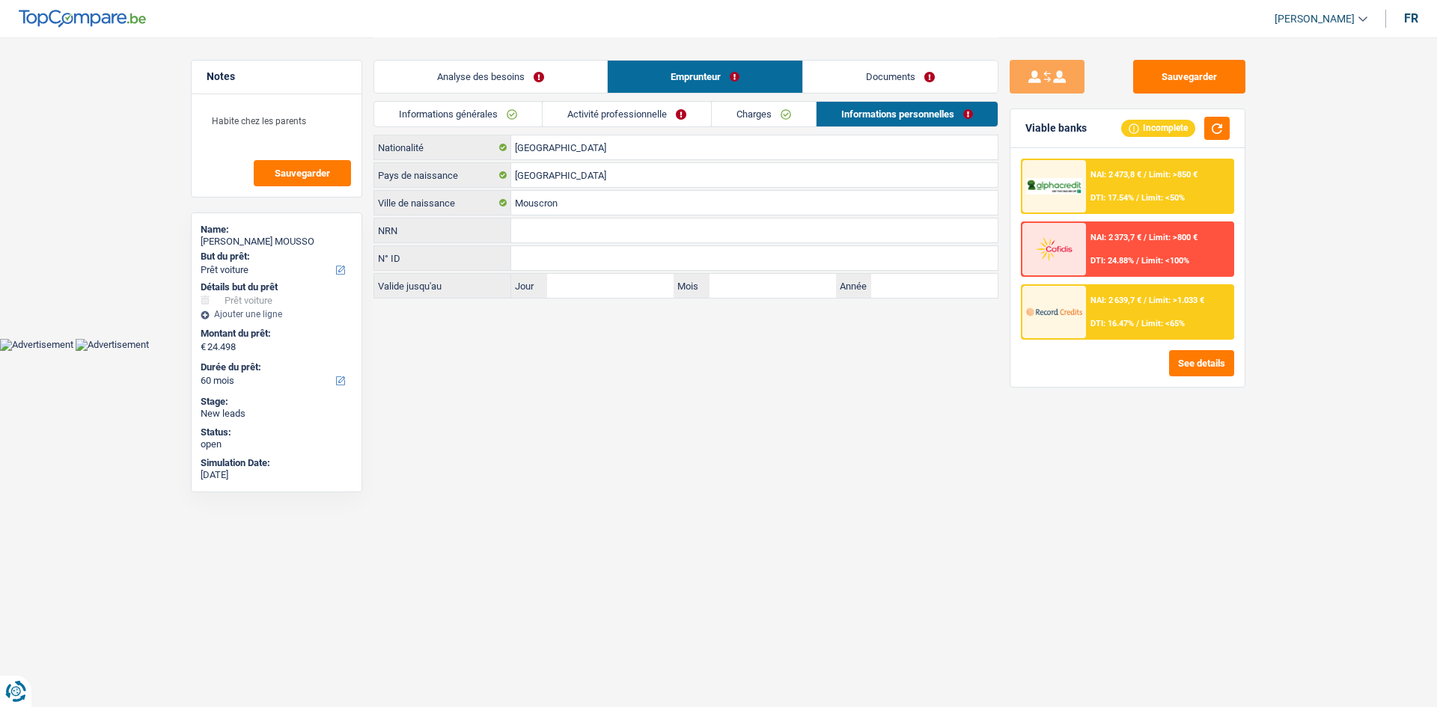
click at [563, 71] on link "Analyse des besoins" at bounding box center [490, 77] width 233 height 32
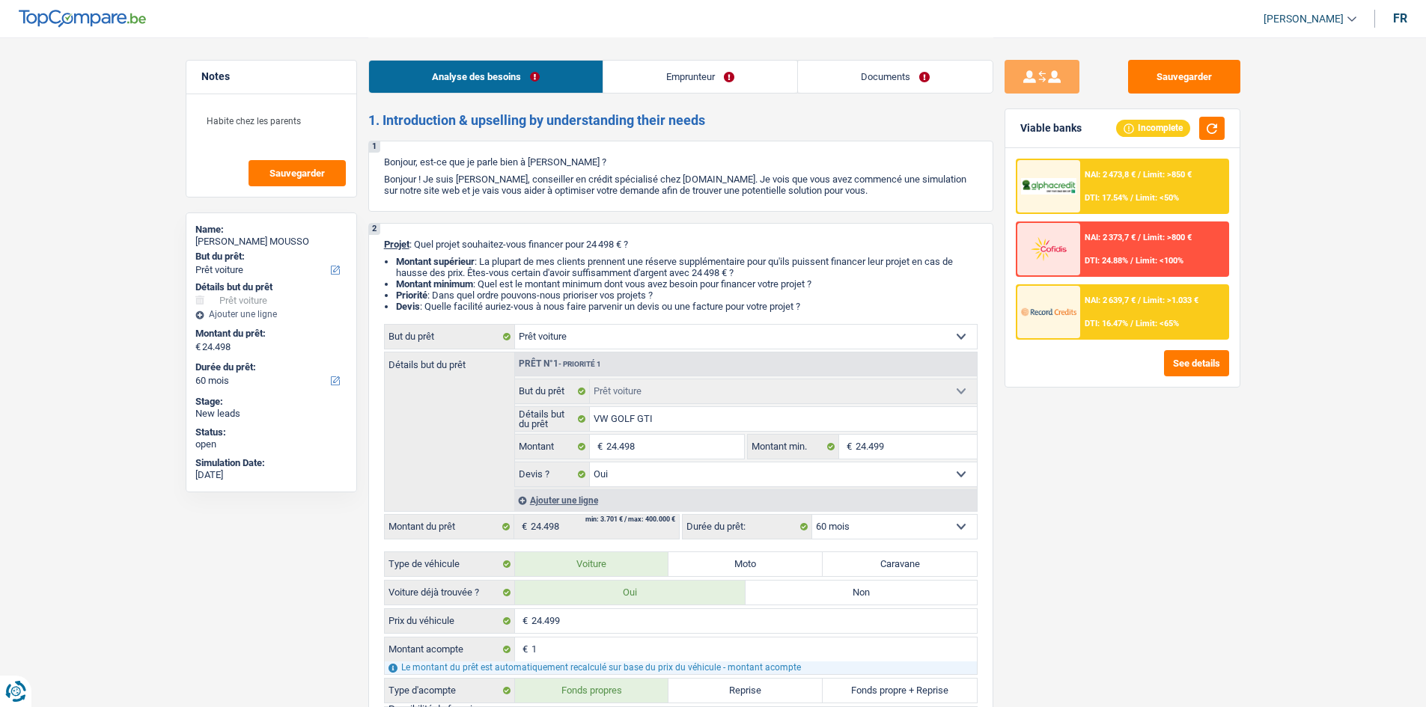
click at [685, 225] on div "2 Projet : Quel projet souhaitez-vous financer pour 24 498 € ? Montant supérieu…" at bounding box center [680, 528] width 625 height 610
click at [280, 134] on textarea "Habite chez les parents" at bounding box center [271, 127] width 149 height 45
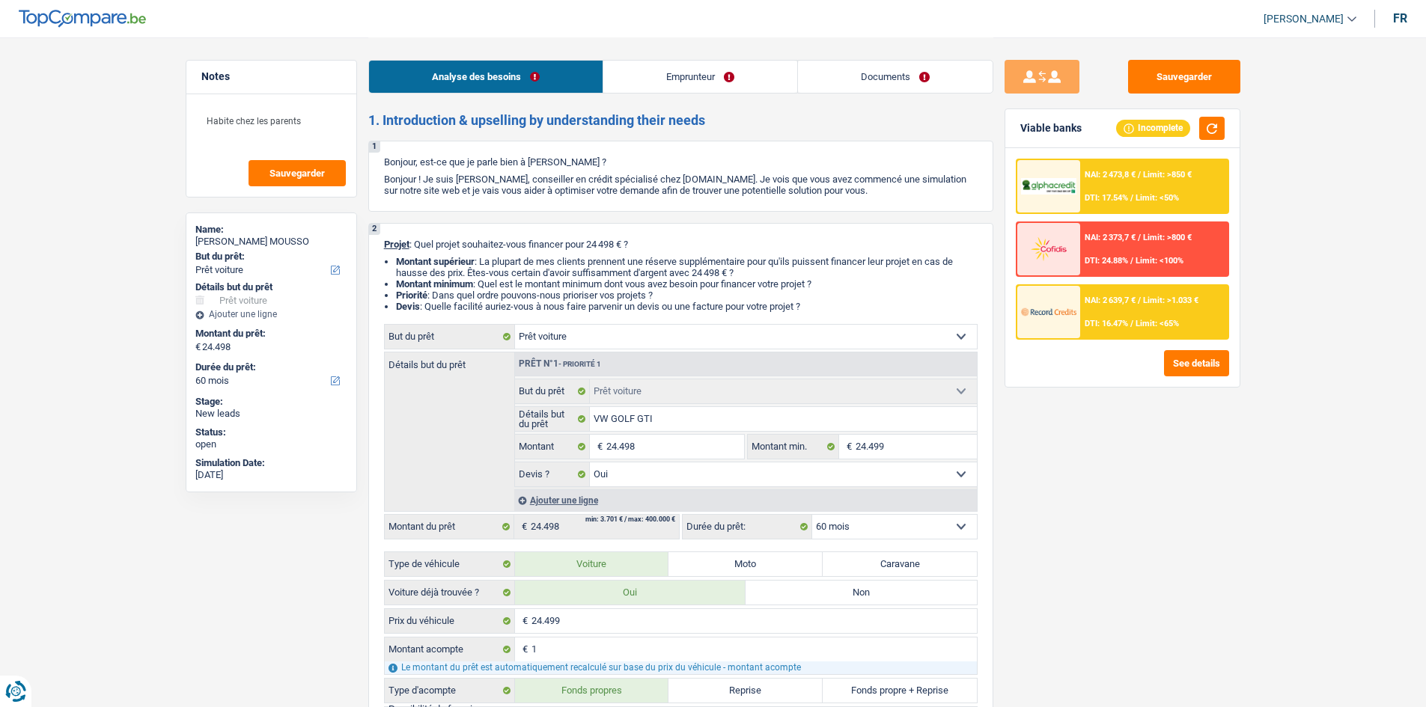
click at [679, 66] on link "Emprunteur" at bounding box center [700, 77] width 194 height 32
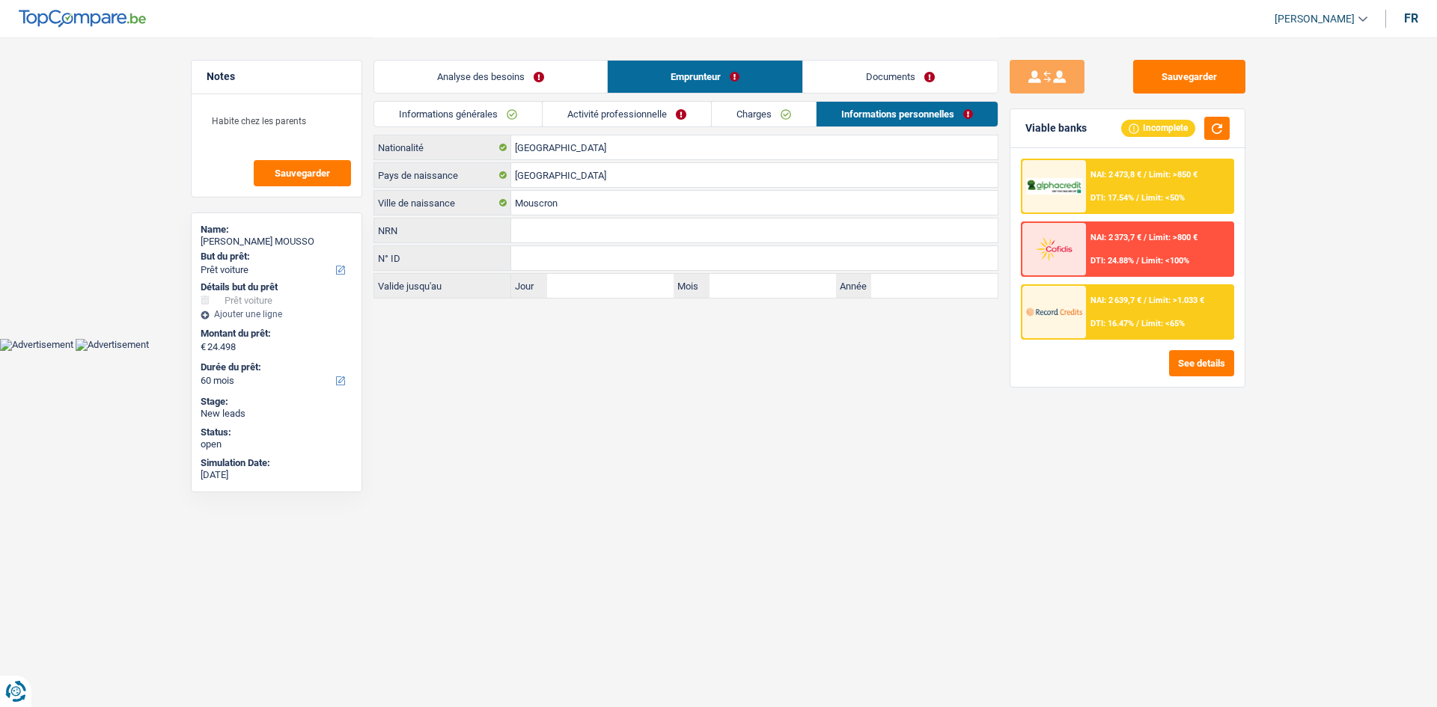
click at [516, 117] on link "Informations générales" at bounding box center [458, 114] width 168 height 25
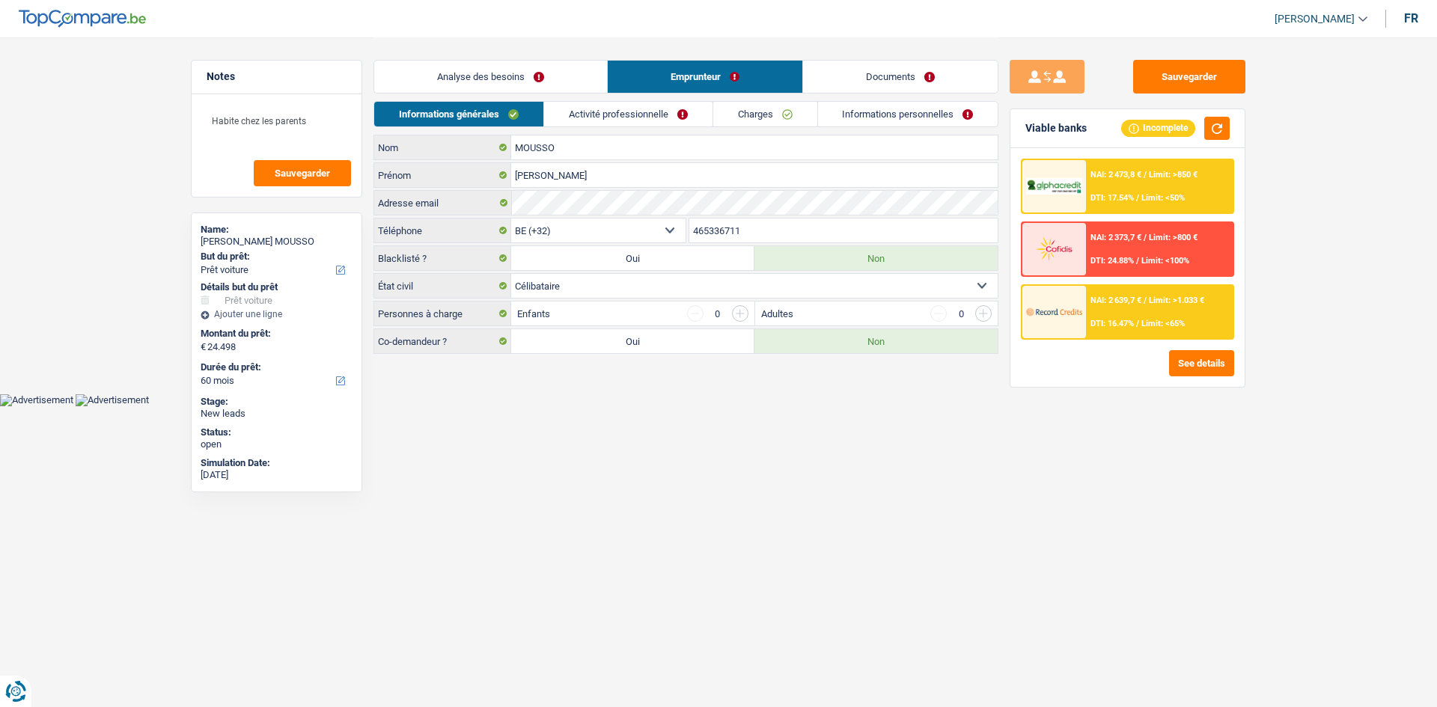
click at [594, 112] on link "Activité professionnelle" at bounding box center [628, 114] width 168 height 25
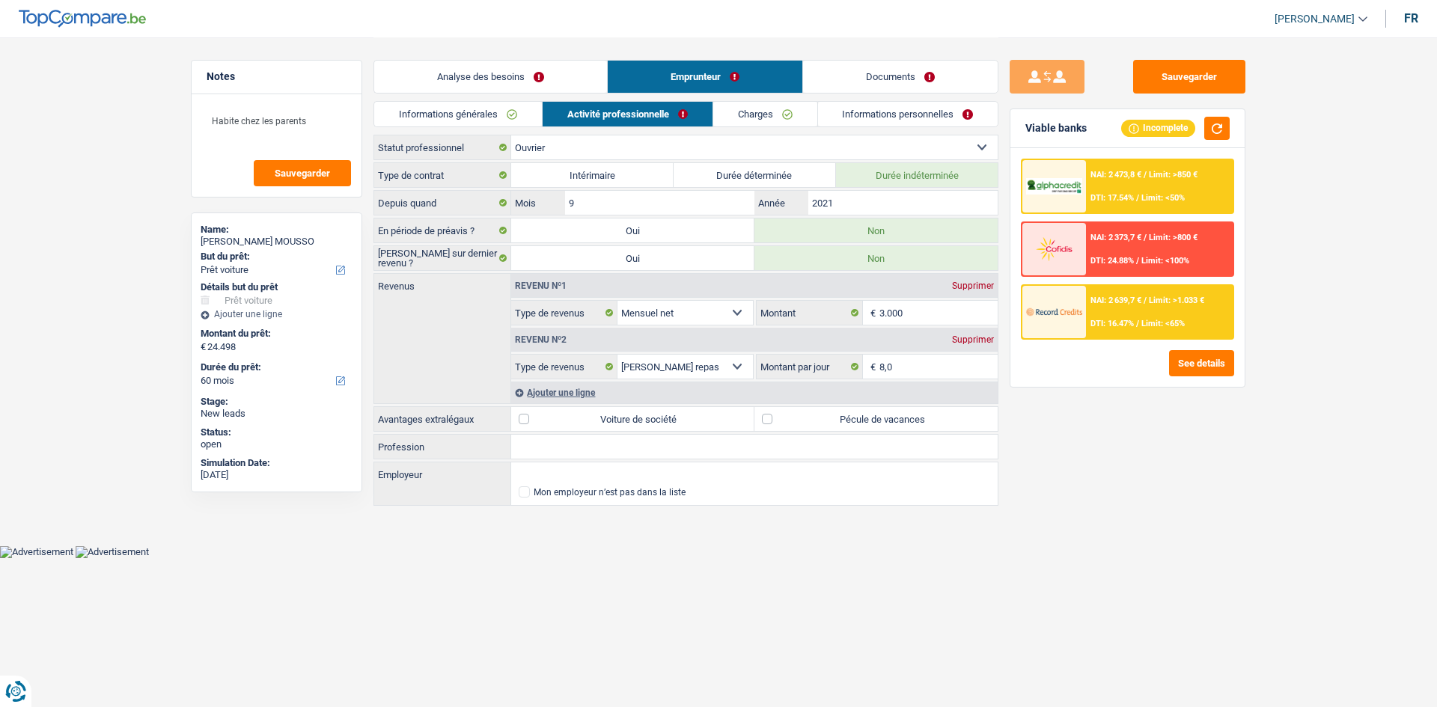
click at [760, 124] on link "Charges" at bounding box center [765, 114] width 104 height 25
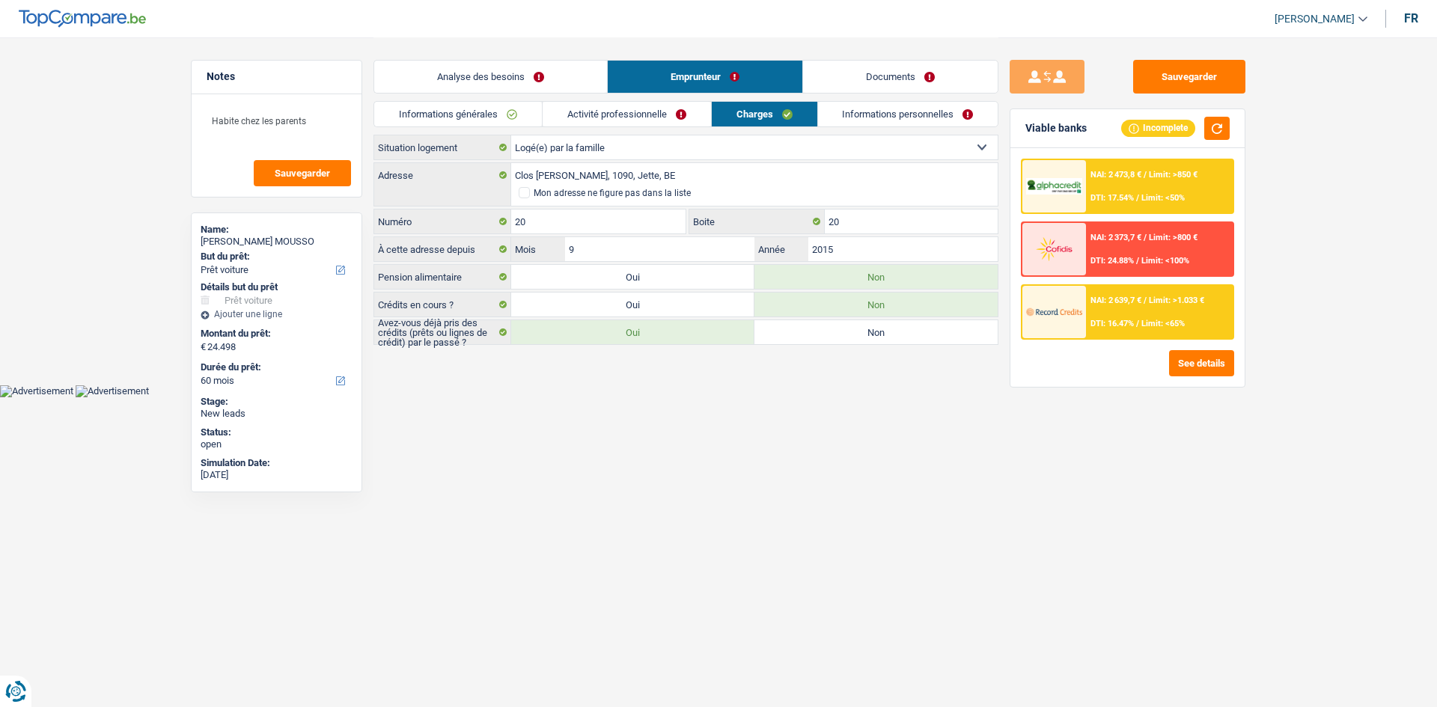
click at [880, 104] on link "Informations personnelles" at bounding box center [908, 114] width 180 height 25
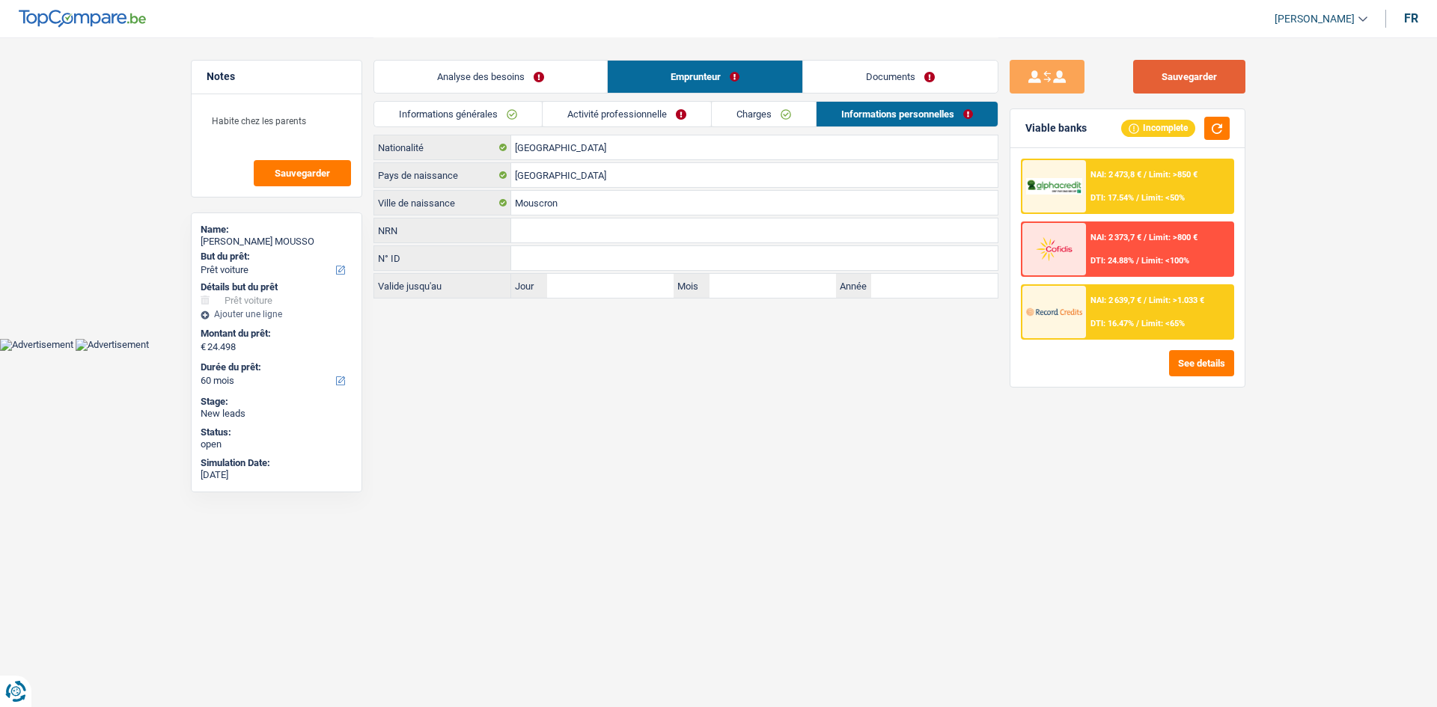
click at [1191, 62] on button "Sauvegarder" at bounding box center [1189, 77] width 112 height 34
click at [748, 117] on link "Charges" at bounding box center [764, 114] width 104 height 25
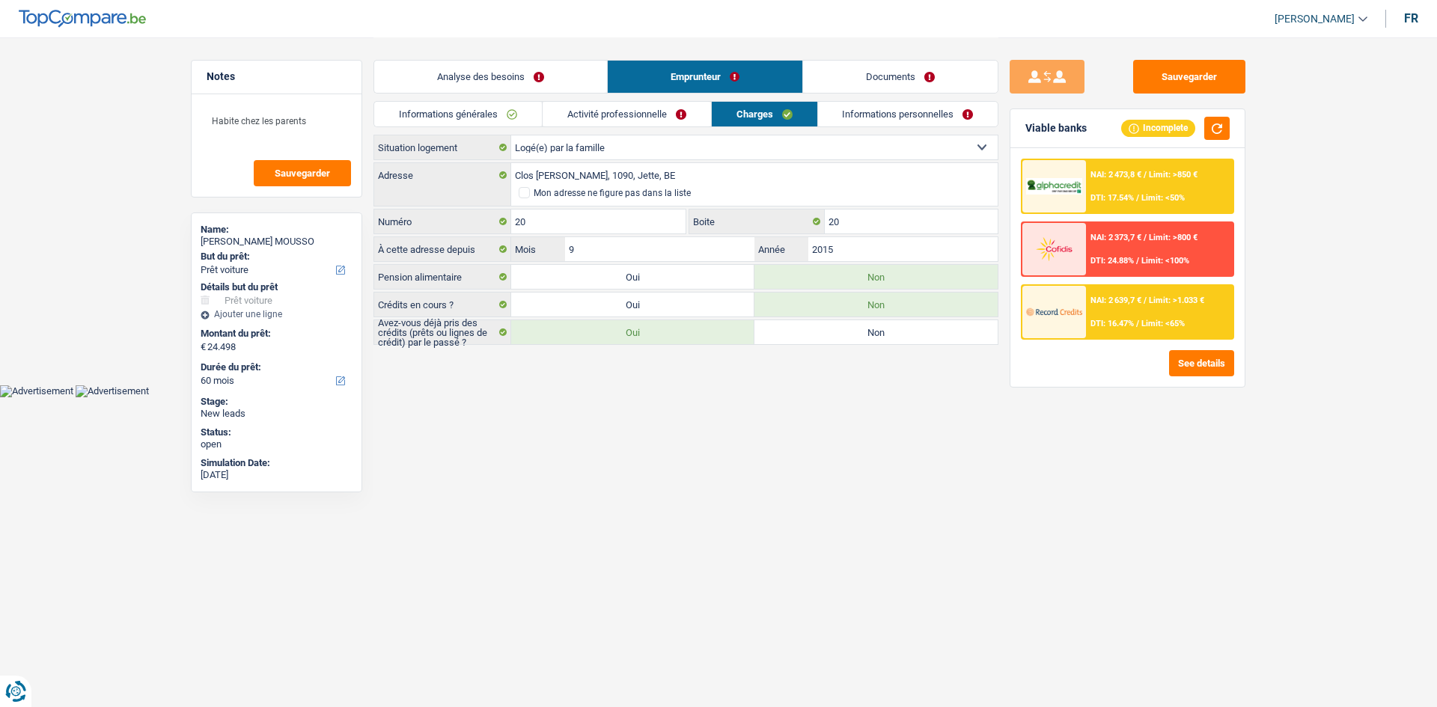
click at [860, 331] on label "Non" at bounding box center [875, 332] width 243 height 24
click at [860, 331] on input "Non" at bounding box center [875, 332] width 243 height 24
radio input "true"
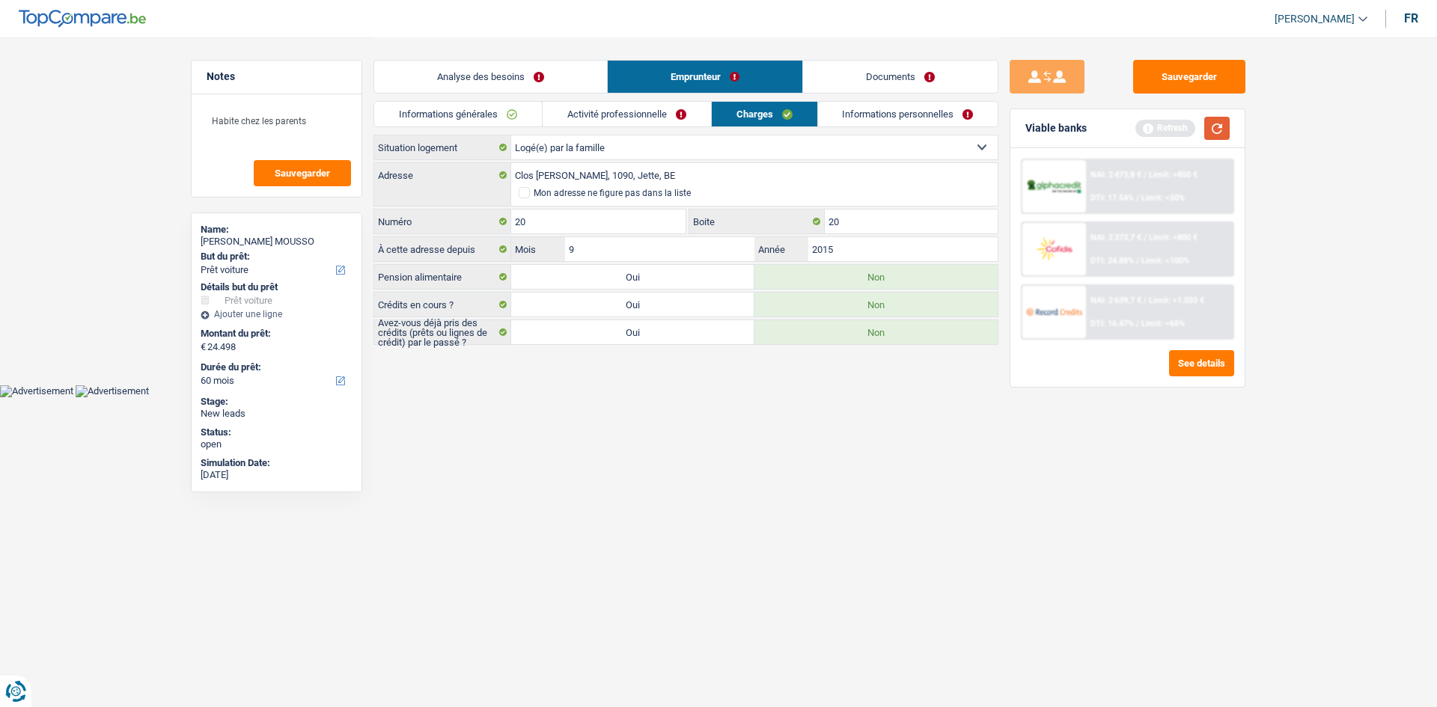
click at [1219, 133] on button "button" at bounding box center [1216, 128] width 25 height 23
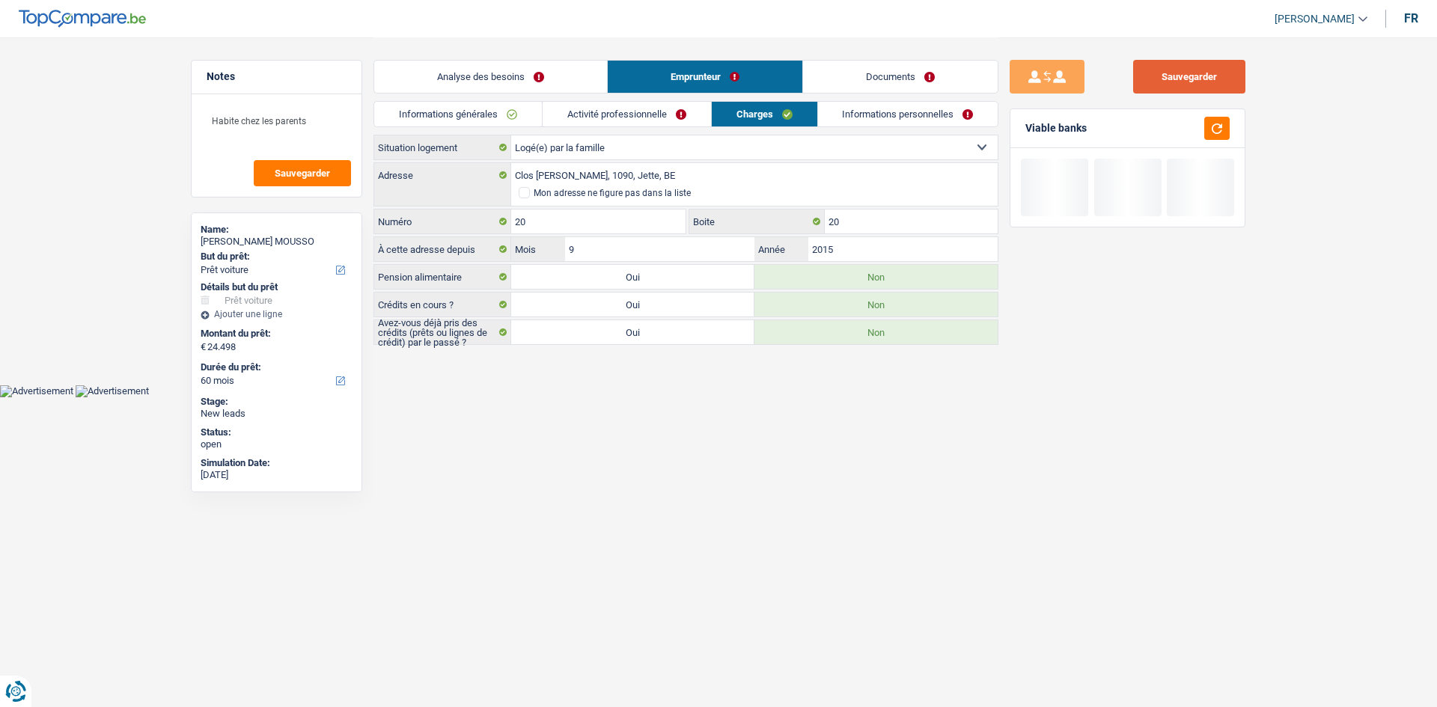
click at [1217, 72] on button "Sauvegarder" at bounding box center [1189, 77] width 112 height 34
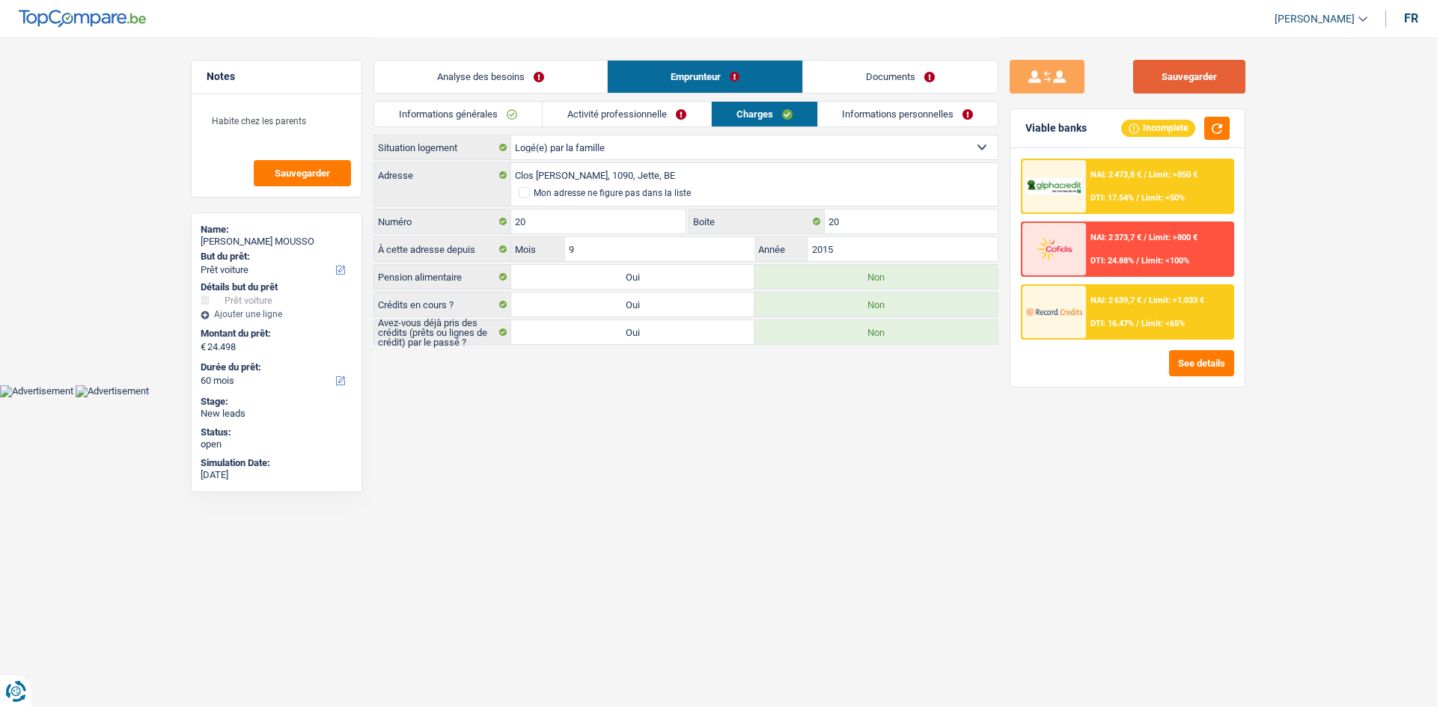
click at [1206, 82] on button "Sauvegarder" at bounding box center [1189, 77] width 112 height 34
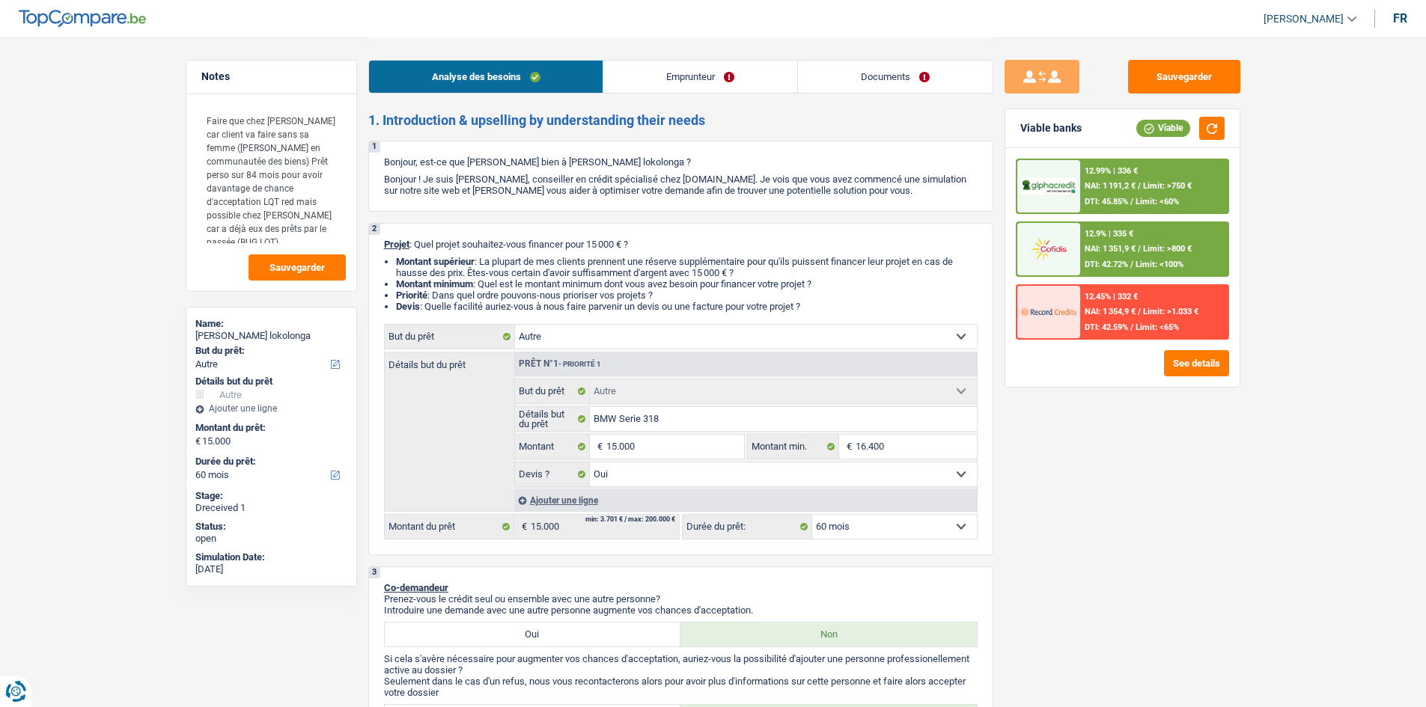
select select "other"
select select "60"
select select "other"
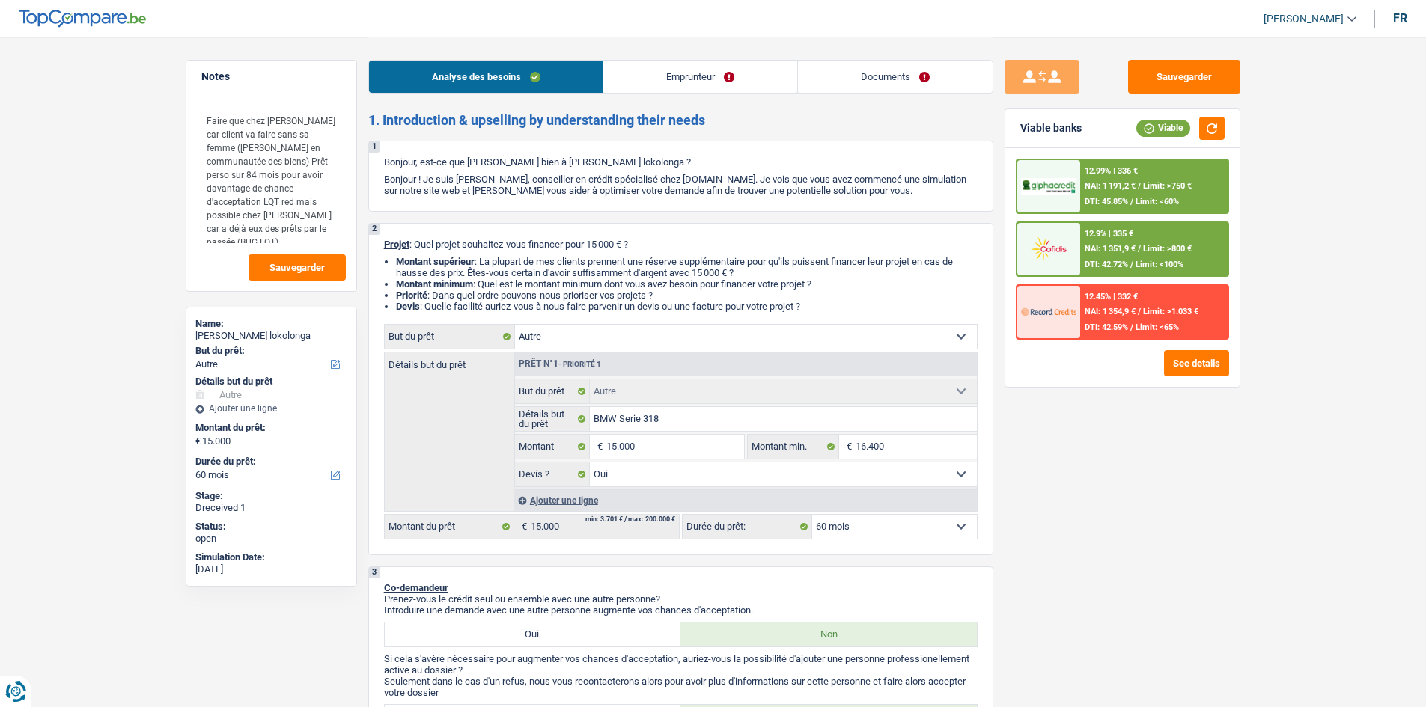
select select "yes"
select select "60"
select select "worker"
select select "netSalary"
select select "mealVouchers"
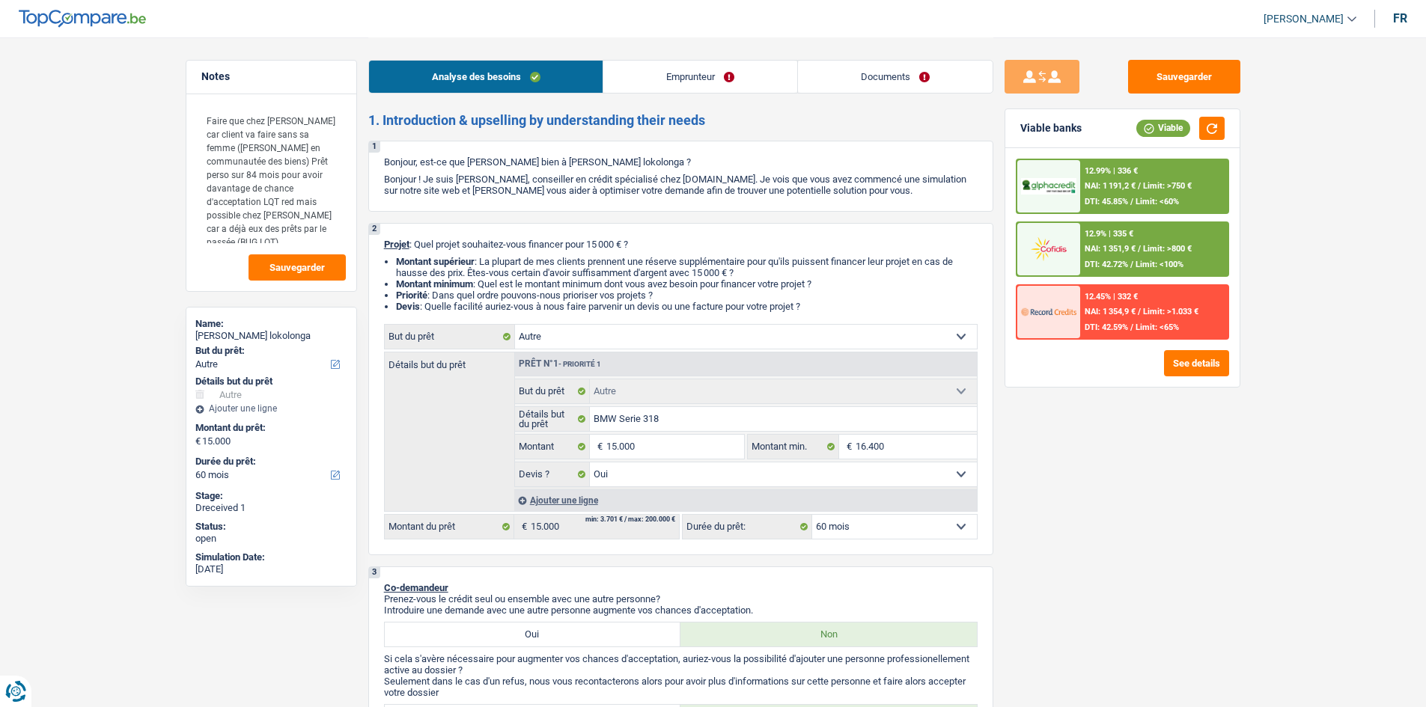
select select "rents"
select select "other"
select select "yes"
select select "60"
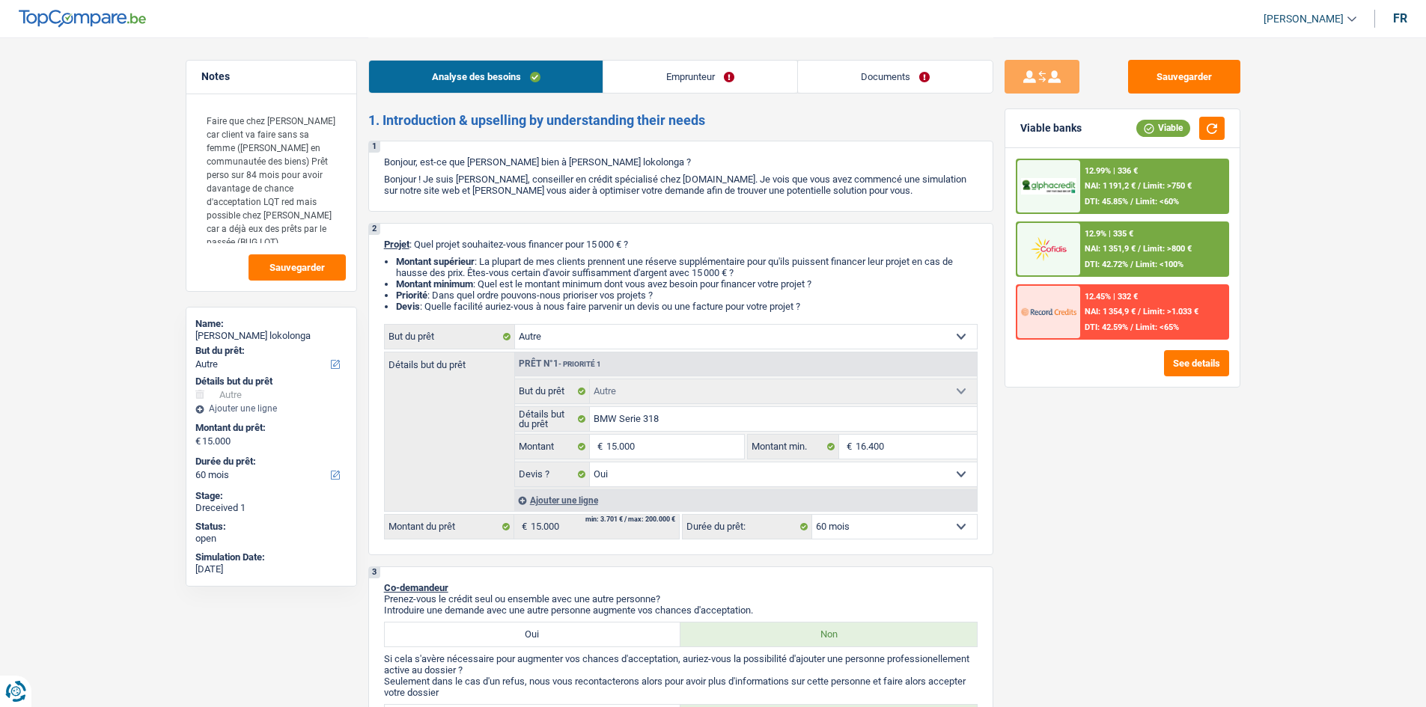
select select "32"
select select "married"
click at [679, 75] on link "Emprunteur" at bounding box center [700, 77] width 194 height 32
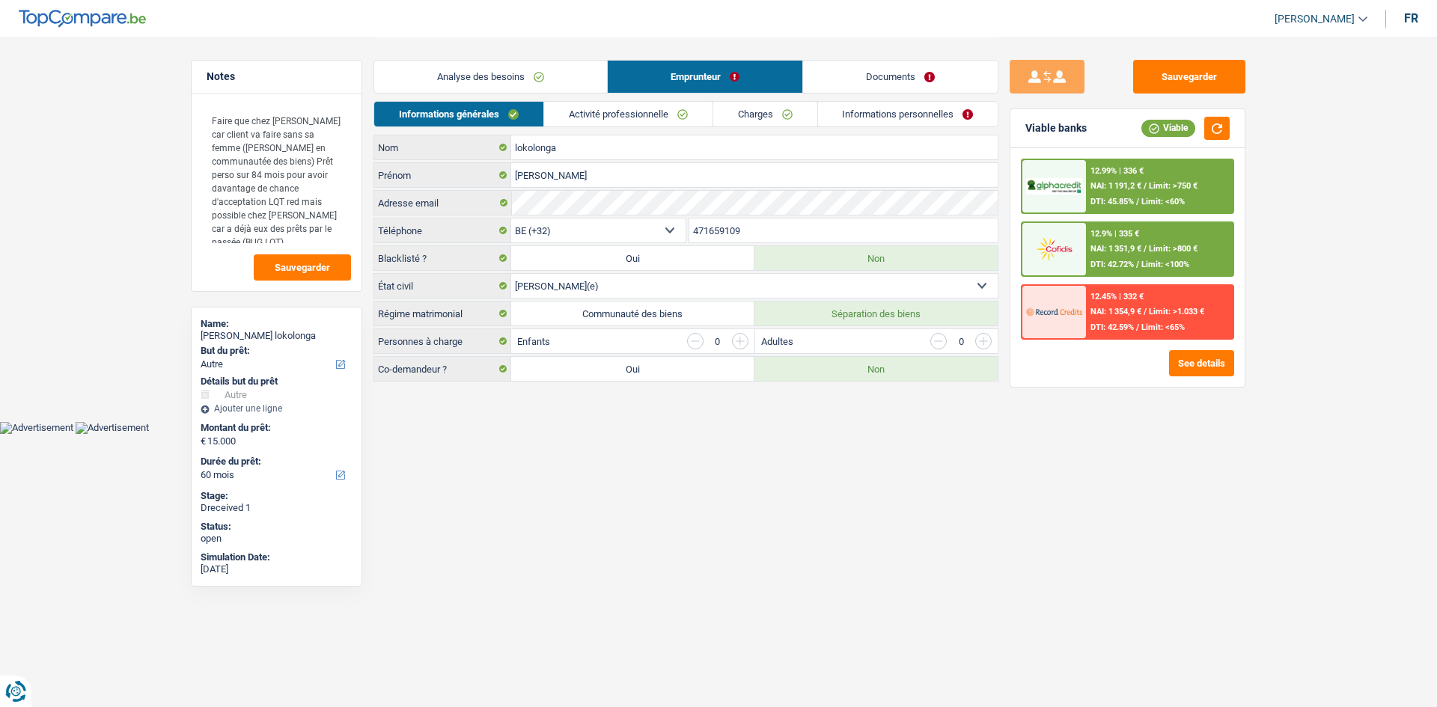
click at [646, 119] on link "Activité professionnelle" at bounding box center [628, 114] width 168 height 25
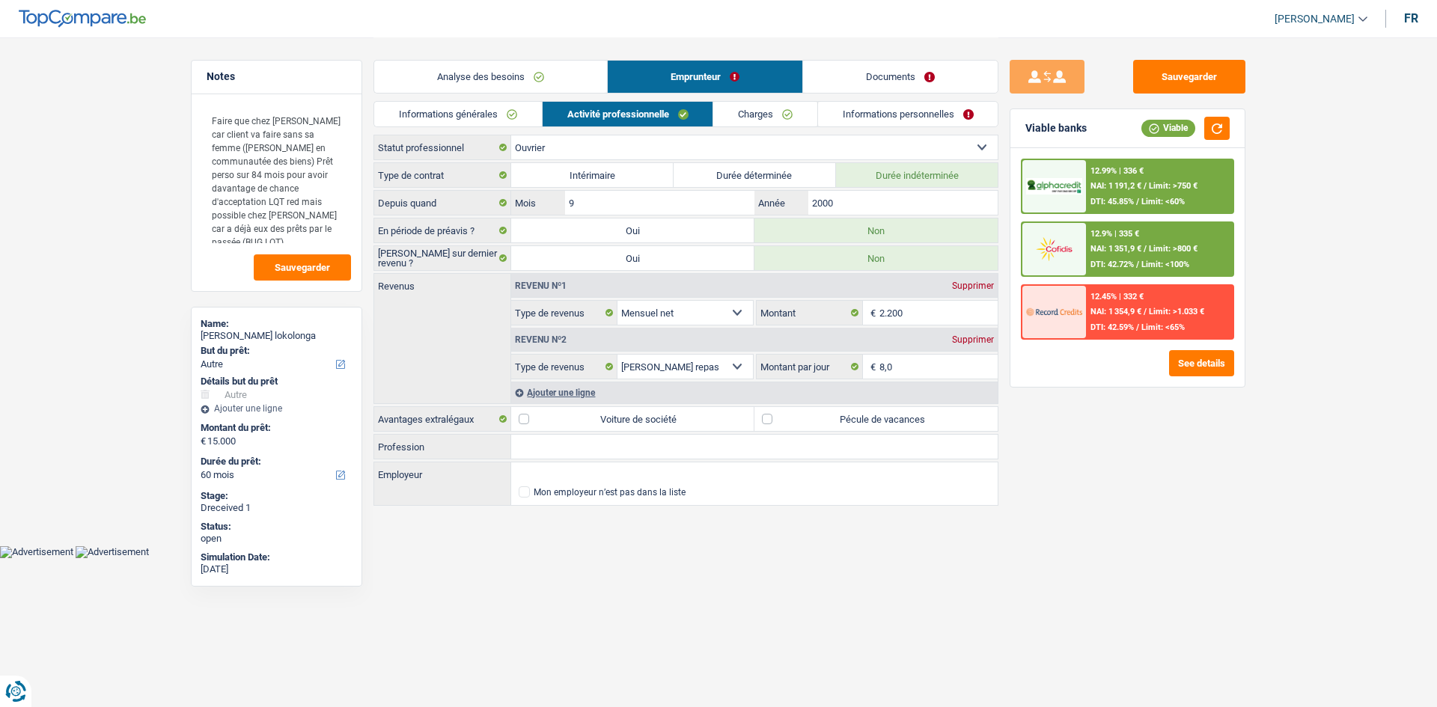
click at [483, 109] on link "Informations générales" at bounding box center [458, 114] width 168 height 25
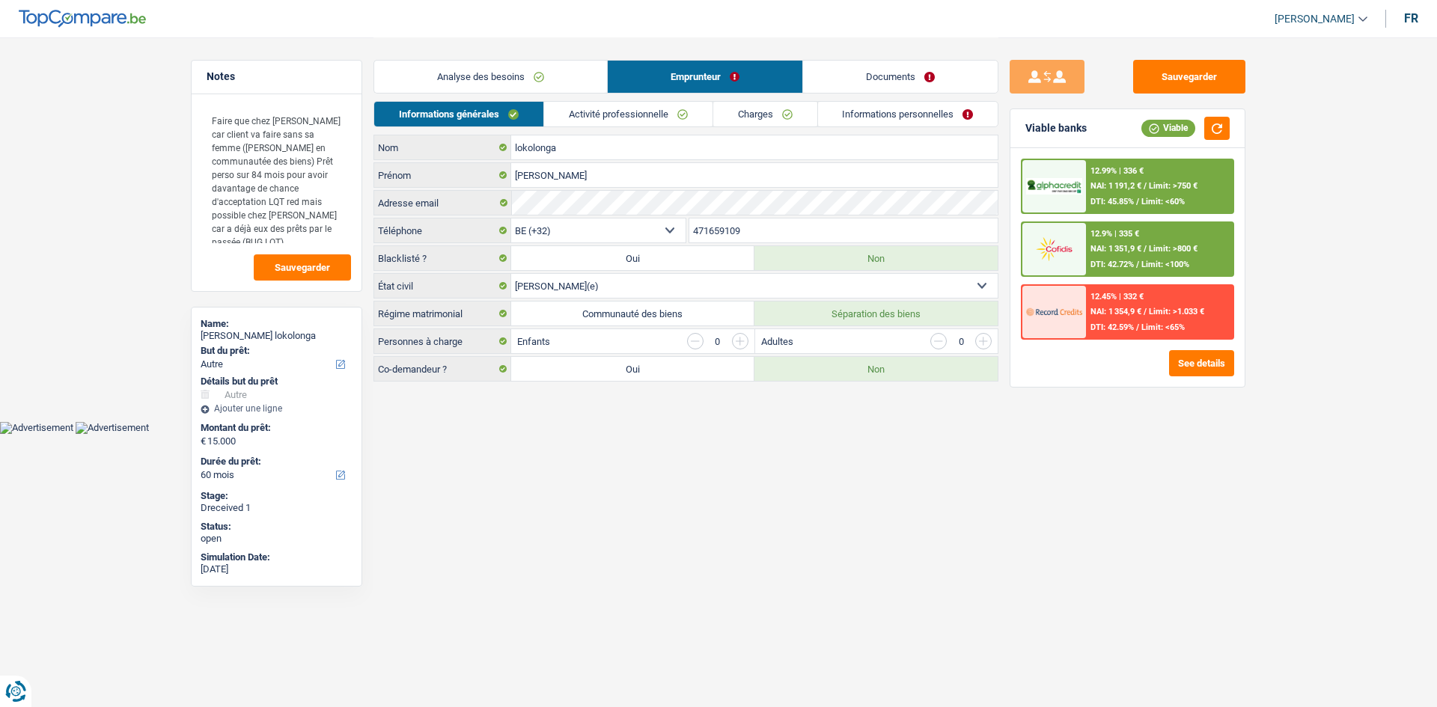
click at [531, 76] on link "Analyse des besoins" at bounding box center [490, 77] width 233 height 32
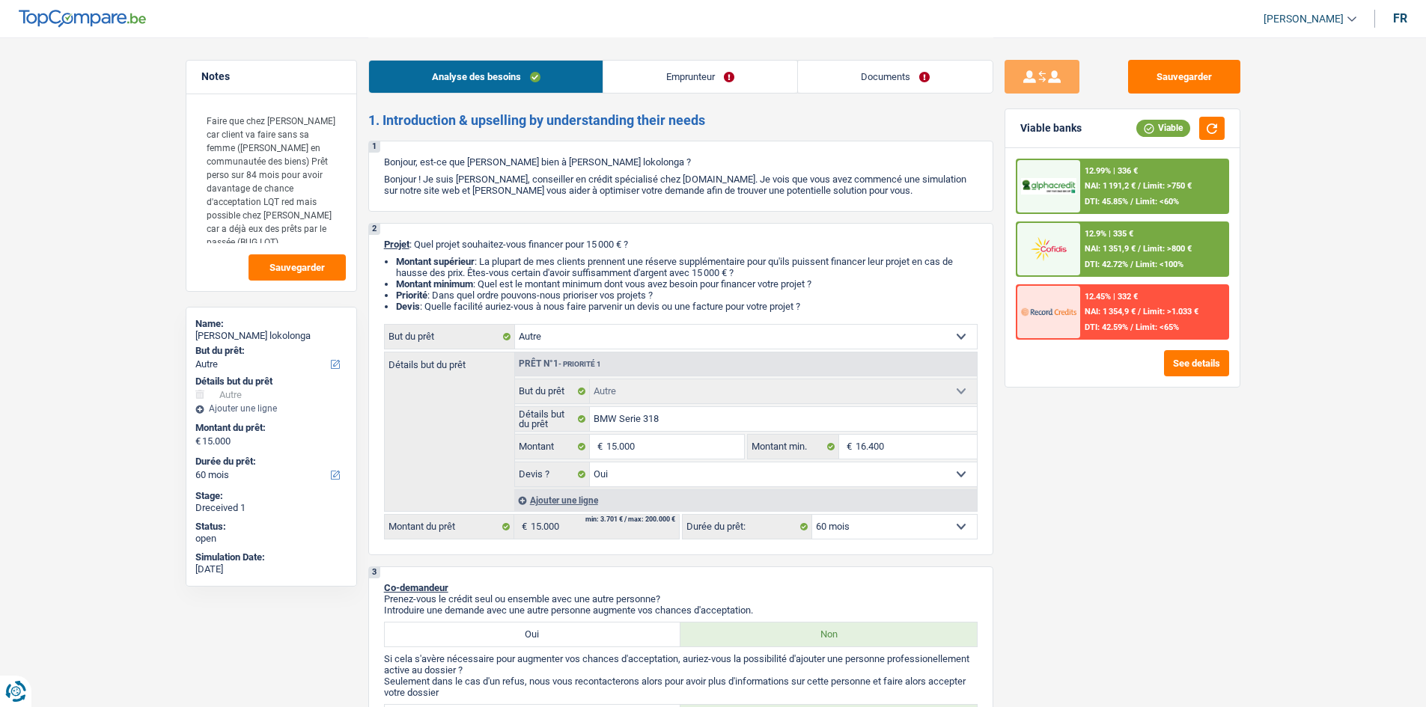
click at [1154, 471] on div "Sauvegarder Viable banks Viable 12.99% | 336 € NAI: 1 191,2 € / Limit: >750 € D…" at bounding box center [1122, 371] width 258 height 623
click at [830, 78] on link "Documents" at bounding box center [895, 77] width 195 height 32
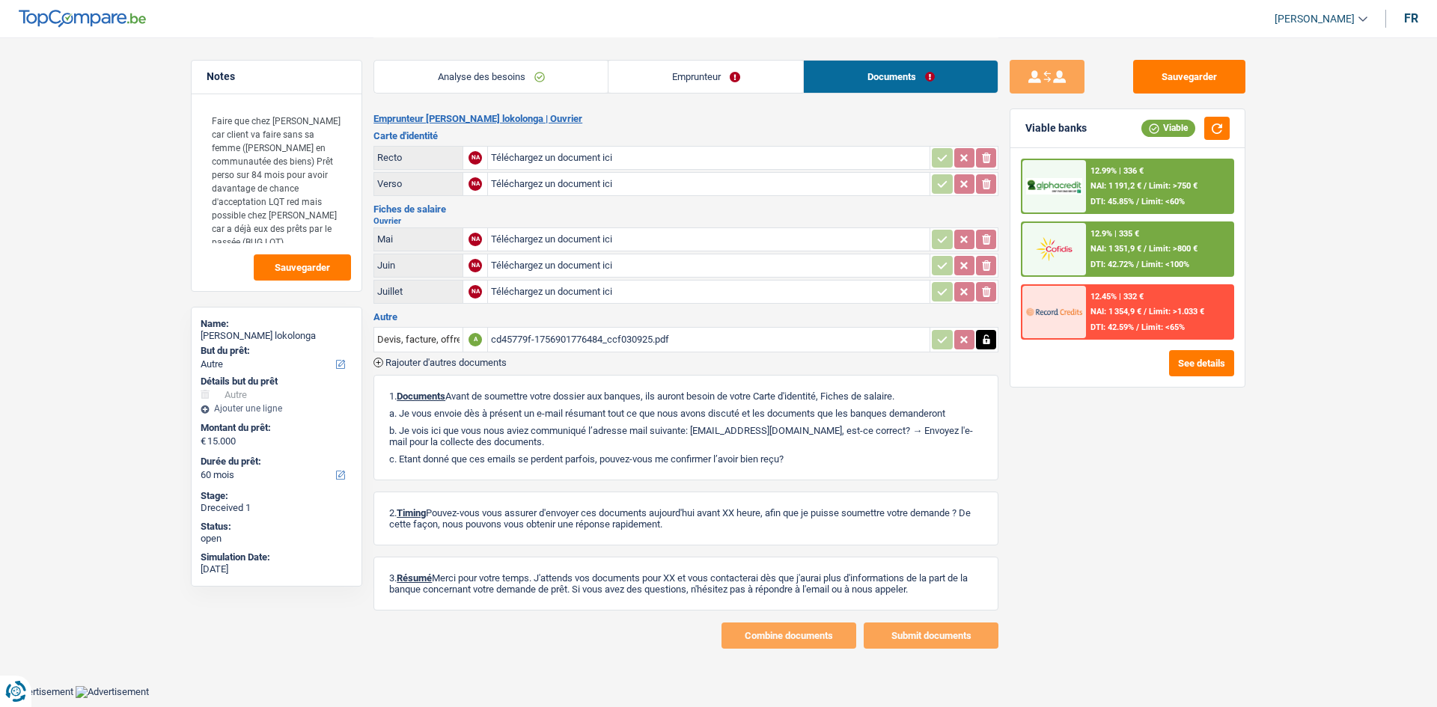
click at [616, 336] on div "cd45779f-1756901776484_ccf030925.pdf" at bounding box center [709, 340] width 436 height 22
click at [682, 69] on link "Emprunteur" at bounding box center [705, 77] width 195 height 32
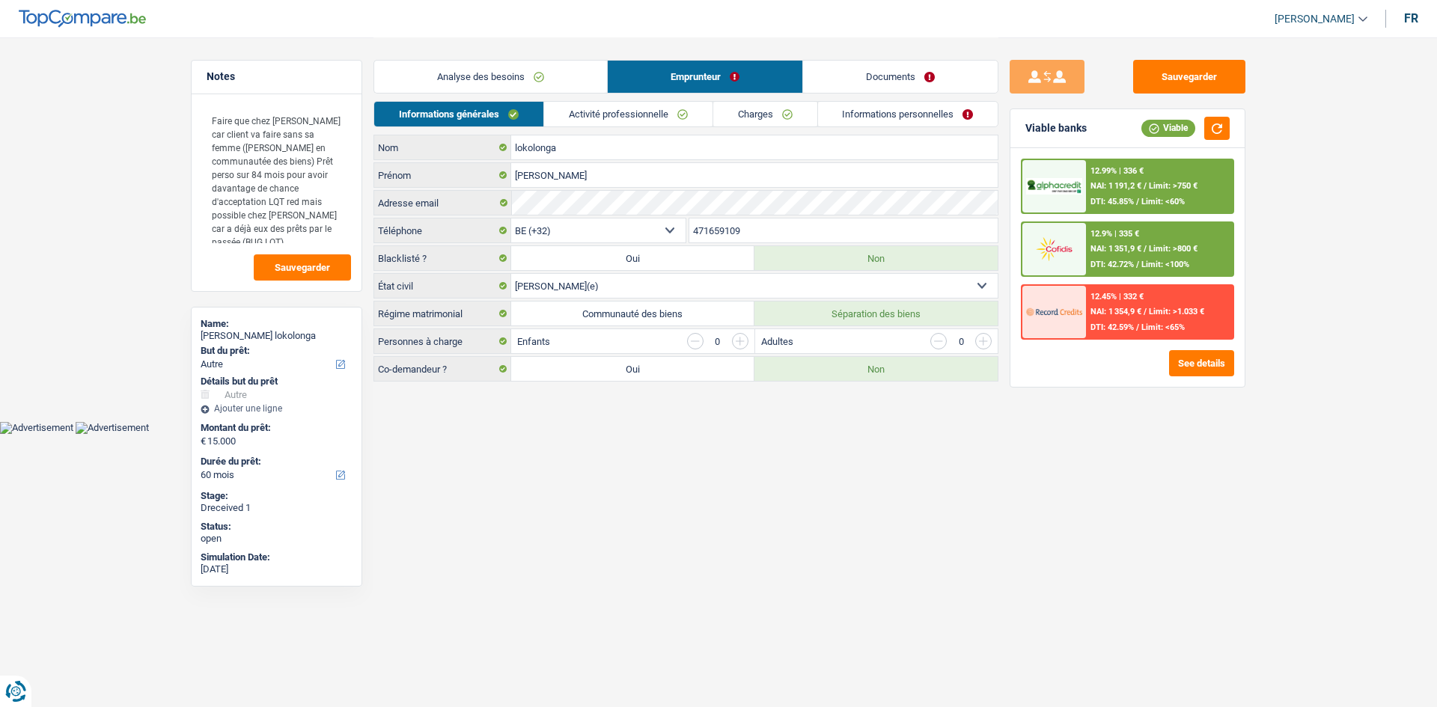
click at [559, 68] on link "Analyse des besoins" at bounding box center [490, 77] width 233 height 32
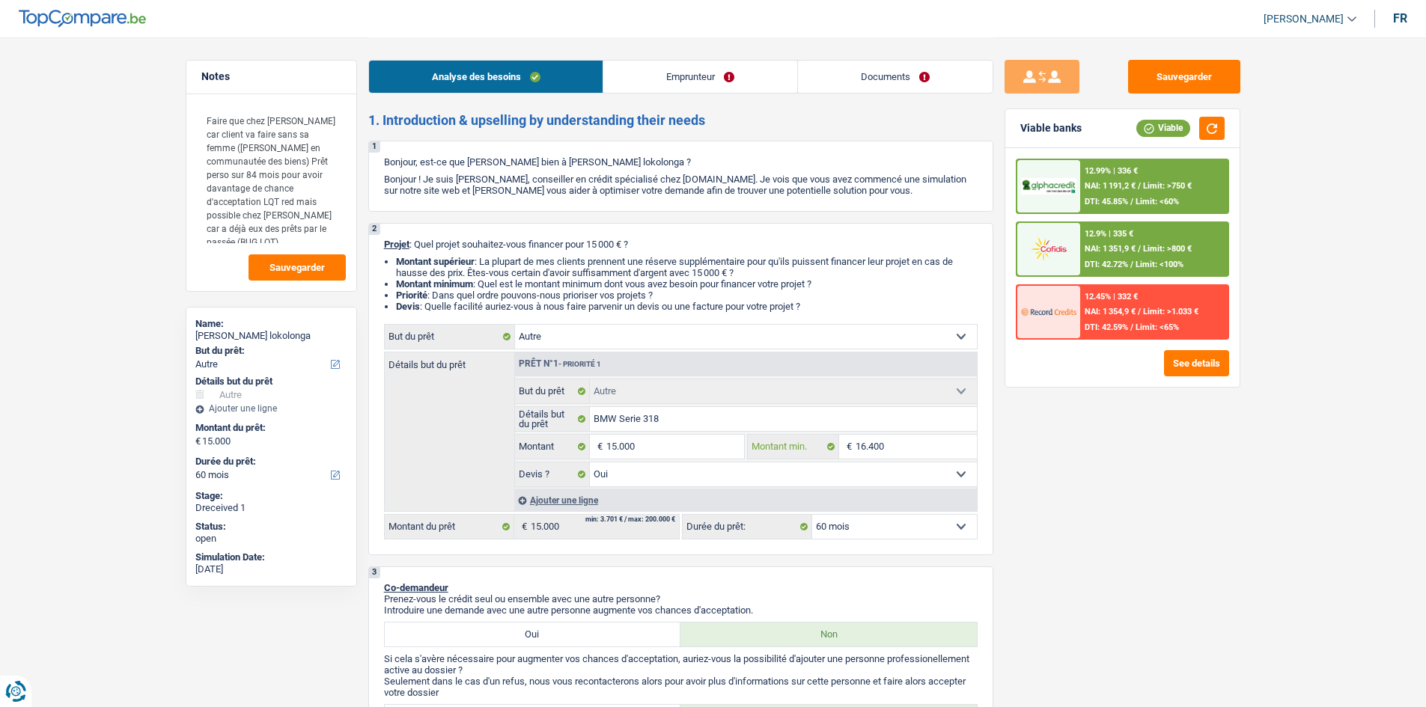
click at [860, 455] on input "16.400" at bounding box center [915, 447] width 121 height 24
click at [665, 448] on input "15.000" at bounding box center [674, 447] width 137 height 24
paste input "6.4"
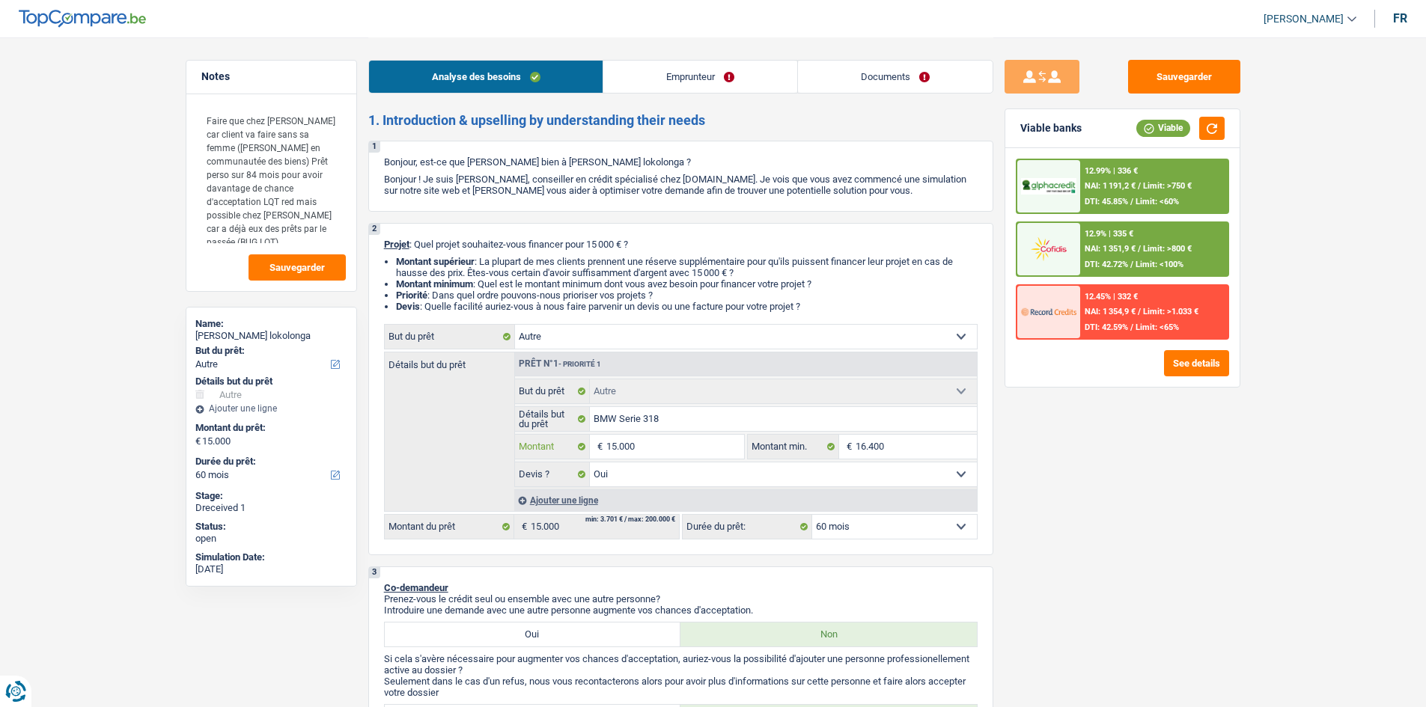
type input "16.400"
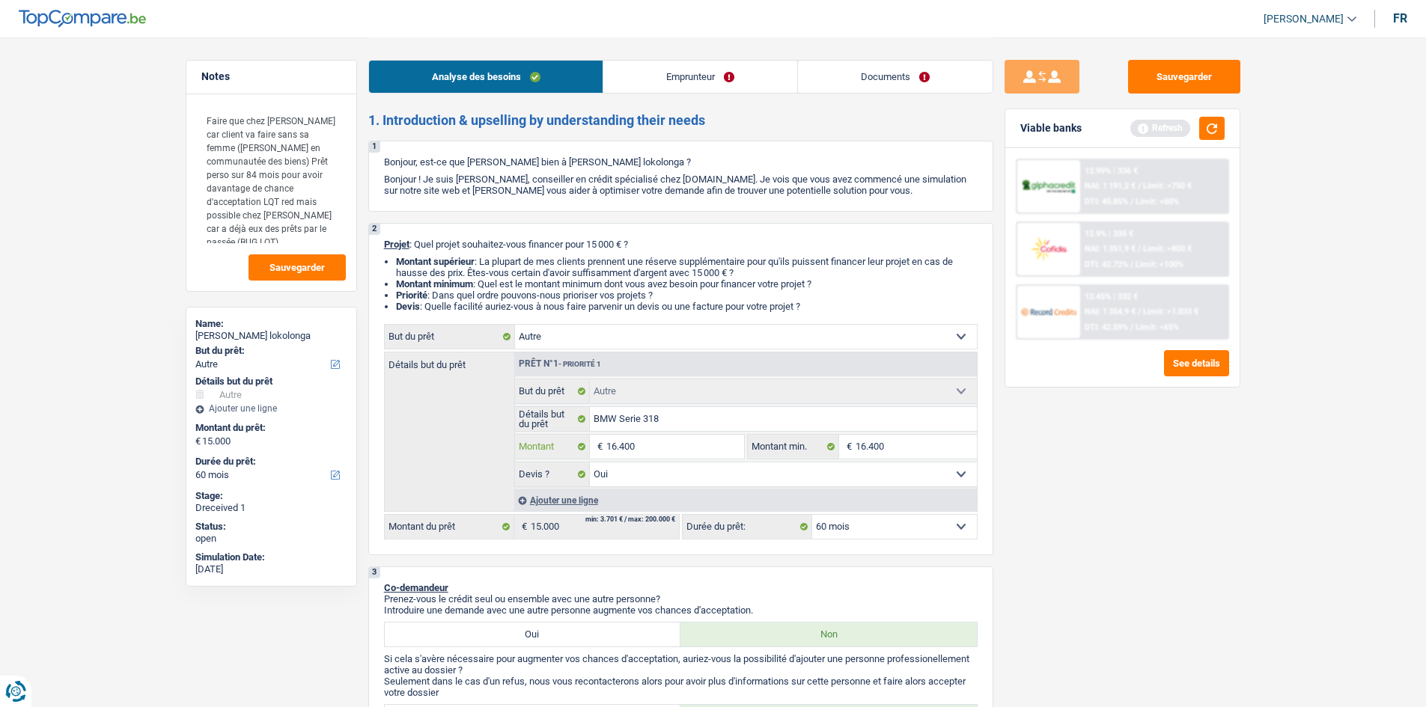
type input "16.400"
click at [1141, 467] on div "Sauvegarder Viable banks Refresh 12.99% | 336 € NAI: 1 191,2 € / Limit: >750 € …" at bounding box center [1122, 371] width 258 height 623
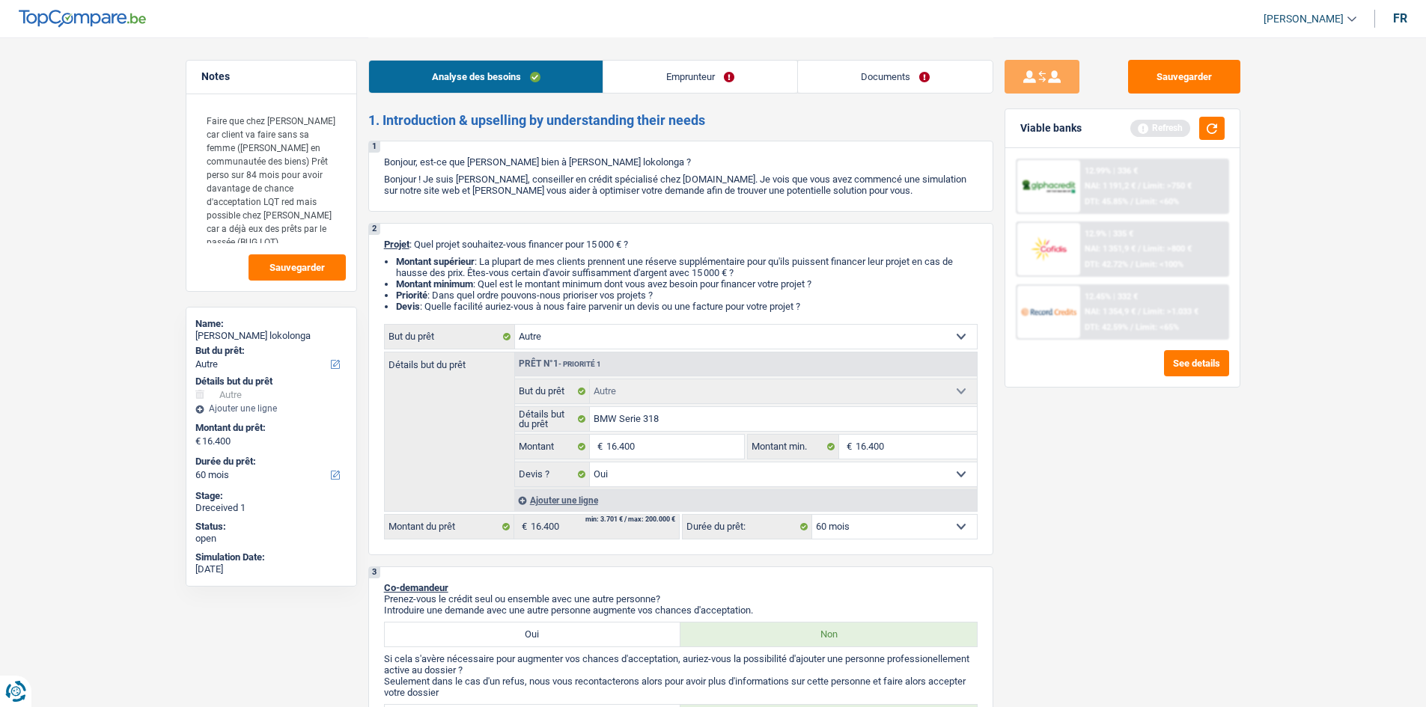
select select "84"
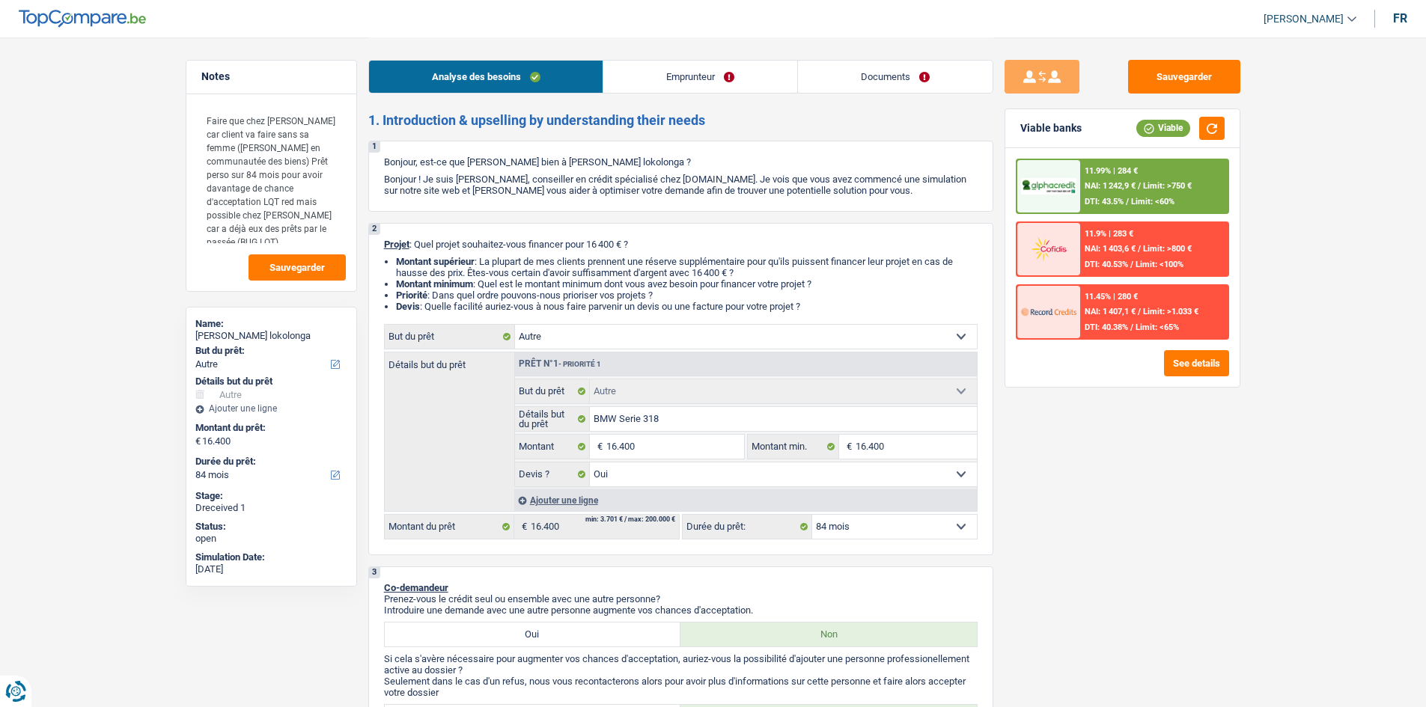
click at [706, 83] on link "Emprunteur" at bounding box center [700, 77] width 194 height 32
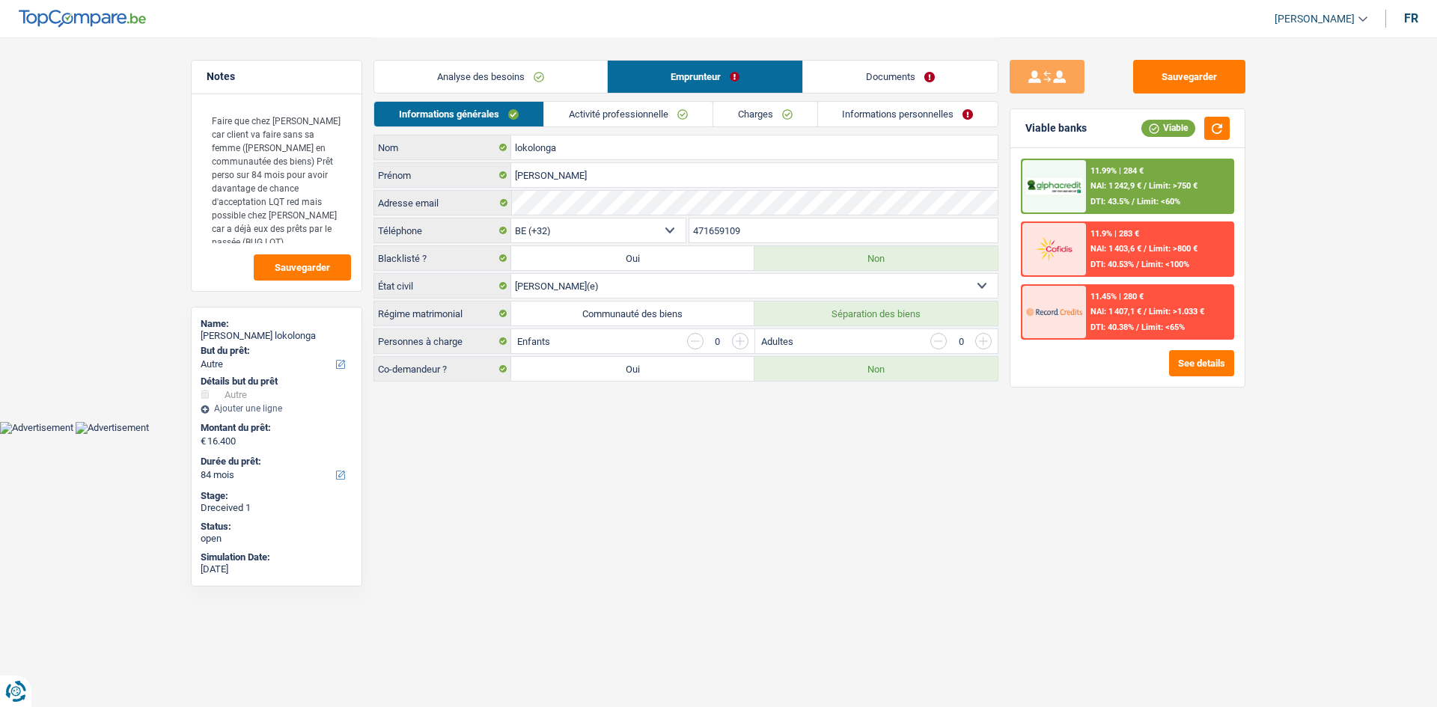
drag, startPoint x: 1137, startPoint y: 493, endPoint x: 1174, endPoint y: 460, distance: 49.8
click at [1139, 493] on div "Sauvegarder Viable banks Viable 11.99% | 284 € NAI: 1 242,9 € / Limit: >750 € D…" at bounding box center [1127, 371] width 258 height 623
click at [1230, 380] on div "11.99% | 284 € NAI: 1 242,9 € / Limit: >750 € DTI: 43.5% / Limit: <60% 11.9% | …" at bounding box center [1127, 267] width 234 height 239
click at [1222, 370] on button "See details" at bounding box center [1201, 363] width 65 height 26
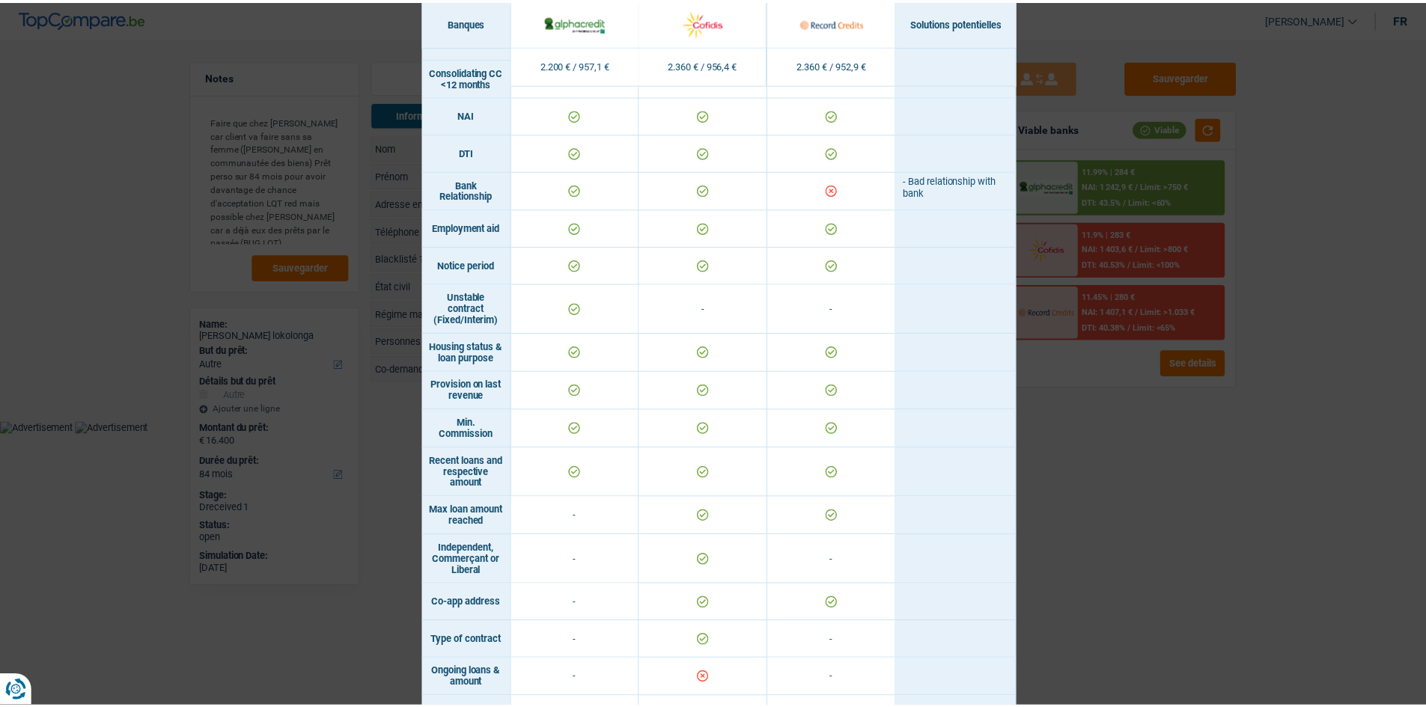
scroll to position [770, 0]
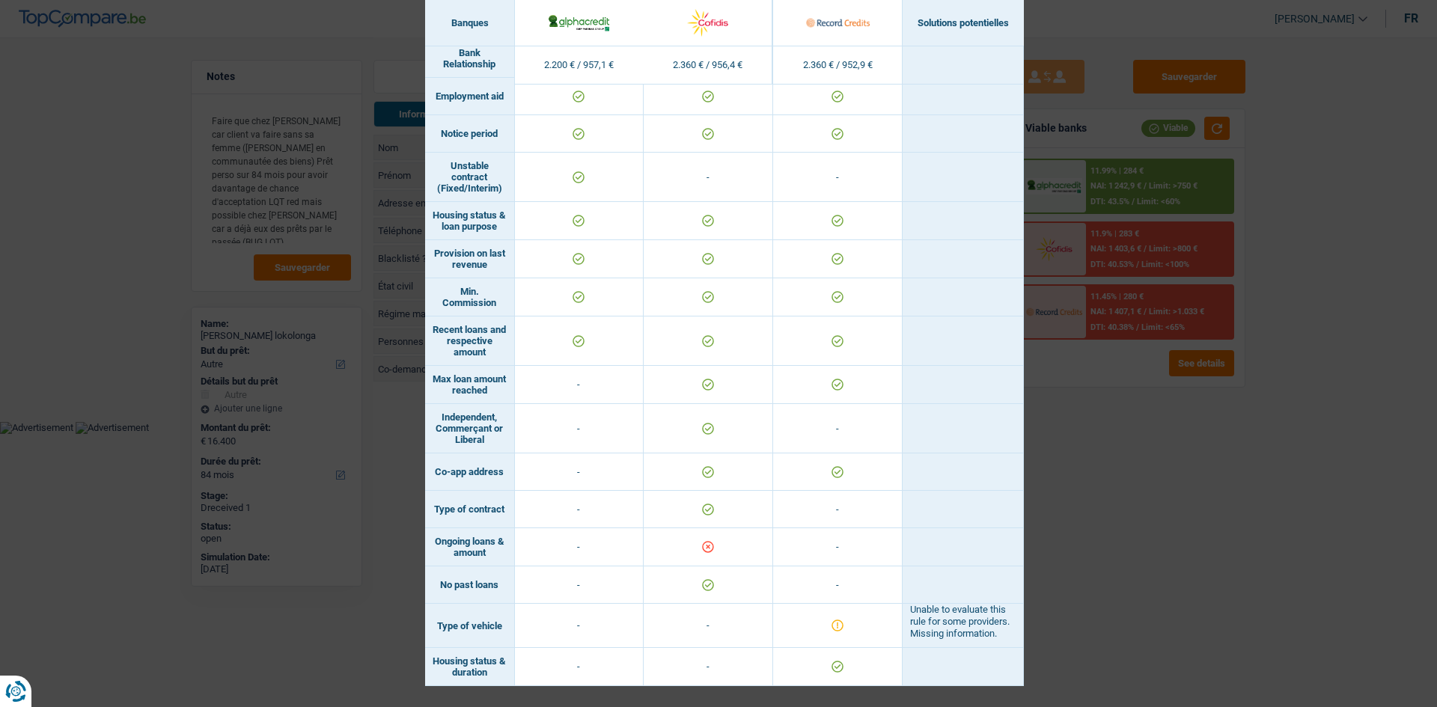
click at [1230, 560] on div "Banks conditions × Banques Solutions potentielles Revenus / Charges 2.200 € / 9…" at bounding box center [718, 353] width 1437 height 707
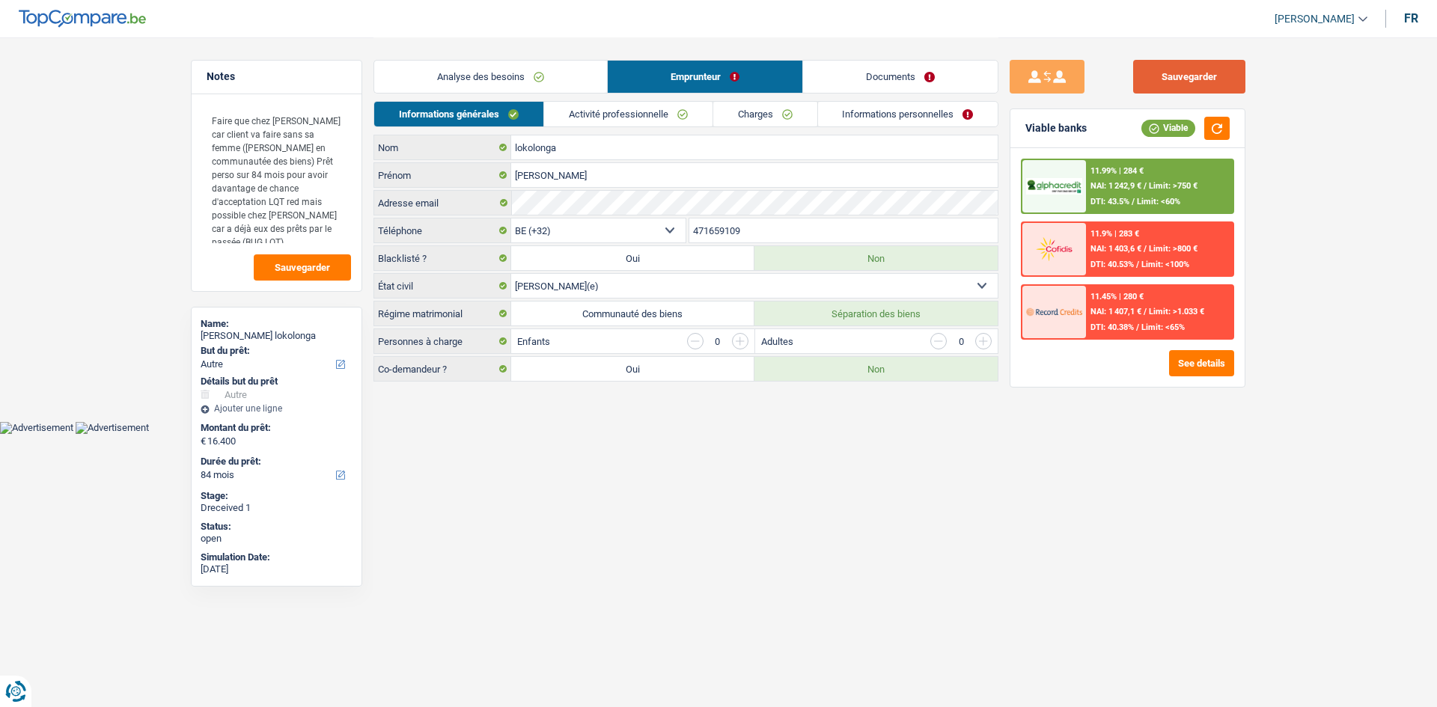
click at [1215, 70] on button "Sauvegarder" at bounding box center [1189, 77] width 112 height 34
click at [718, 434] on html "Vous avez le contrôle de vos données Nous utilisons des cookies, tout comme nos…" at bounding box center [718, 217] width 1437 height 434
drag, startPoint x: 337, startPoint y: 239, endPoint x: 174, endPoint y: 67, distance: 237.1
click at [174, 67] on main "Notes Faire que chez Cofidis car client va faire sans sa femme (marié en commun…" at bounding box center [718, 210] width 1437 height 421
click at [321, 271] on span "Sauvegarder" at bounding box center [302, 268] width 55 height 10
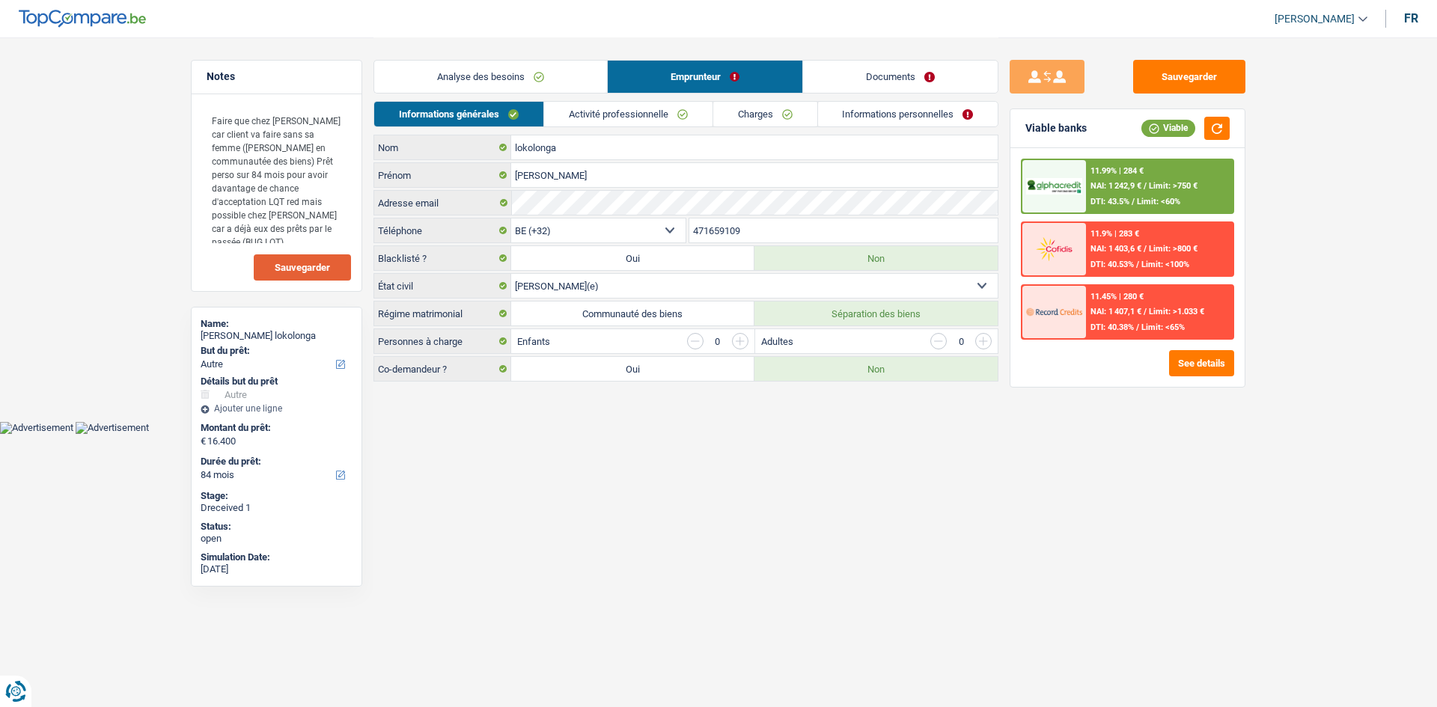
click at [1164, 252] on span "Limit: >800 €" at bounding box center [1173, 249] width 49 height 10
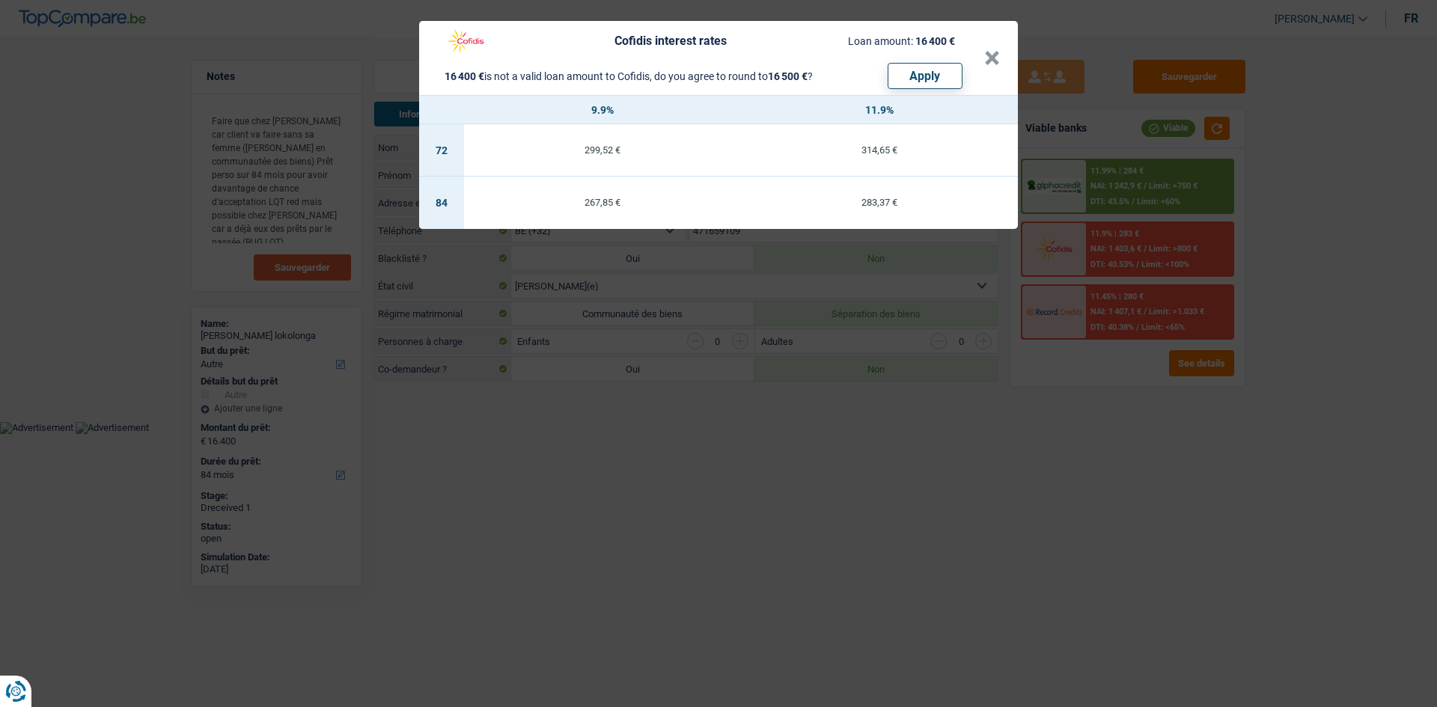
click at [1121, 477] on div "Cofidis interest rates Loan amount: 16 400 € 16 400 € is not a valid loan amoun…" at bounding box center [718, 353] width 1437 height 707
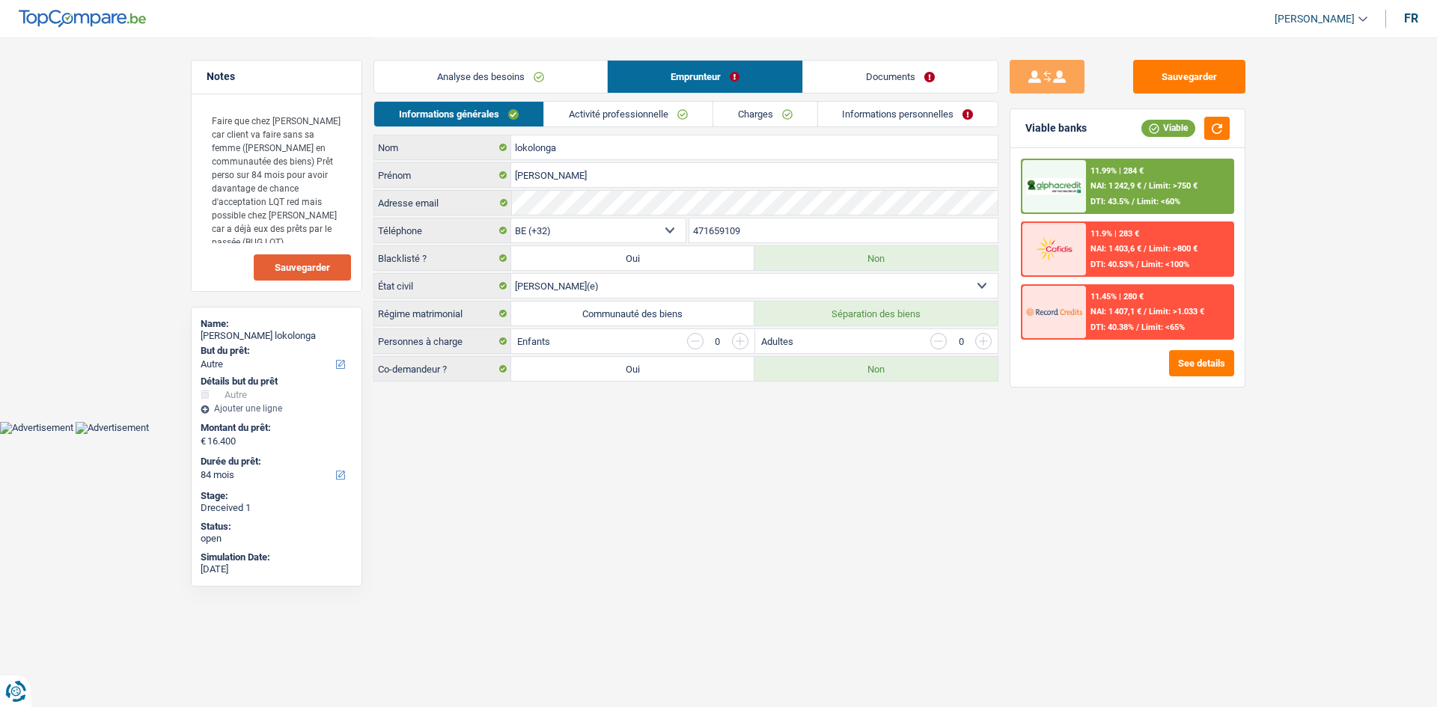
drag, startPoint x: 548, startPoint y: 76, endPoint x: 555, endPoint y: 82, distance: 9.5
click at [548, 76] on link "Analyse des besoins" at bounding box center [490, 77] width 233 height 32
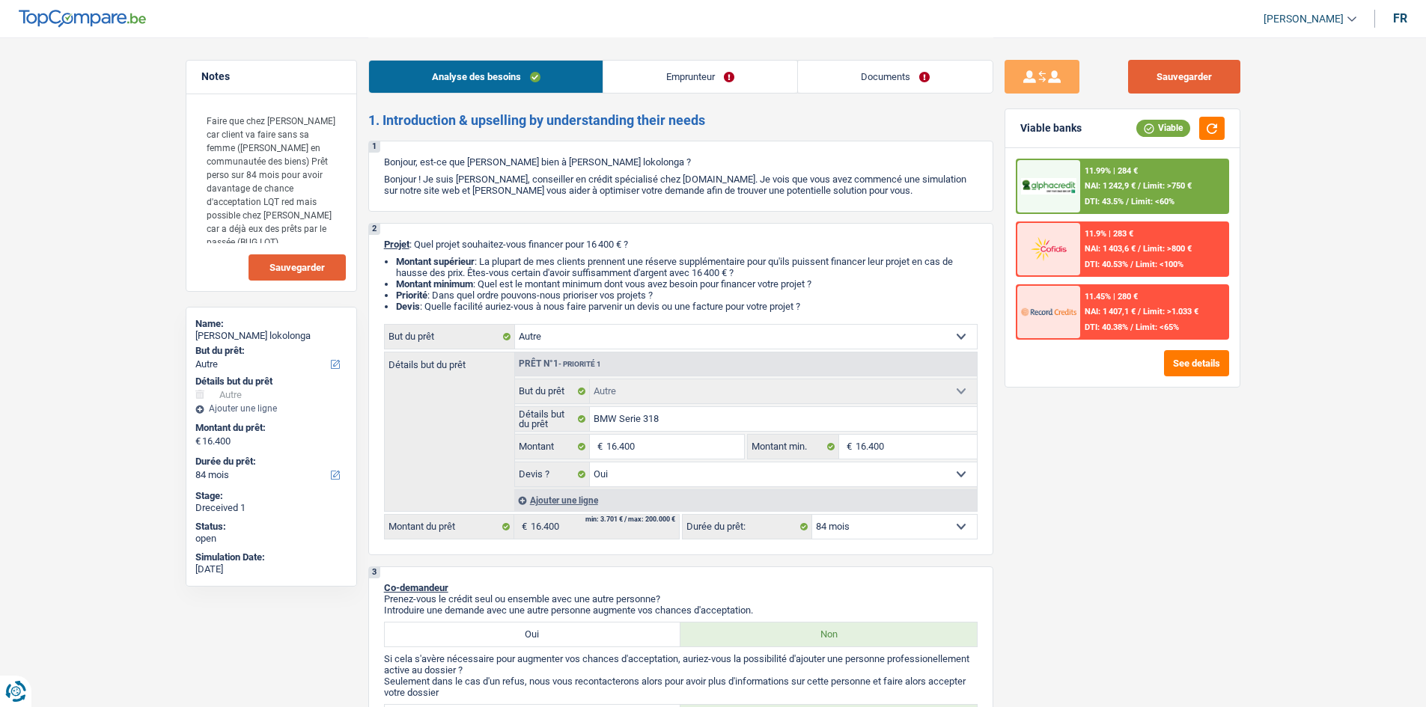
click at [1223, 79] on button "Sauvegarder" at bounding box center [1184, 77] width 112 height 34
click at [1170, 531] on div "Sauvegarder Viable banks Viable 11.99% | 284 € NAI: 1 242,9 € / Limit: >750 € D…" at bounding box center [1122, 371] width 258 height 623
click at [1142, 186] on div "NAI: 1 242,9 € / Limit: >750 €" at bounding box center [1137, 186] width 107 height 10
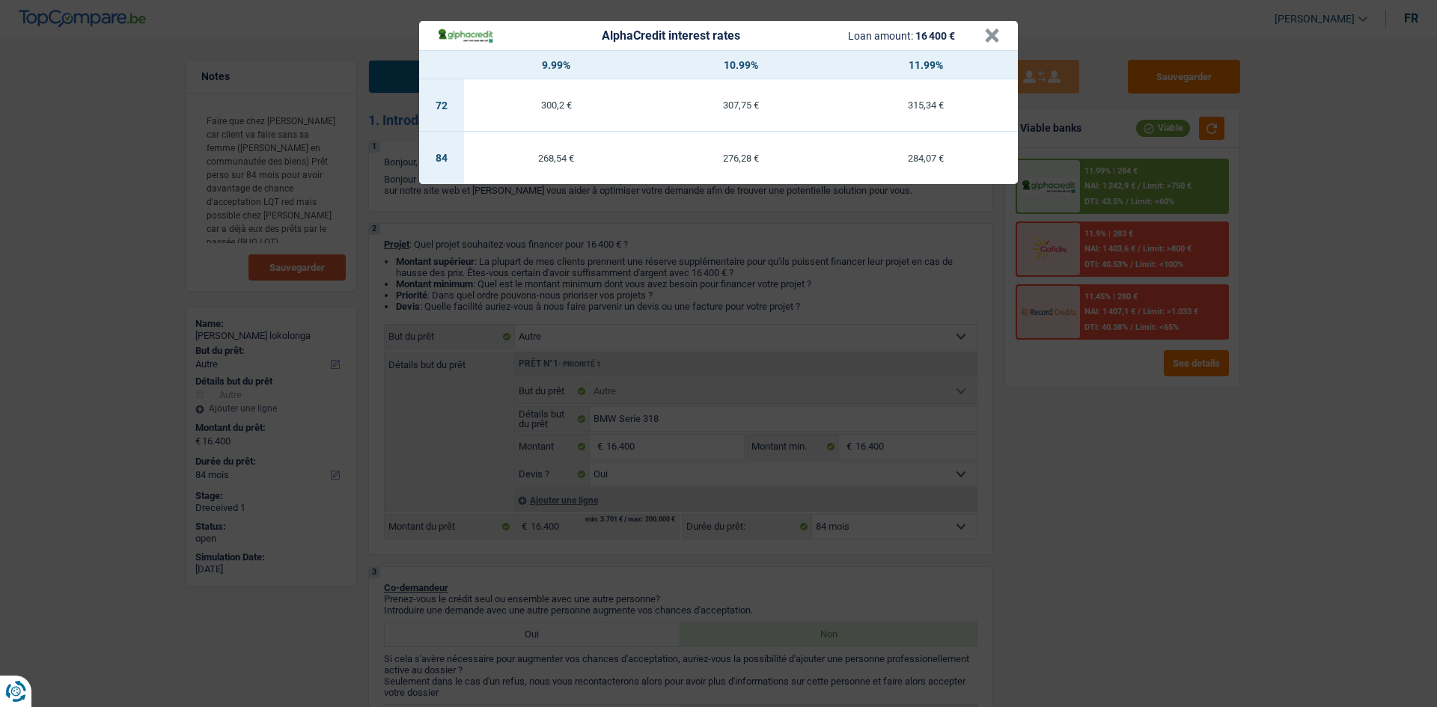
click at [1168, 504] on div "AlphaCredit interest rates Loan amount: 16 400 € × 9.99% 10.99% 11.99% 72 300,2…" at bounding box center [718, 353] width 1437 height 707
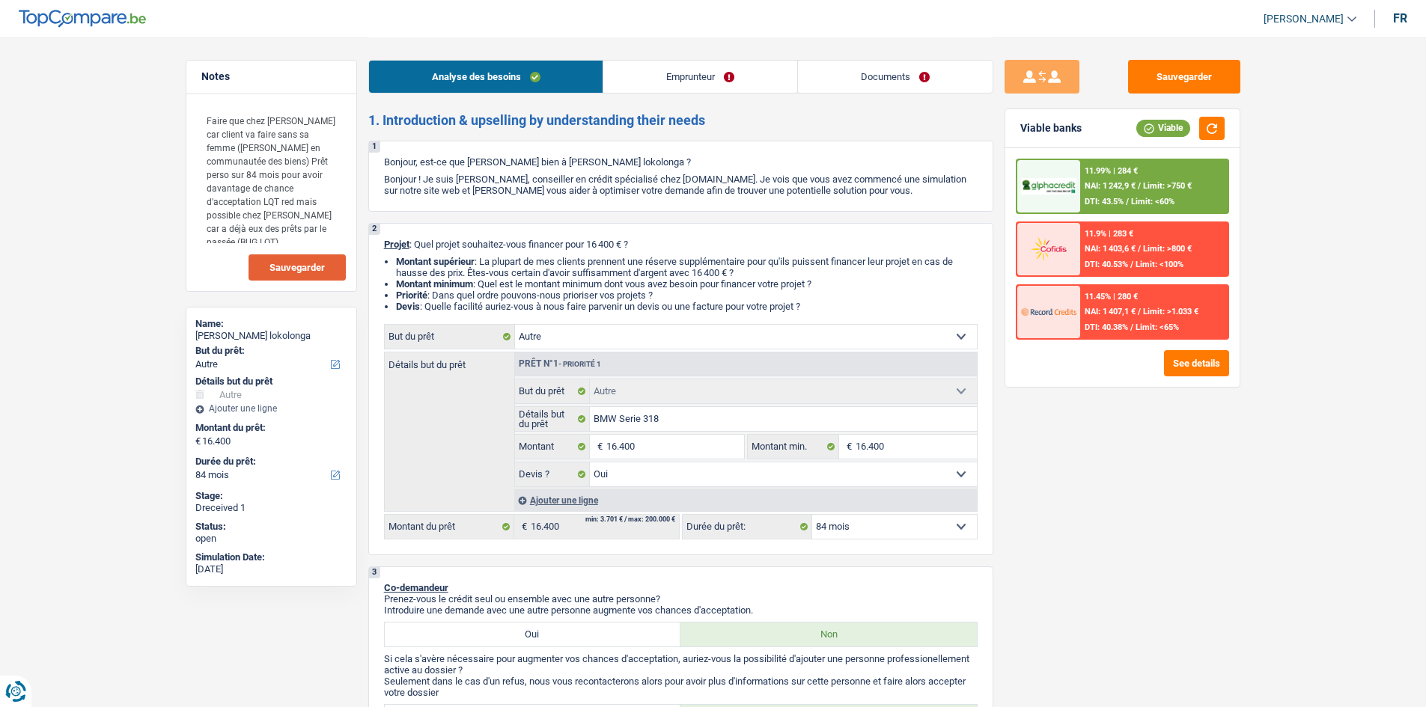
click at [902, 534] on select "12 mois 18 mois 24 mois 30 mois 36 mois 42 mois 48 mois 60 mois 72 mois 84 mois…" at bounding box center [894, 527] width 165 height 24
select select "60"
click at [812, 515] on select "12 mois 18 mois 24 mois 30 mois 36 mois 42 mois 48 mois 60 mois 72 mois 84 mois…" at bounding box center [894, 527] width 165 height 24
select select "60"
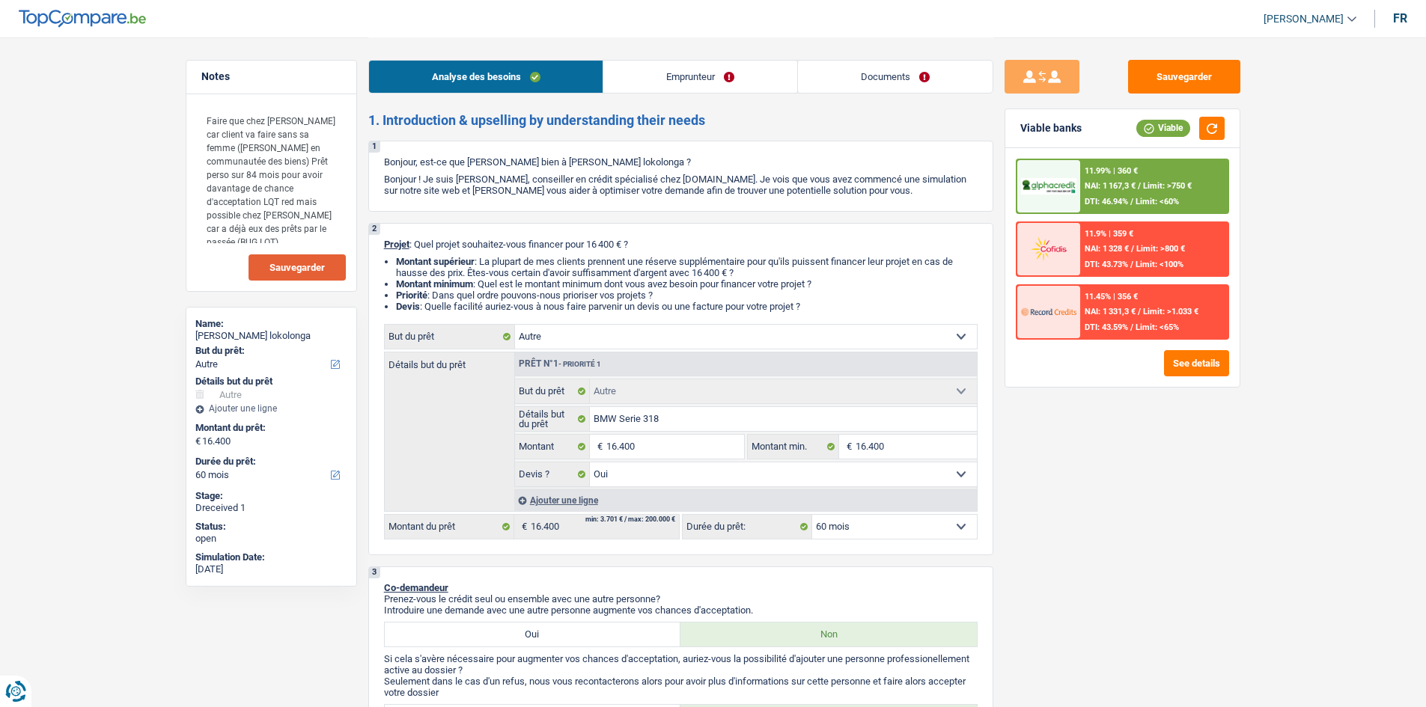
click at [1155, 255] on div "11.9% | 359 € NAI: 1 328 € / Limit: >800 € DTI: 43.73% / Limit: <100%" at bounding box center [1153, 249] width 147 height 52
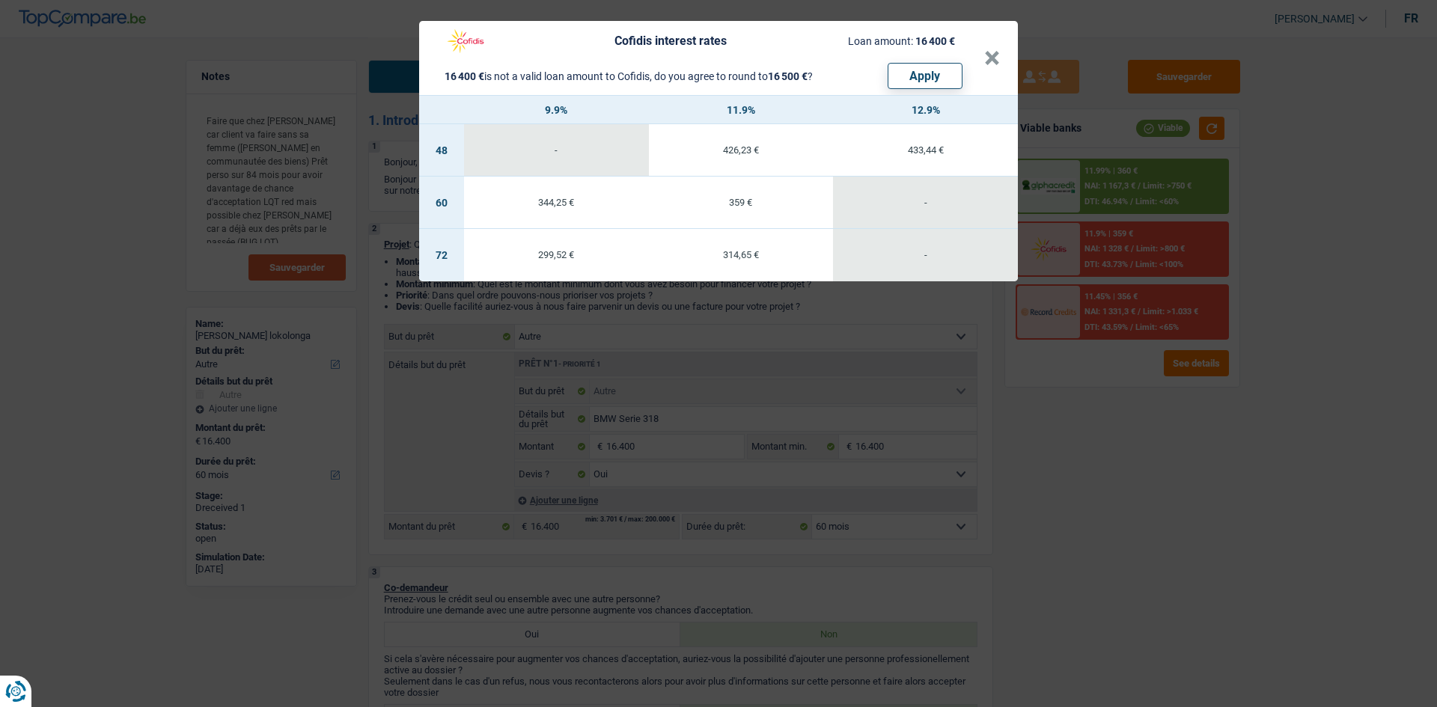
click at [1137, 513] on div "Cofidis interest rates Loan amount: 16 400 € 16 400 € is not a valid loan amoun…" at bounding box center [718, 353] width 1437 height 707
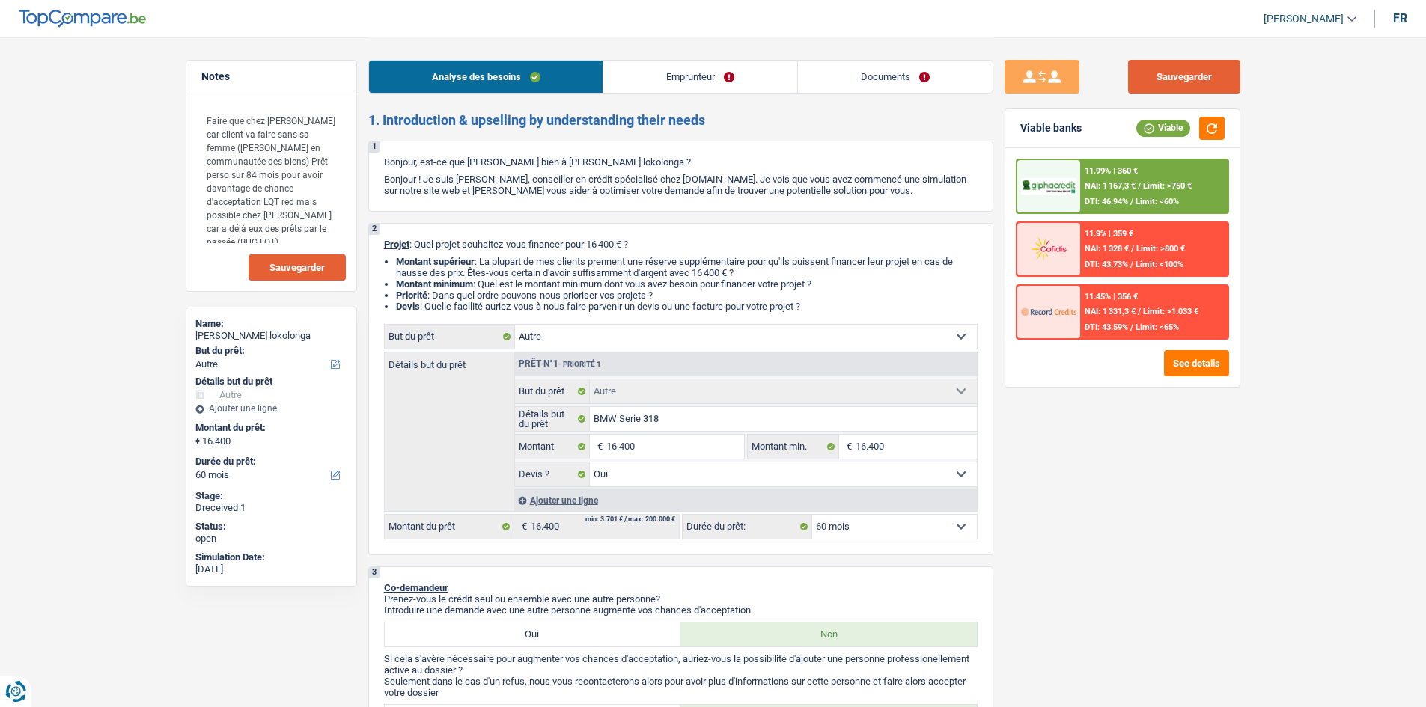
click at [1206, 65] on button "Sauvegarder" at bounding box center [1184, 77] width 112 height 34
click at [1178, 551] on div "Sauvegarder Viable banks Viable 11.99% | 360 € NAI: 1 167,3 € / Limit: >750 € D…" at bounding box center [1122, 371] width 258 height 623
